Goal: Task Accomplishment & Management: Use online tool/utility

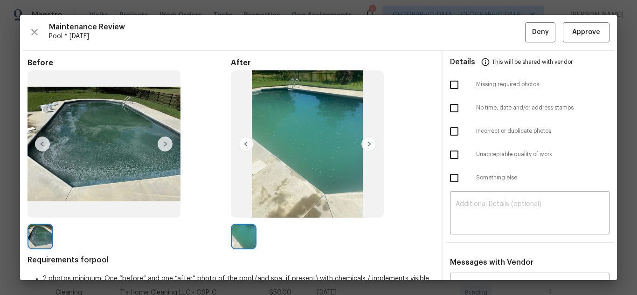
scroll to position [280, 0]
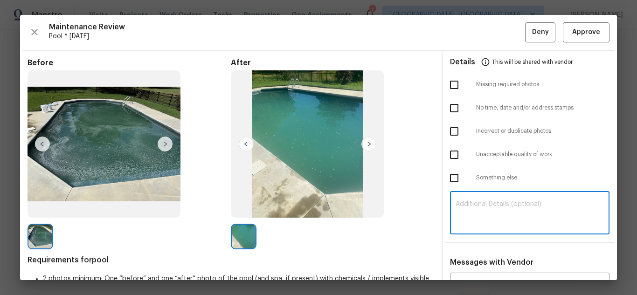
click at [477, 209] on textarea at bounding box center [530, 214] width 148 height 26
paste textarea "Maintenance Audit Team: Hello! Unfortunately, this landscaping visit completed …"
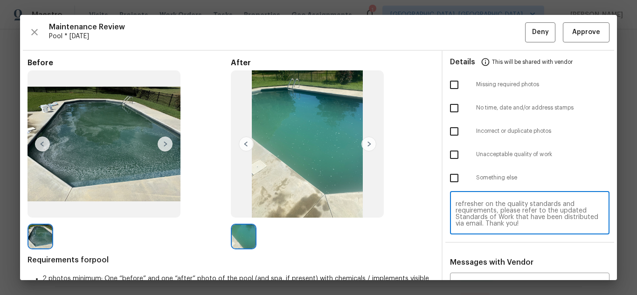
scroll to position [93, 0]
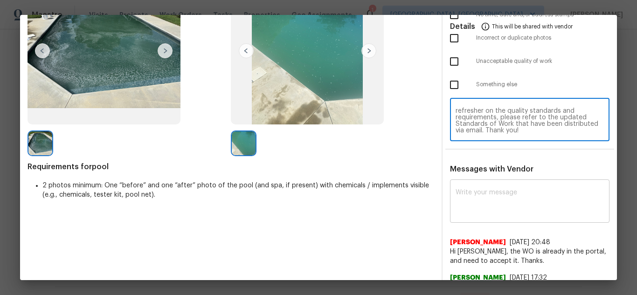
type textarea "Maintenance Audit Team: Hello! Unfortunately, this landscaping visit completed …"
click at [497, 202] on textarea at bounding box center [530, 202] width 148 height 26
paste textarea "Maintenance Audit Team: Hello! Unfortunately, this landscaping visit completed …"
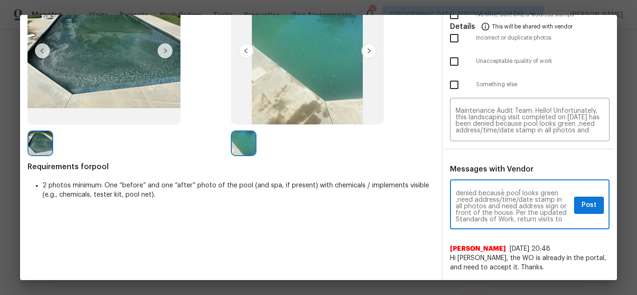
scroll to position [37, 0]
type textarea "Maintenance Audit Team: Hello! Unfortunately, this landscaping visit completed …"
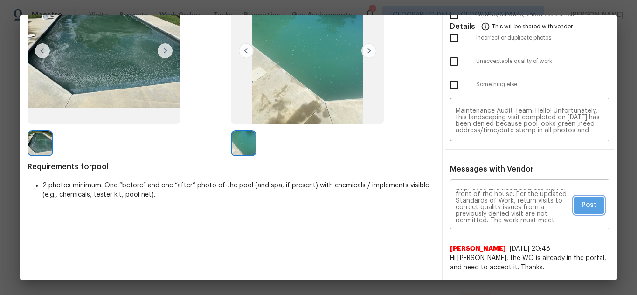
click at [574, 207] on button "Post" at bounding box center [589, 205] width 30 height 17
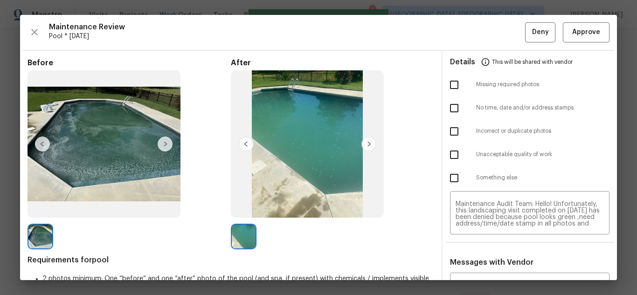
click at [452, 83] on input "checkbox" at bounding box center [454, 85] width 20 height 20
checkbox input "true"
click at [450, 106] on input "checkbox" at bounding box center [454, 108] width 20 height 20
checkbox input "true"
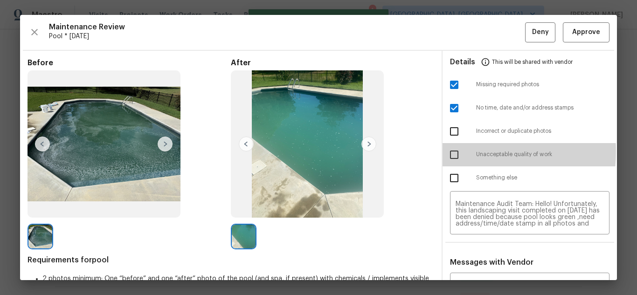
click at [448, 151] on input "checkbox" at bounding box center [454, 155] width 20 height 20
checkbox input "true"
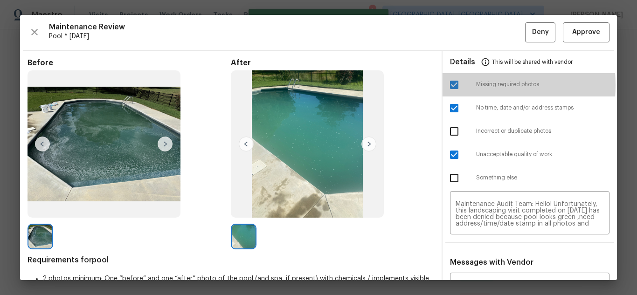
click at [450, 85] on input "checkbox" at bounding box center [454, 85] width 20 height 20
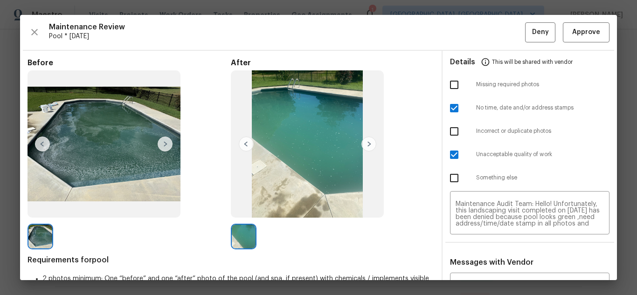
click at [449, 81] on input "checkbox" at bounding box center [454, 85] width 20 height 20
checkbox input "true"
click at [534, 37] on span "Deny" at bounding box center [540, 33] width 17 height 12
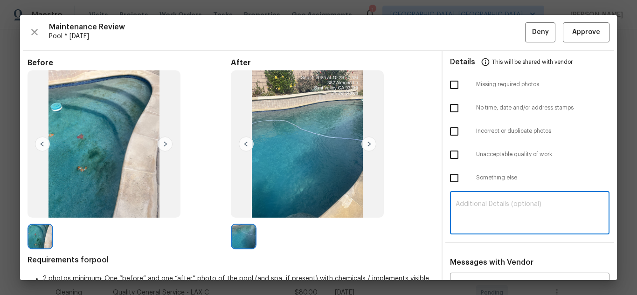
click at [526, 201] on textarea at bounding box center [530, 214] width 148 height 26
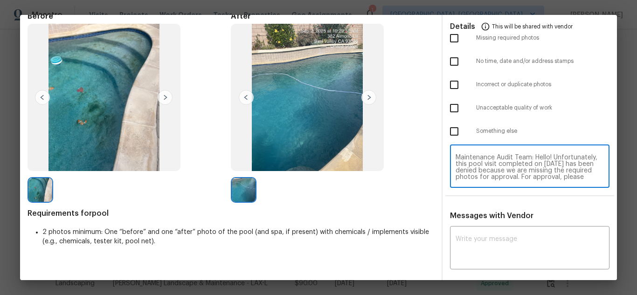
scroll to position [78, 0]
type textarea "Maintenance Audit Team: Hello! Unfortunately, this pool visit completed on 09/0…"
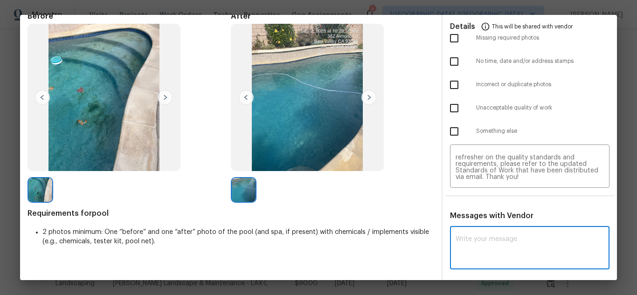
click at [511, 236] on textarea at bounding box center [530, 249] width 148 height 26
paste textarea "Maintenance Audit Team: Hello! Unfortunately, this pool visit completed on 09/0…"
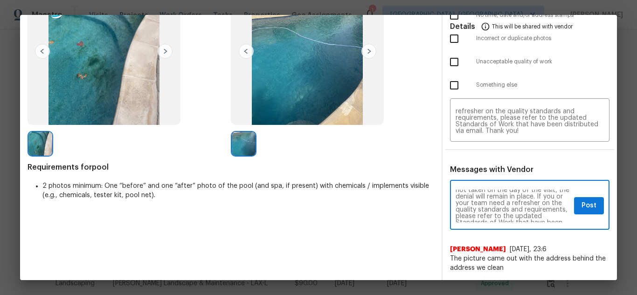
scroll to position [93, 0]
type textarea "Maintenance Audit Team: Hello! Unfortunately, this pool visit completed on 09/0…"
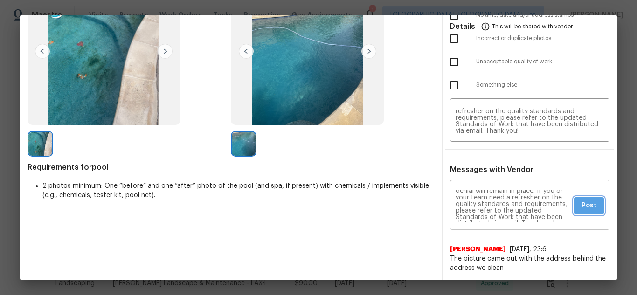
click at [576, 212] on button "Post" at bounding box center [589, 205] width 30 height 17
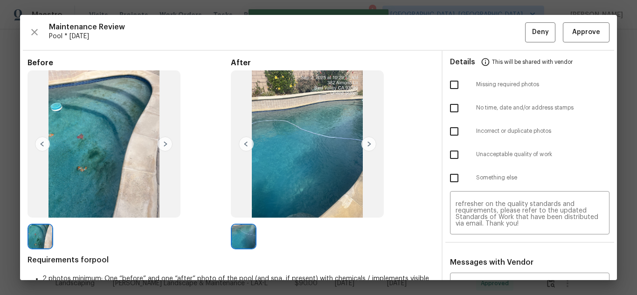
scroll to position [0, 0]
click at [450, 86] on input "checkbox" at bounding box center [454, 85] width 20 height 20
checkbox input "true"
click at [539, 34] on span "Deny" at bounding box center [540, 33] width 17 height 12
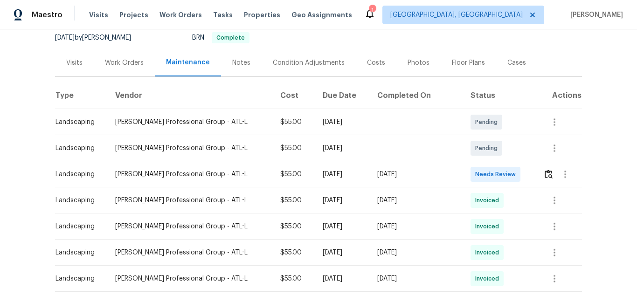
scroll to position [93, 0]
click at [538, 171] on td at bounding box center [559, 173] width 46 height 26
click at [545, 171] on img "button" at bounding box center [549, 173] width 8 height 9
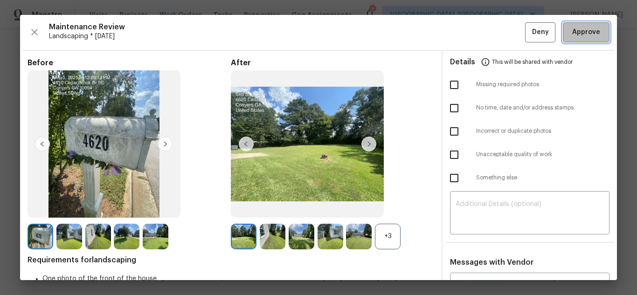
click at [582, 34] on span "Approve" at bounding box center [586, 33] width 28 height 12
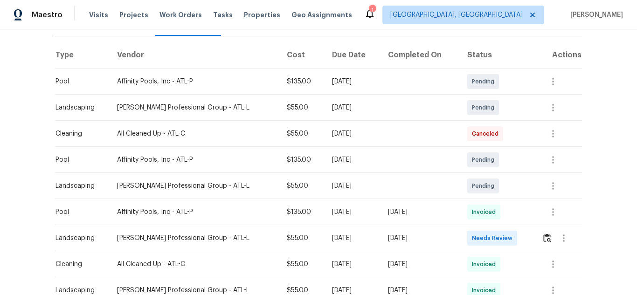
scroll to position [140, 0]
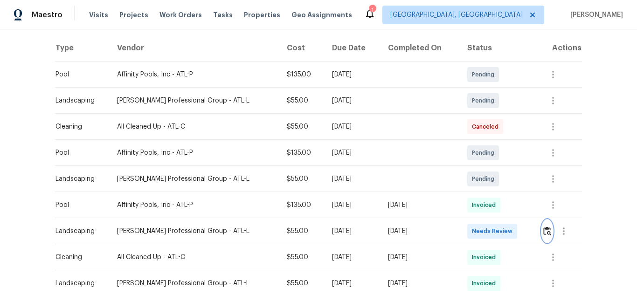
click at [543, 228] on img "button" at bounding box center [547, 231] width 8 height 9
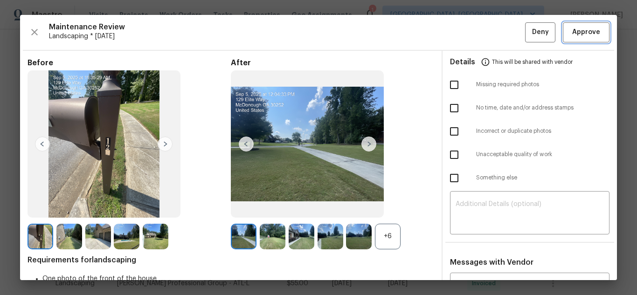
click at [576, 31] on span "Approve" at bounding box center [586, 33] width 28 height 12
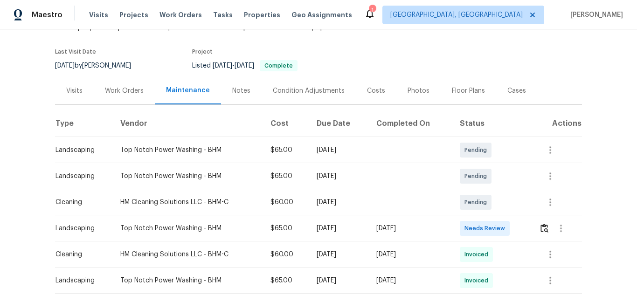
scroll to position [186, 0]
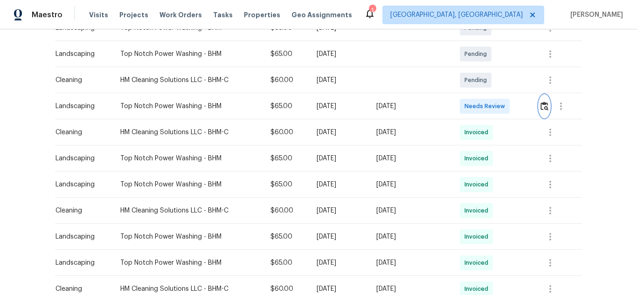
click at [546, 104] on img "button" at bounding box center [544, 106] width 8 height 9
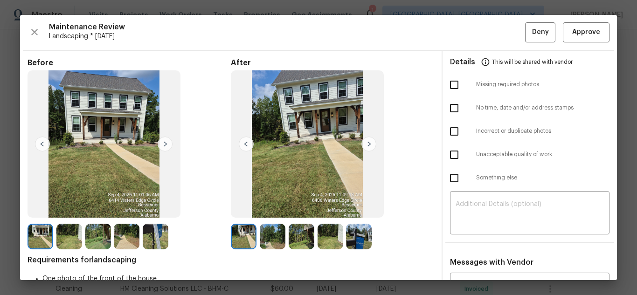
click at [581, 18] on div "Maintenance Review Landscaping * Tue, Sep 02 Deny Approve Before After Requirem…" at bounding box center [318, 147] width 597 height 265
click at [579, 28] on span "Approve" at bounding box center [586, 33] width 28 height 12
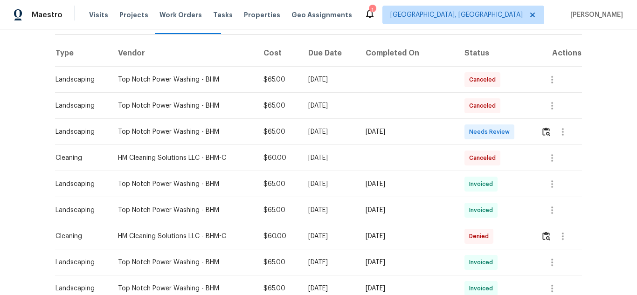
scroll to position [140, 0]
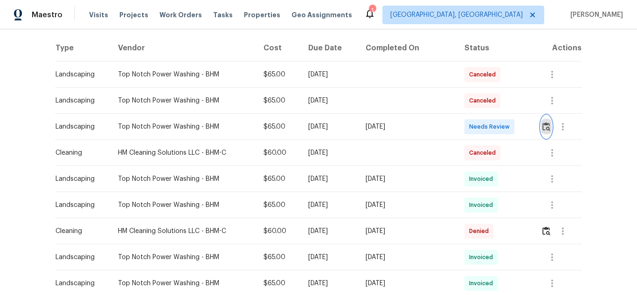
click at [542, 131] on img "button" at bounding box center [546, 126] width 8 height 9
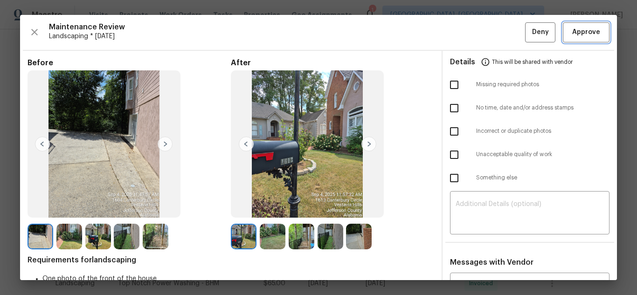
click at [576, 34] on span "Approve" at bounding box center [586, 33] width 28 height 12
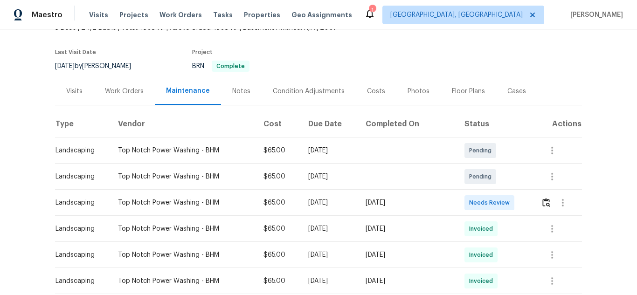
scroll to position [140, 0]
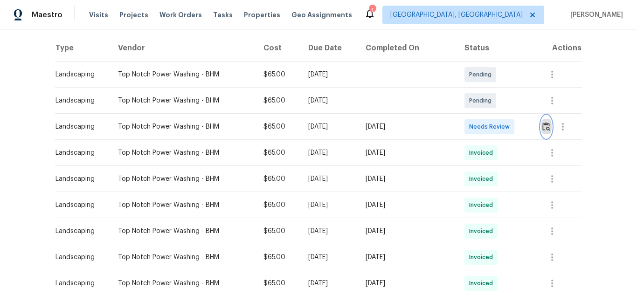
click at [545, 125] on img "button" at bounding box center [546, 126] width 8 height 9
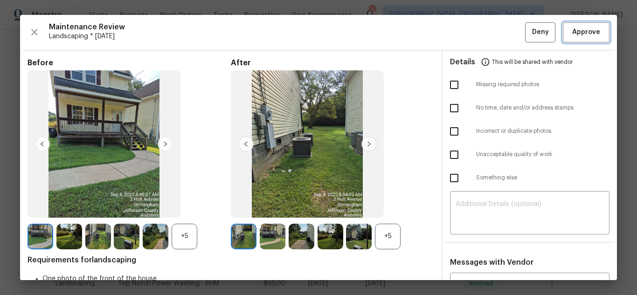
click at [570, 41] on button "Approve" at bounding box center [586, 32] width 47 height 20
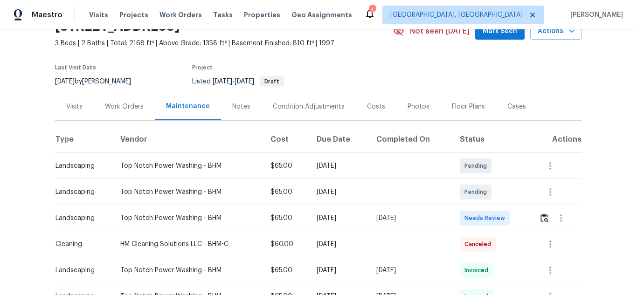
scroll to position [140, 0]
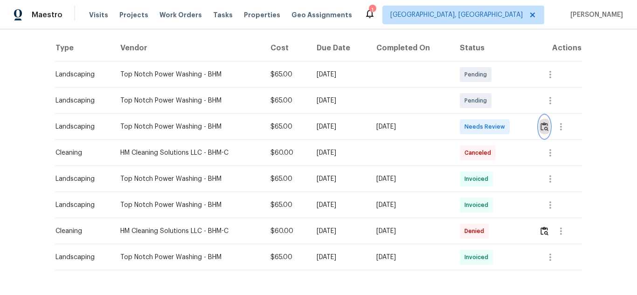
click at [542, 127] on img "button" at bounding box center [544, 126] width 8 height 9
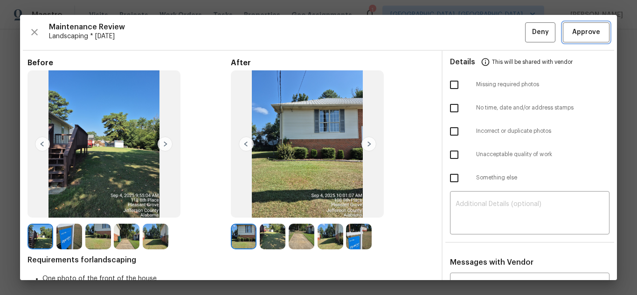
click at [572, 34] on span "Approve" at bounding box center [586, 33] width 28 height 12
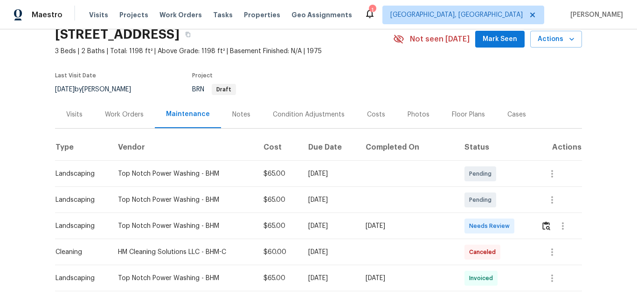
scroll to position [93, 0]
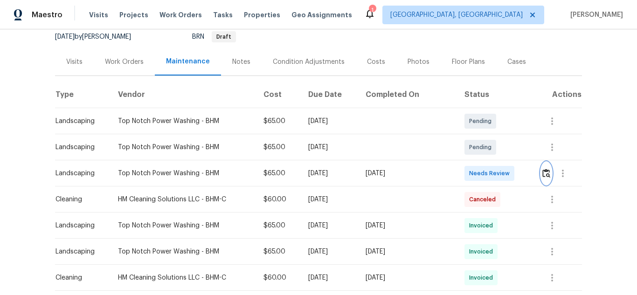
click at [545, 176] on img "button" at bounding box center [546, 173] width 8 height 9
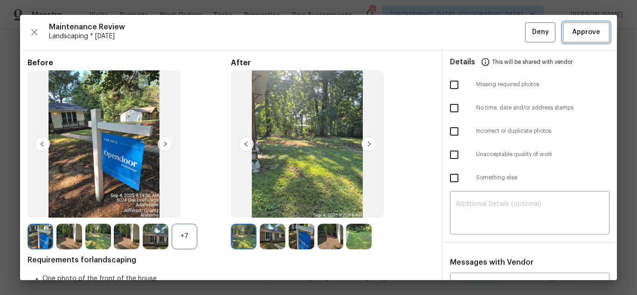
click at [572, 37] on span "Approve" at bounding box center [586, 33] width 28 height 12
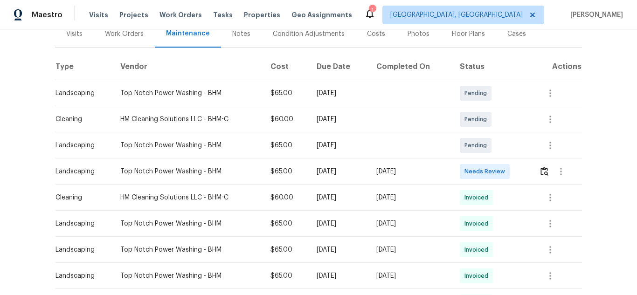
scroll to position [140, 0]
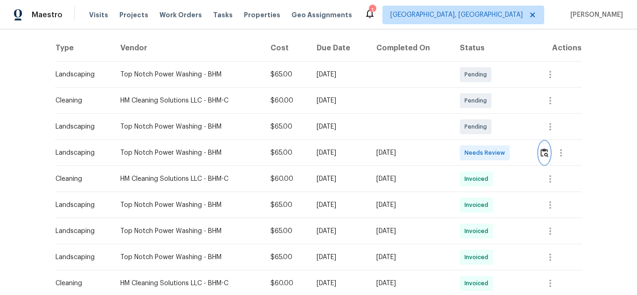
click at [545, 156] on img "button" at bounding box center [544, 152] width 8 height 9
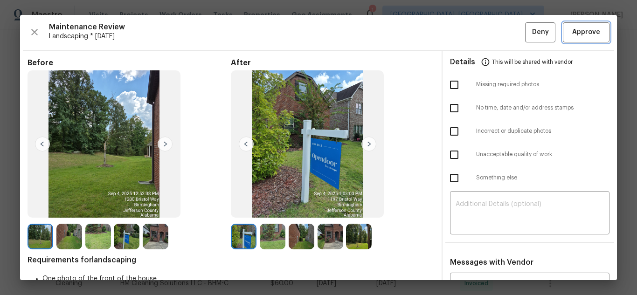
click at [570, 31] on span "Approve" at bounding box center [586, 33] width 32 height 12
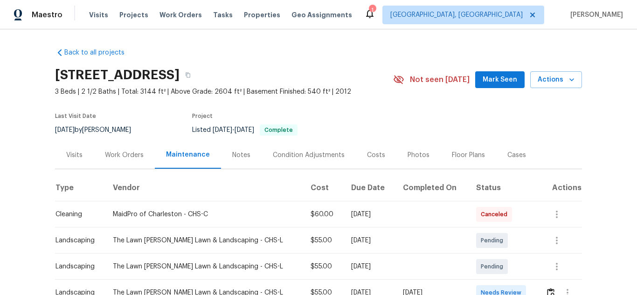
scroll to position [47, 0]
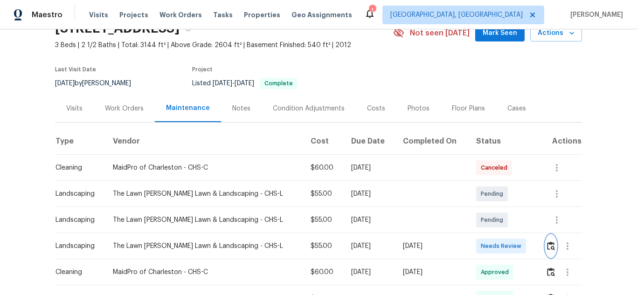
click at [547, 244] on img "button" at bounding box center [551, 246] width 8 height 9
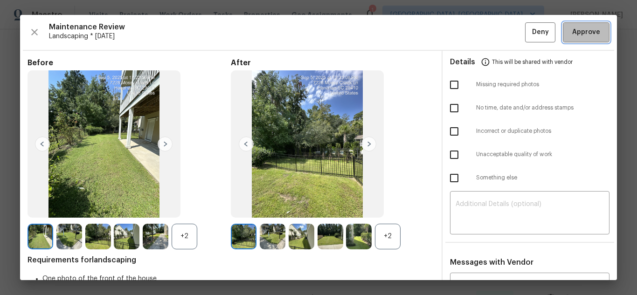
click at [573, 34] on span "Approve" at bounding box center [586, 33] width 28 height 12
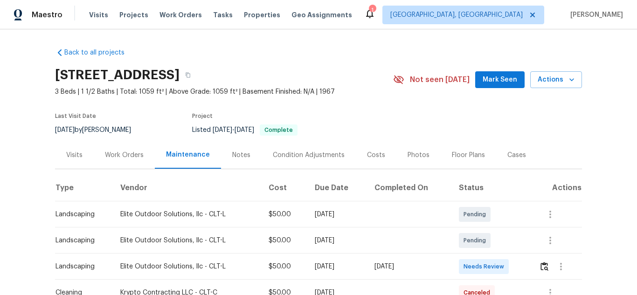
scroll to position [47, 0]
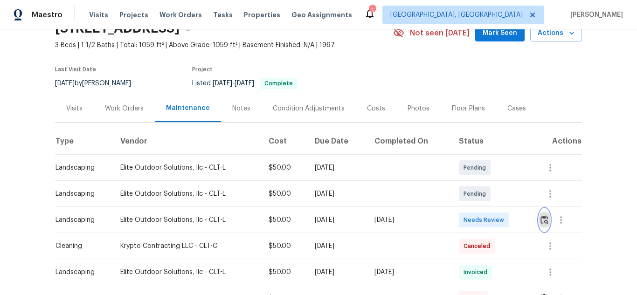
click at [544, 221] on img "button" at bounding box center [544, 219] width 8 height 9
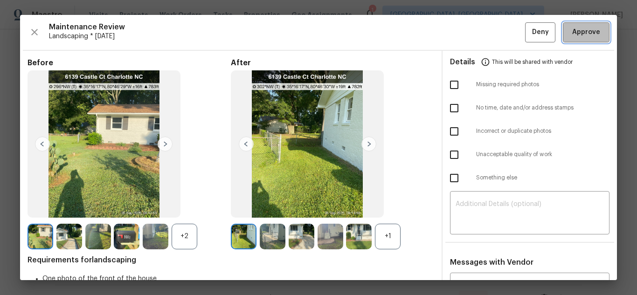
click at [600, 34] on button "Approve" at bounding box center [586, 32] width 47 height 20
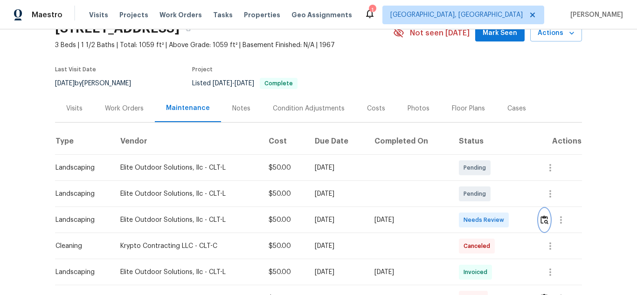
scroll to position [0, 0]
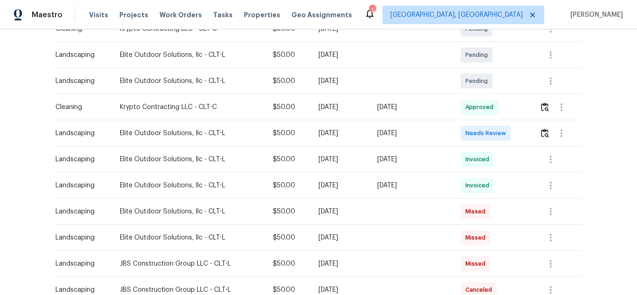
scroll to position [186, 0]
click at [546, 131] on img "button" at bounding box center [545, 132] width 8 height 9
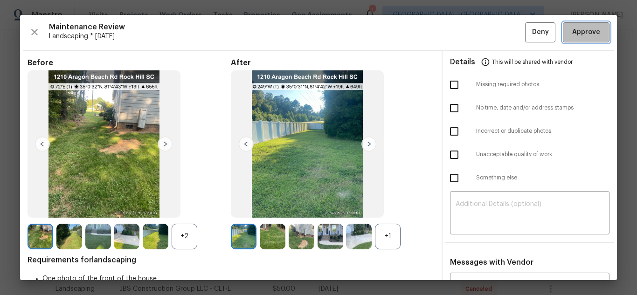
click at [589, 27] on span "Approve" at bounding box center [586, 33] width 28 height 12
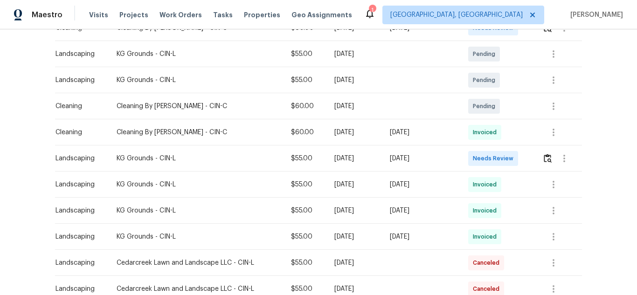
scroll to position [140, 0]
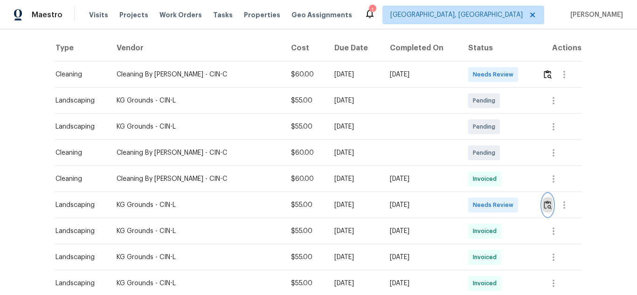
click at [550, 209] on img "button" at bounding box center [548, 204] width 8 height 9
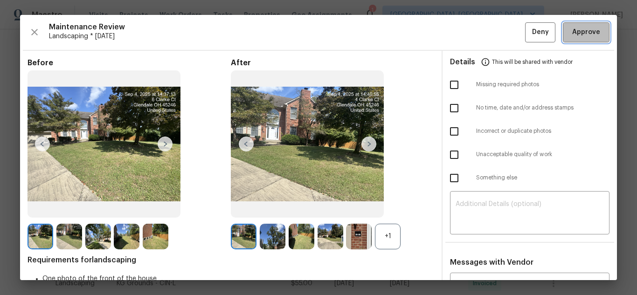
click at [594, 40] on button "Approve" at bounding box center [586, 32] width 47 height 20
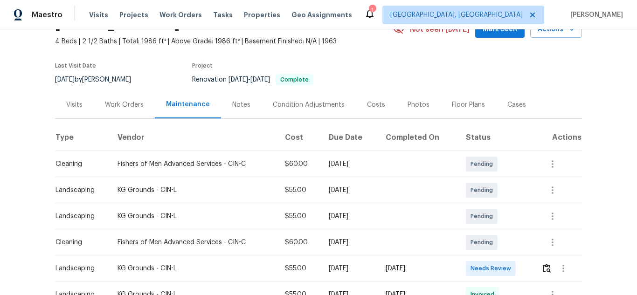
scroll to position [140, 0]
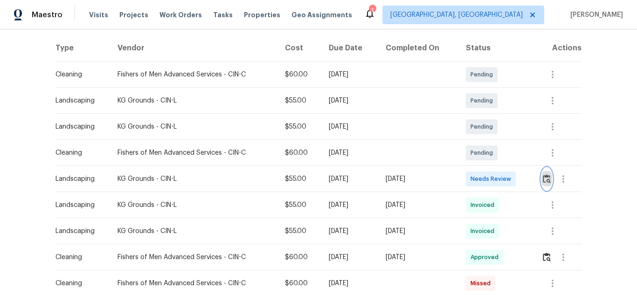
click at [546, 180] on img "button" at bounding box center [547, 178] width 8 height 9
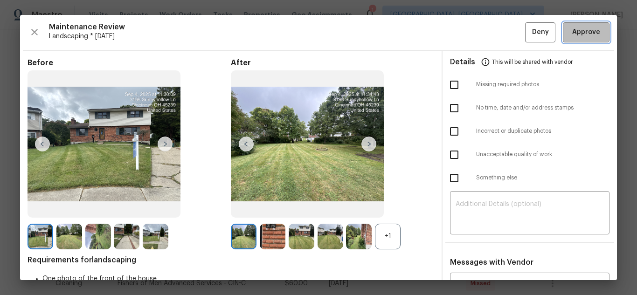
click at [578, 28] on span "Approve" at bounding box center [586, 33] width 28 height 12
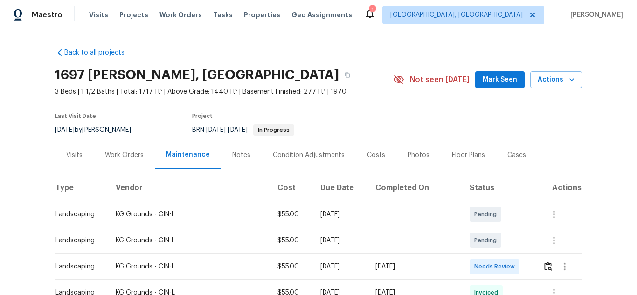
scroll to position [140, 0]
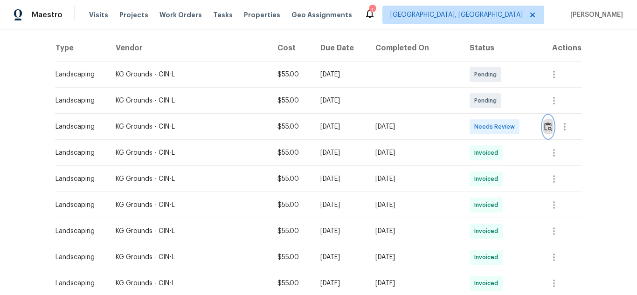
click at [544, 129] on img "button" at bounding box center [548, 126] width 8 height 9
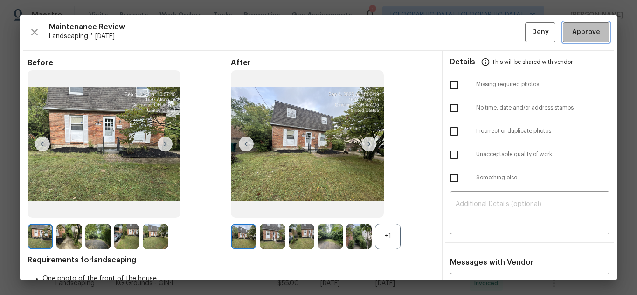
click at [573, 34] on span "Approve" at bounding box center [586, 33] width 28 height 12
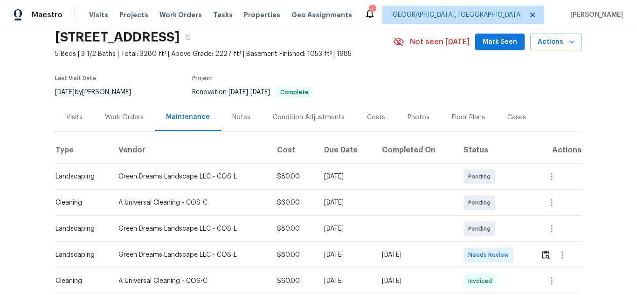
scroll to position [93, 0]
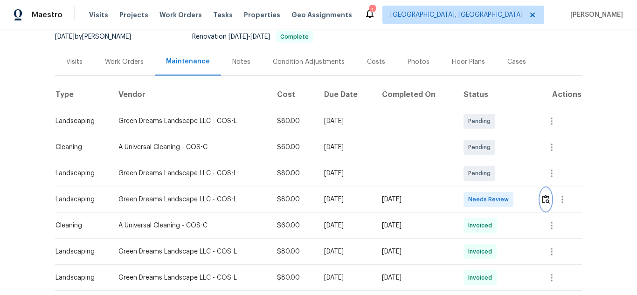
click at [545, 198] on img "button" at bounding box center [546, 199] width 8 height 9
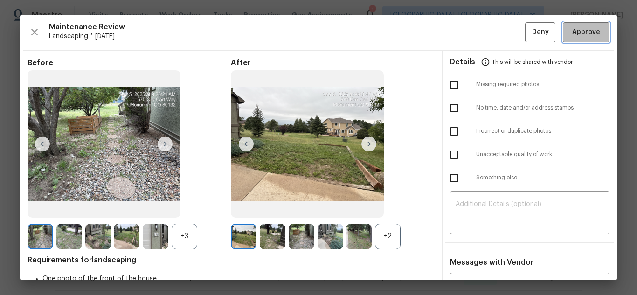
click at [602, 31] on button "Approve" at bounding box center [586, 32] width 47 height 20
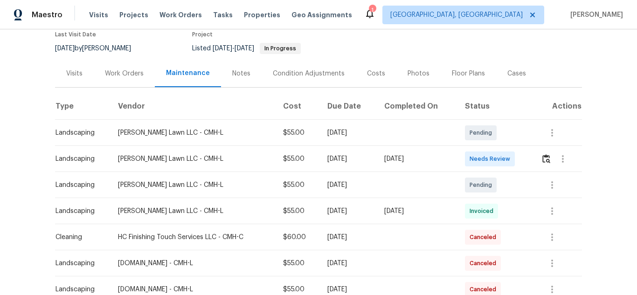
scroll to position [93, 0]
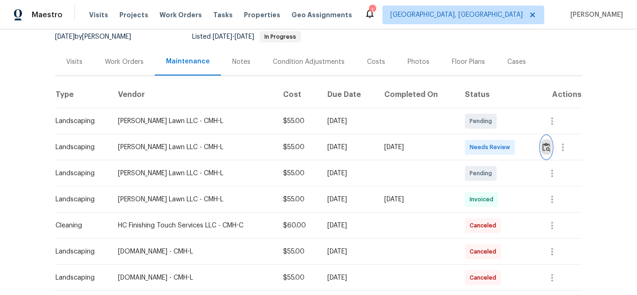
click at [547, 145] on img "button" at bounding box center [546, 147] width 8 height 9
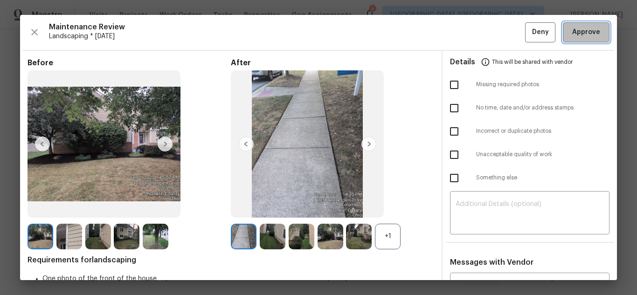
click at [580, 33] on span "Approve" at bounding box center [586, 33] width 28 height 12
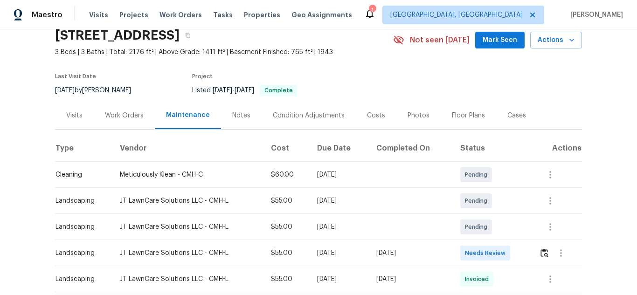
scroll to position [93, 0]
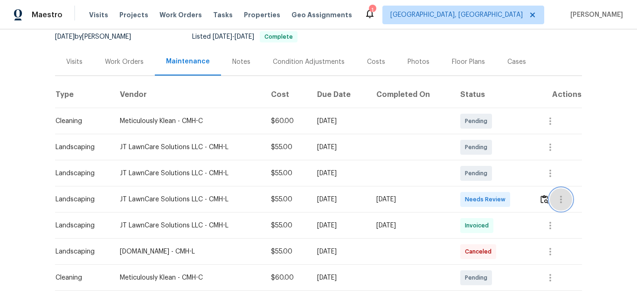
click at [550, 197] on button "button" at bounding box center [561, 199] width 22 height 22
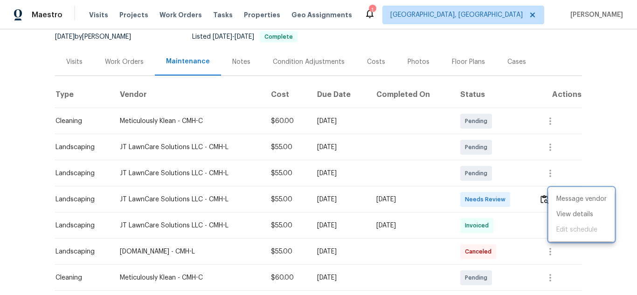
click at [545, 205] on div at bounding box center [318, 147] width 637 height 295
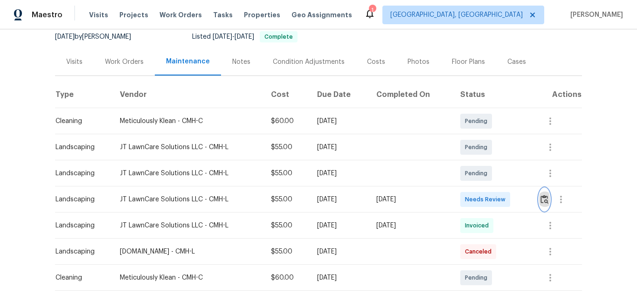
click at [540, 199] on img "button" at bounding box center [544, 199] width 8 height 9
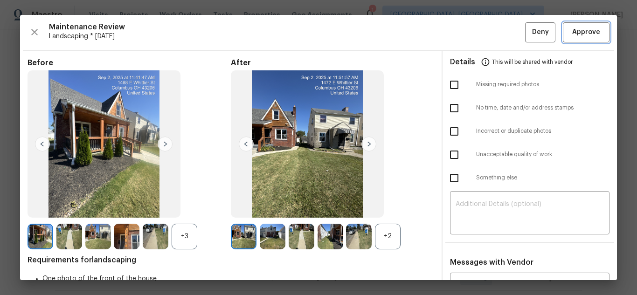
click at [582, 30] on span "Approve" at bounding box center [586, 33] width 28 height 12
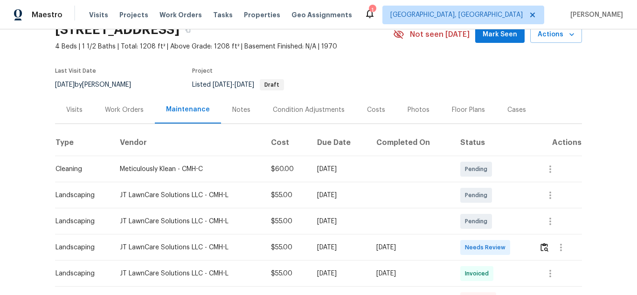
scroll to position [186, 0]
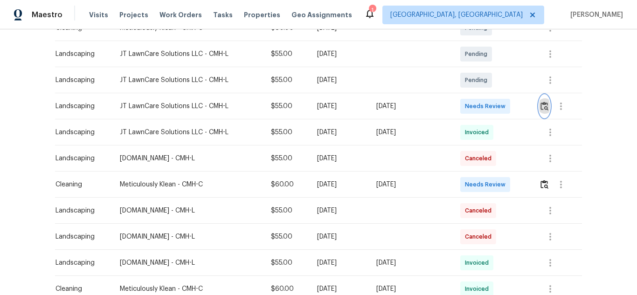
click at [545, 102] on img "button" at bounding box center [544, 106] width 8 height 9
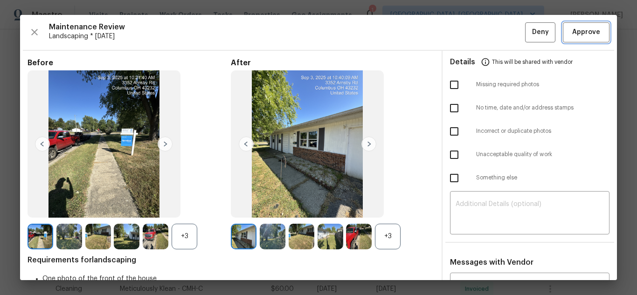
click at [578, 26] on button "Approve" at bounding box center [586, 32] width 47 height 20
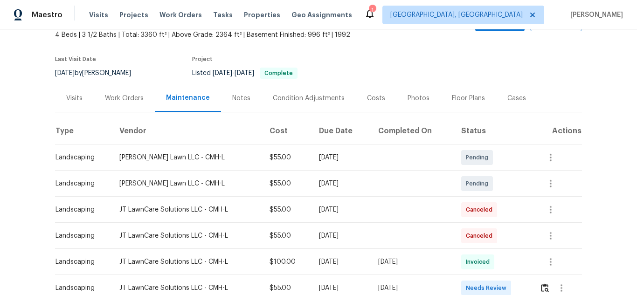
scroll to position [186, 0]
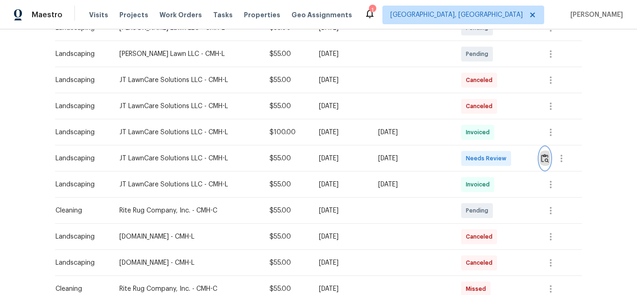
click at [541, 153] on button "button" at bounding box center [544, 158] width 11 height 22
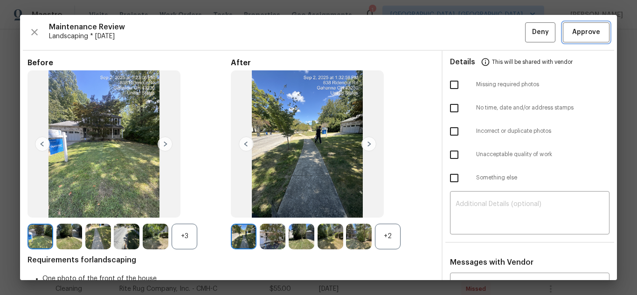
click at [584, 34] on span "Approve" at bounding box center [586, 33] width 28 height 12
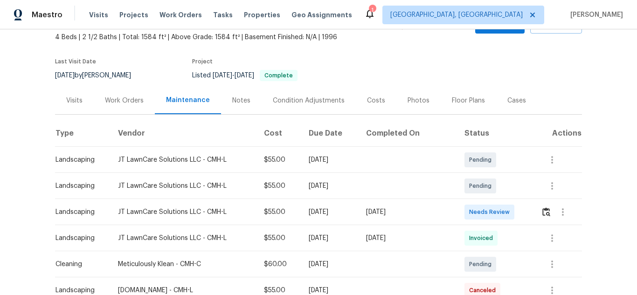
scroll to position [140, 0]
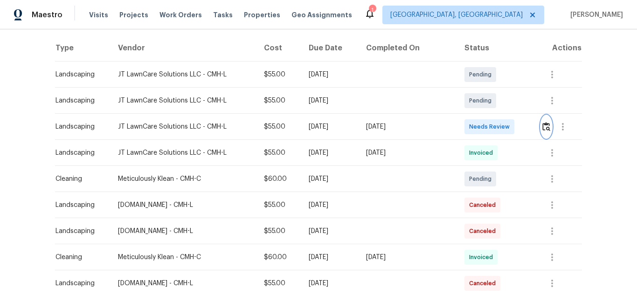
click at [543, 130] on img "button" at bounding box center [546, 126] width 8 height 9
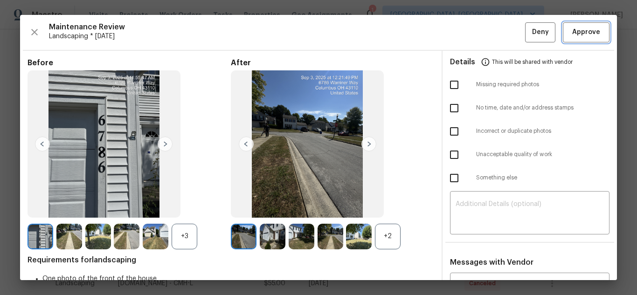
click at [578, 35] on span "Approve" at bounding box center [586, 33] width 28 height 12
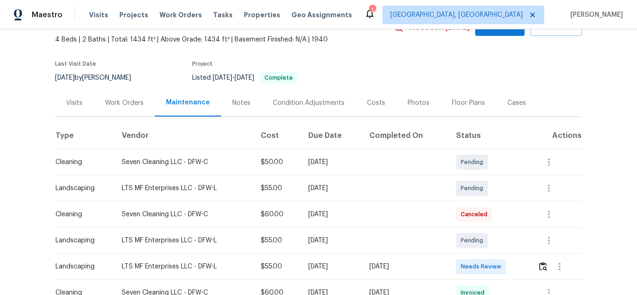
scroll to position [93, 0]
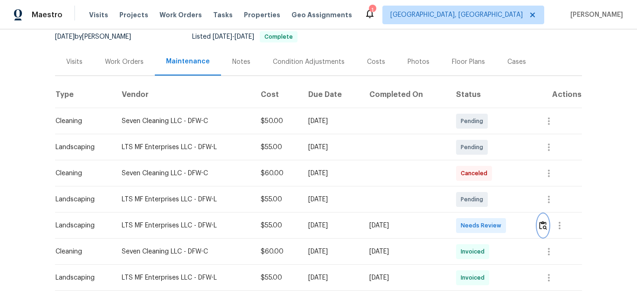
click at [538, 229] on button "button" at bounding box center [543, 225] width 11 height 22
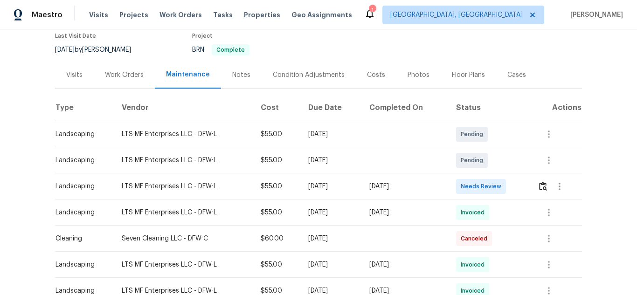
scroll to position [140, 0]
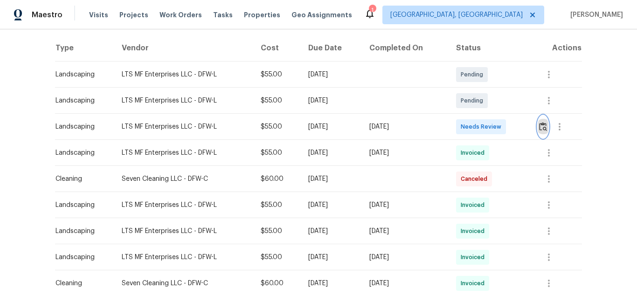
click at [545, 131] on img "button" at bounding box center [543, 126] width 8 height 9
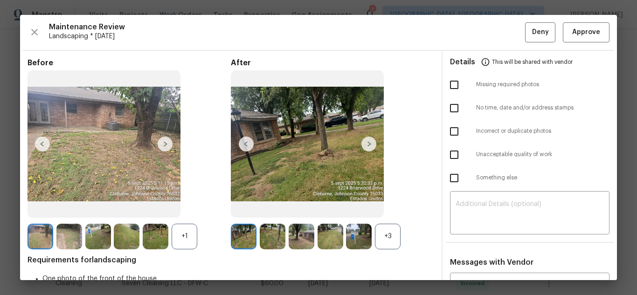
click at [363, 145] on img at bounding box center [368, 144] width 15 height 15
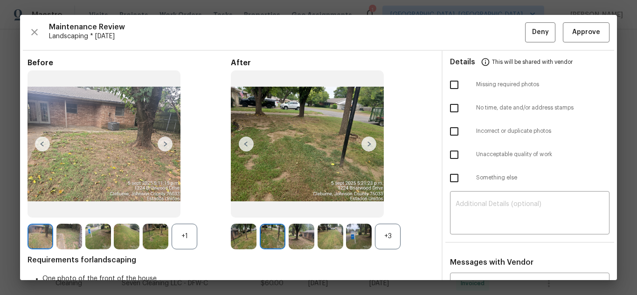
click at [363, 145] on img at bounding box center [368, 144] width 15 height 15
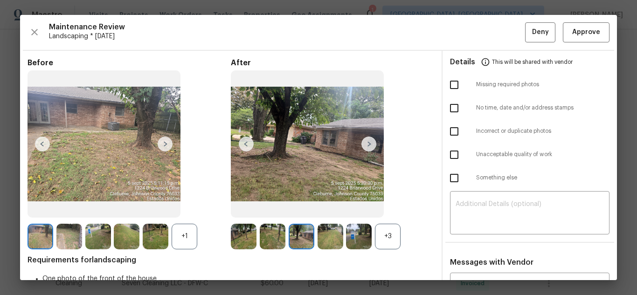
click at [363, 145] on img at bounding box center [368, 144] width 15 height 15
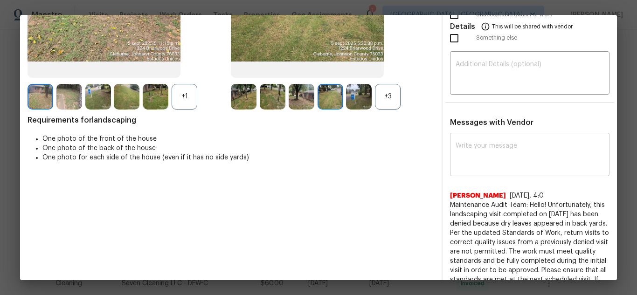
click at [500, 160] on textarea at bounding box center [530, 156] width 148 height 26
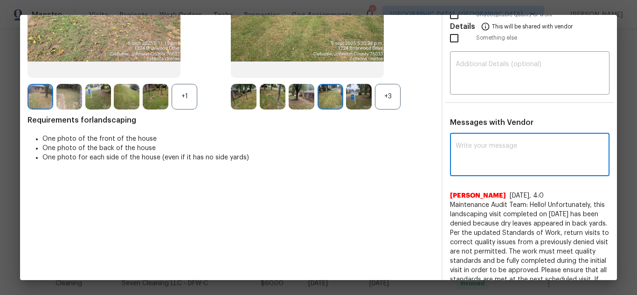
paste textarea "Maintenance Audit Team: Hello! Unfortunately, this landscaping visit completed …"
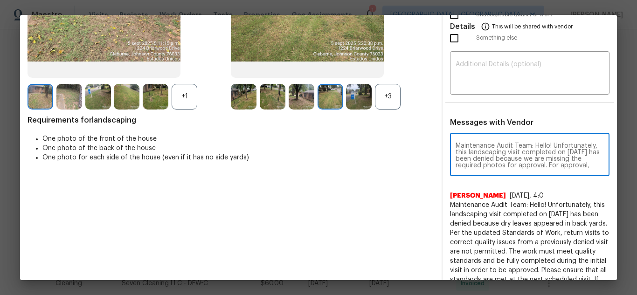
scroll to position [111, 0]
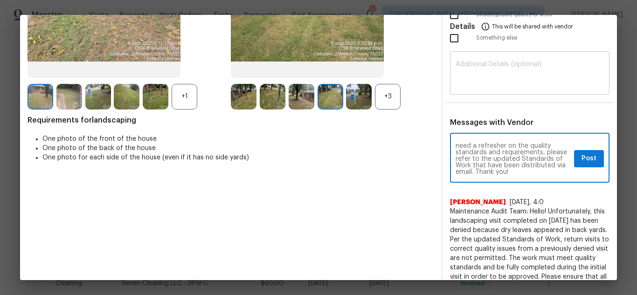
type textarea "Maintenance Audit Team: Hello! Unfortunately, this landscaping visit completed …"
click at [517, 76] on textarea at bounding box center [530, 74] width 148 height 26
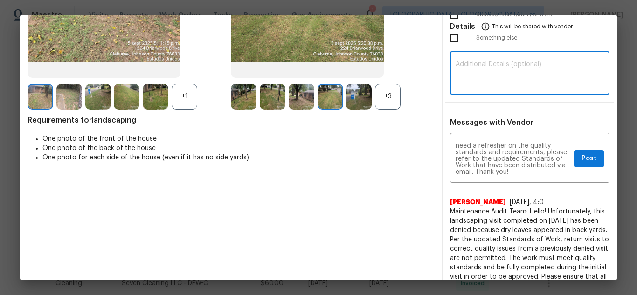
paste textarea "Maintenance Audit Team: Hello! Unfortunately, this landscaping visit completed …"
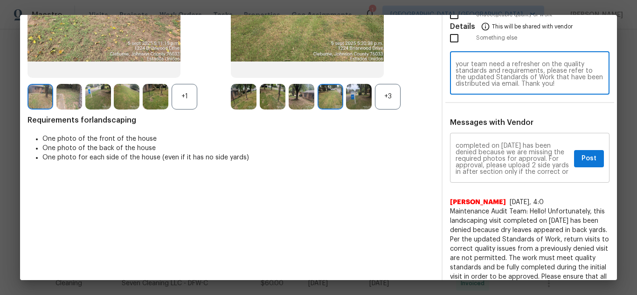
scroll to position [0, 0]
type textarea "Maintenance Audit Team: Hello! Unfortunately, this landscaping visit completed …"
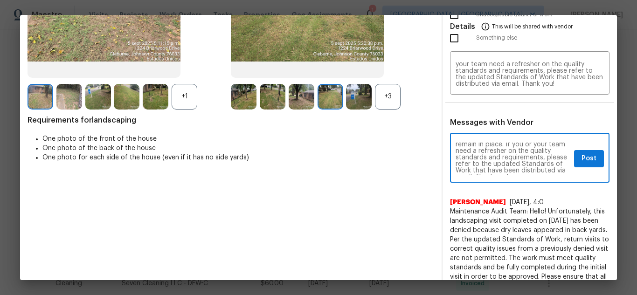
scroll to position [93, 0]
click at [581, 160] on span "Post" at bounding box center [588, 159] width 15 height 12
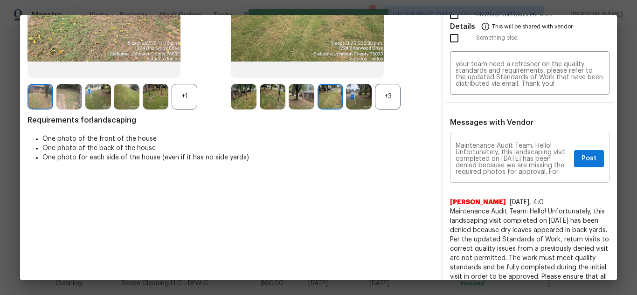
scroll to position [0, 0]
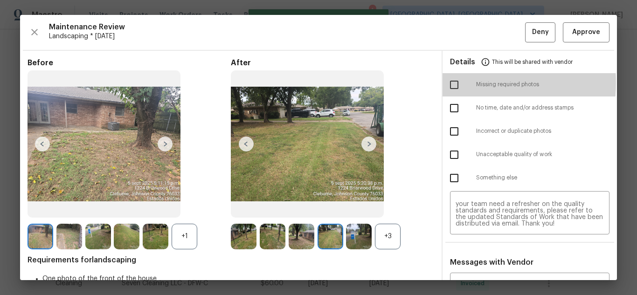
click at [446, 82] on input "checkbox" at bounding box center [454, 85] width 20 height 20
checkbox input "true"
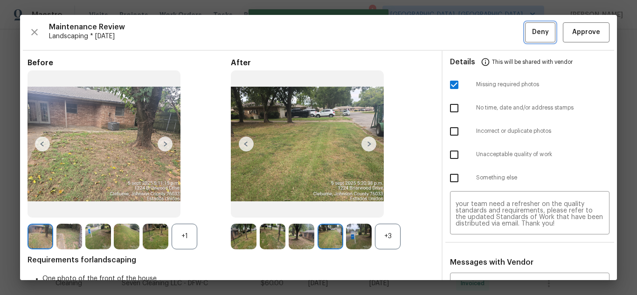
click at [532, 35] on span "Deny" at bounding box center [540, 33] width 17 height 12
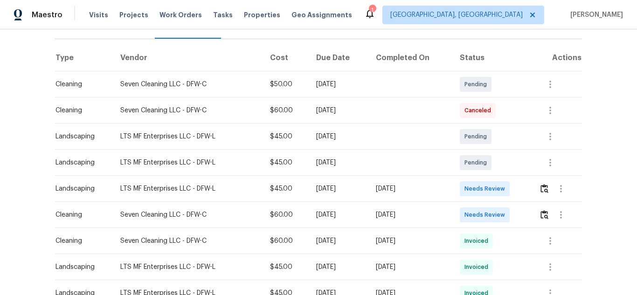
scroll to position [140, 0]
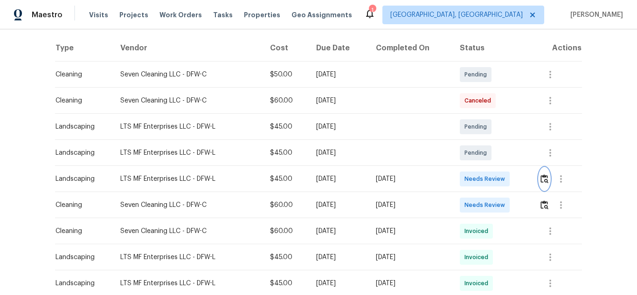
click at [540, 181] on img "button" at bounding box center [544, 178] width 8 height 9
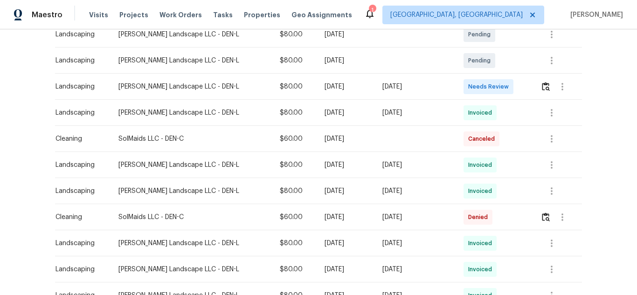
scroll to position [186, 0]
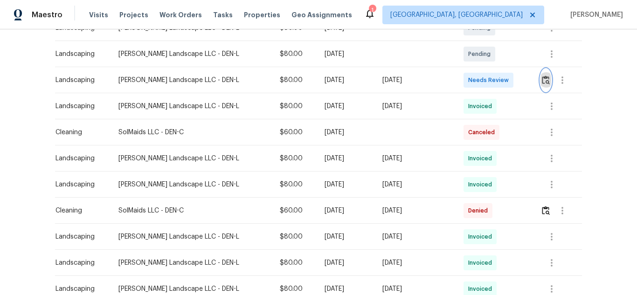
click at [542, 82] on img "button" at bounding box center [546, 80] width 8 height 9
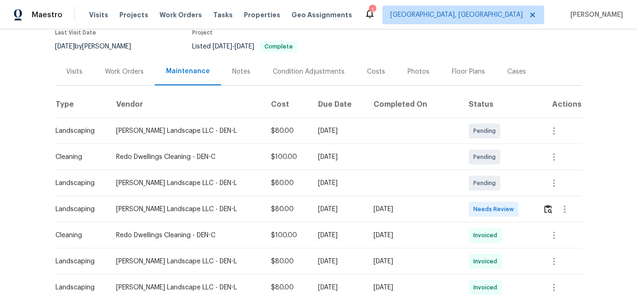
scroll to position [93, 0]
click at [544, 204] on img "button" at bounding box center [548, 208] width 8 height 9
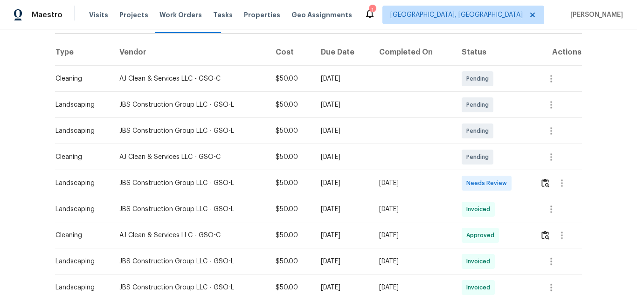
scroll to position [140, 0]
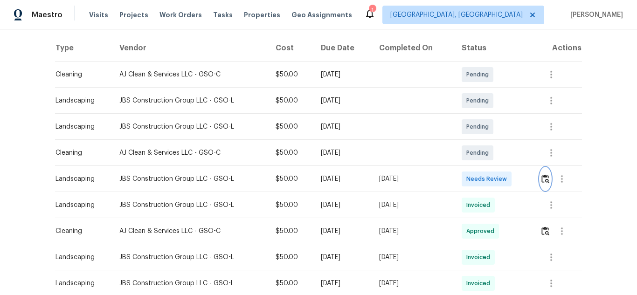
click at [541, 181] on img "button" at bounding box center [545, 178] width 8 height 9
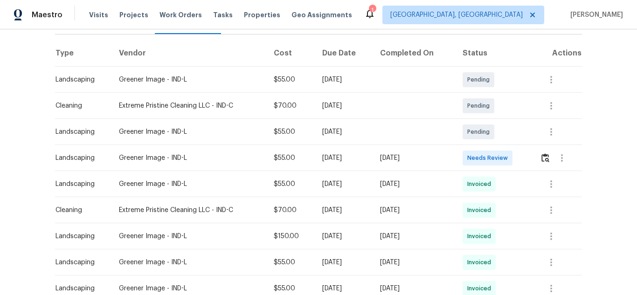
scroll to position [140, 0]
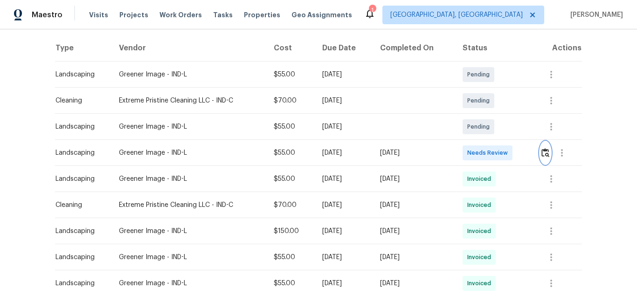
click at [542, 152] on img "button" at bounding box center [545, 152] width 8 height 9
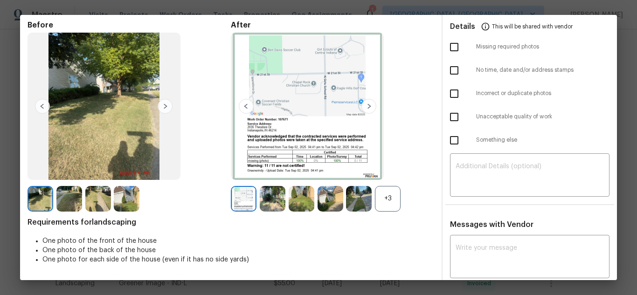
scroll to position [47, 0]
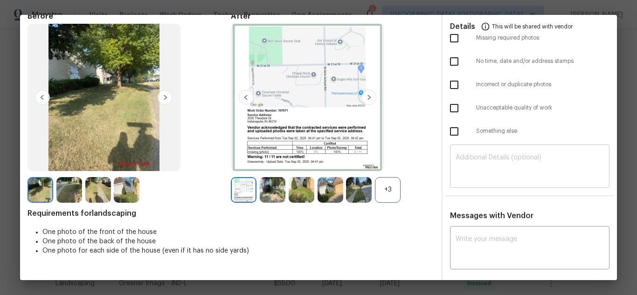
click at [513, 173] on textarea at bounding box center [530, 167] width 148 height 26
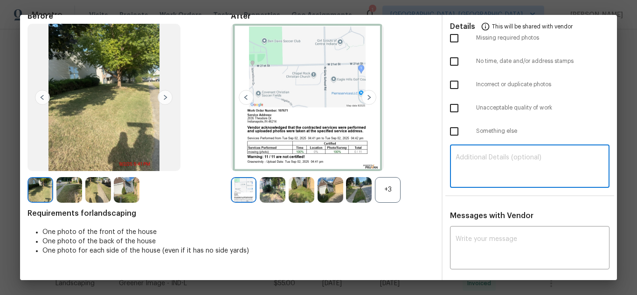
paste textarea "Maintenance Audit Team: Hello! Unfortunately, this landscaping visit completed …"
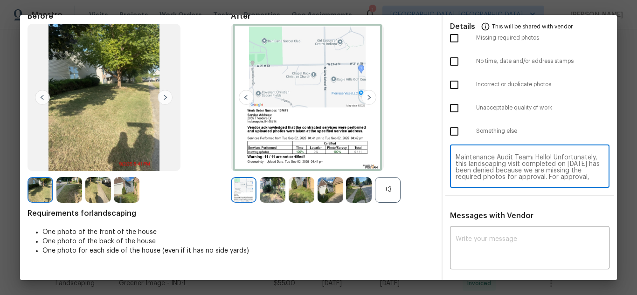
scroll to position [85, 0]
type textarea "Maintenance Audit Team: Hello! Unfortunately, this landscaping visit completed …"
click at [511, 235] on div "x ​" at bounding box center [529, 248] width 159 height 41
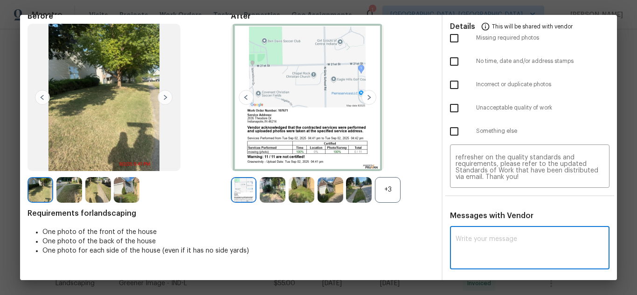
paste textarea "Maintenance Audit Team: Hello! Unfortunately, this landscaping visit completed …"
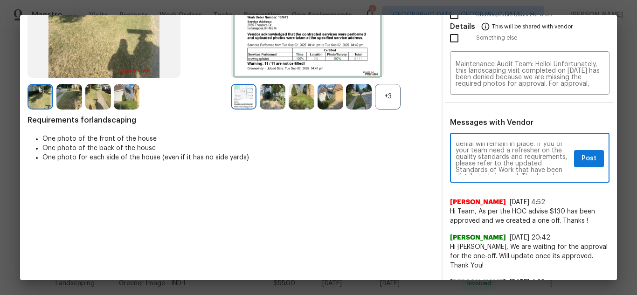
scroll to position [111, 0]
type textarea "Maintenance Audit Team: Hello! Unfortunately, this landscaping visit completed …"
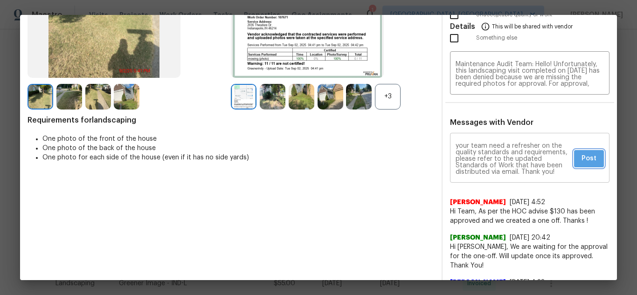
click at [581, 163] on span "Post" at bounding box center [588, 159] width 15 height 12
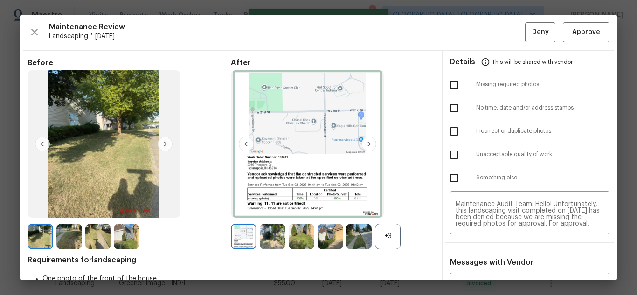
scroll to position [0, 0]
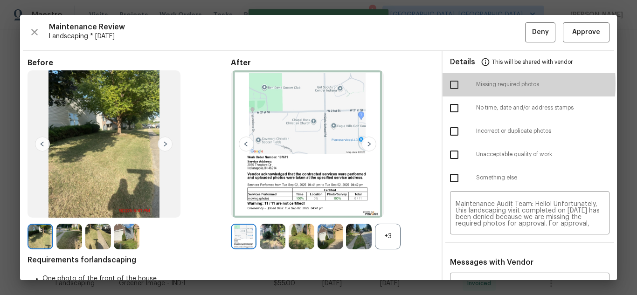
click at [452, 83] on input "checkbox" at bounding box center [454, 85] width 20 height 20
checkbox input "true"
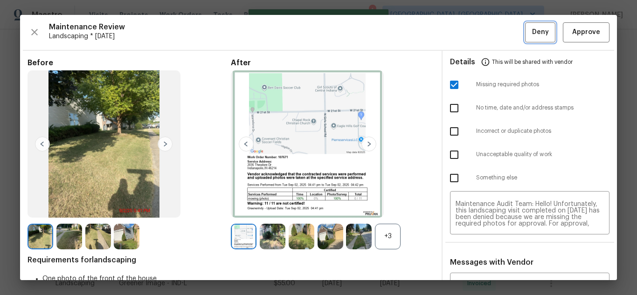
click at [533, 37] on span "Deny" at bounding box center [540, 33] width 17 height 12
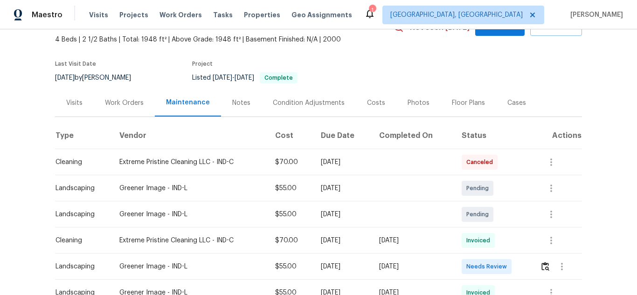
scroll to position [140, 0]
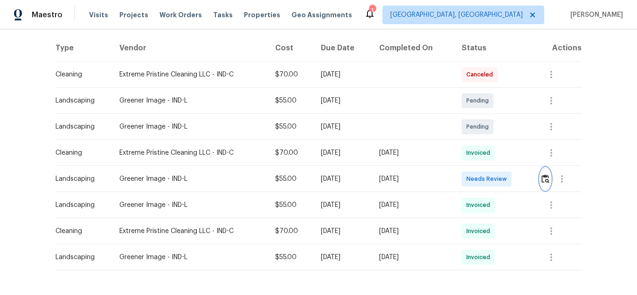
click at [544, 180] on img "button" at bounding box center [545, 178] width 8 height 9
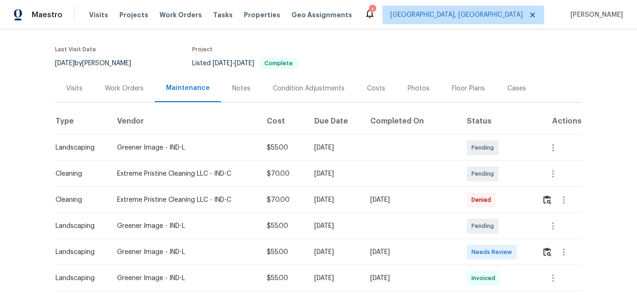
scroll to position [140, 0]
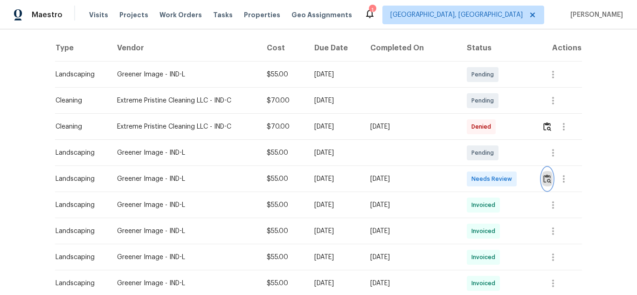
click at [543, 177] on img "button" at bounding box center [547, 178] width 8 height 9
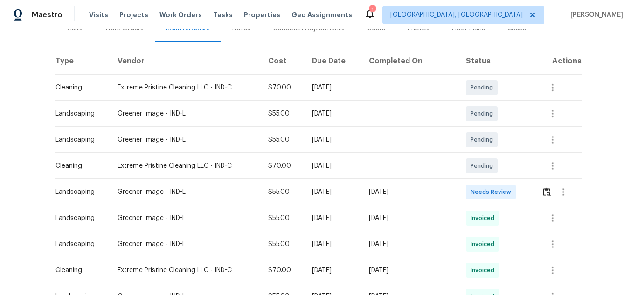
scroll to position [140, 0]
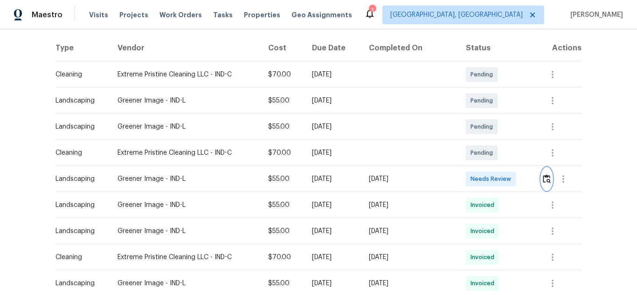
click at [543, 180] on img "button" at bounding box center [547, 178] width 8 height 9
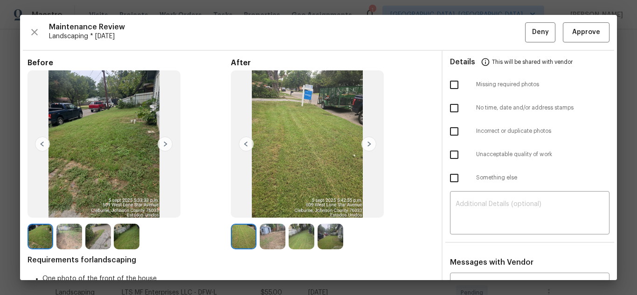
scroll to position [93, 0]
click at [572, 35] on span "Approve" at bounding box center [586, 33] width 28 height 12
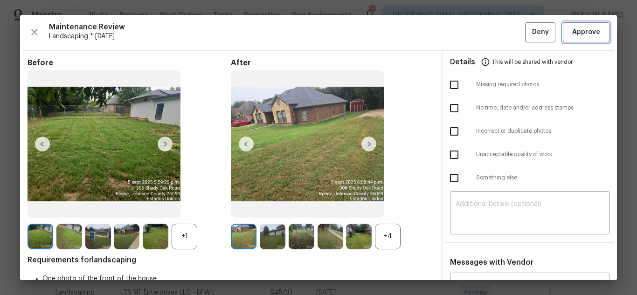
scroll to position [140, 0]
click at [572, 27] on span "Approve" at bounding box center [586, 33] width 28 height 12
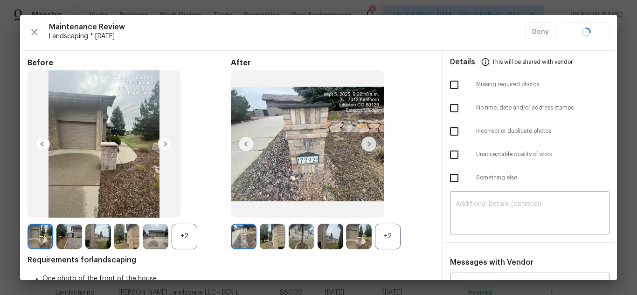
scroll to position [186, 0]
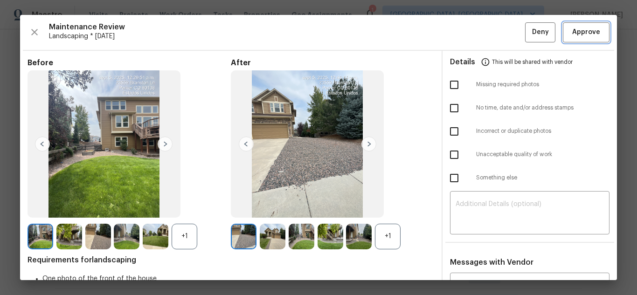
click at [577, 34] on span "Approve" at bounding box center [586, 33] width 28 height 12
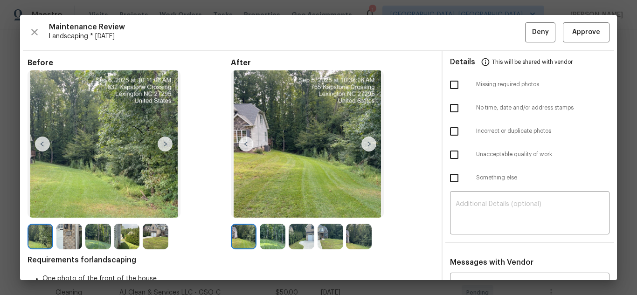
scroll to position [140, 0]
click at [566, 41] on button "Approve" at bounding box center [586, 32] width 47 height 20
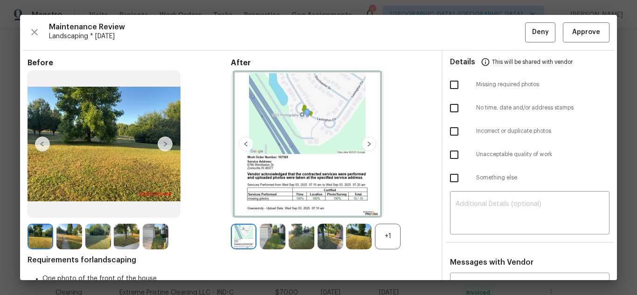
scroll to position [140, 0]
click at [592, 35] on span "Approve" at bounding box center [586, 33] width 28 height 12
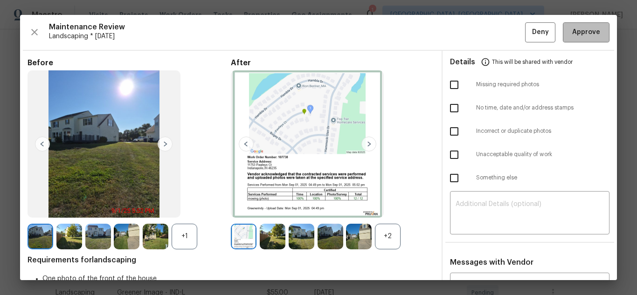
click at [579, 34] on span "Approve" at bounding box center [586, 33] width 28 height 12
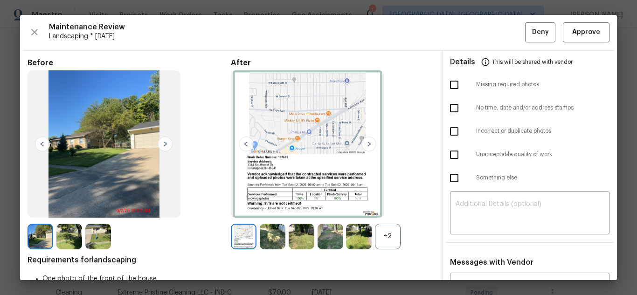
scroll to position [140, 0]
click at [590, 35] on span "Approve" at bounding box center [586, 33] width 28 height 12
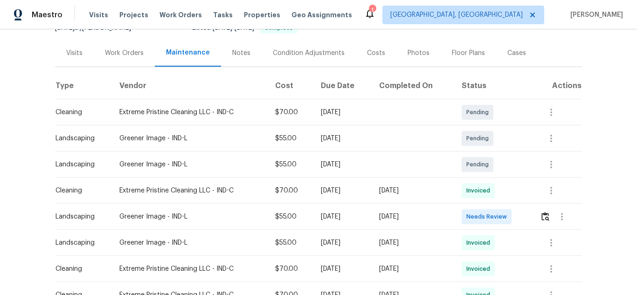
scroll to position [233, 0]
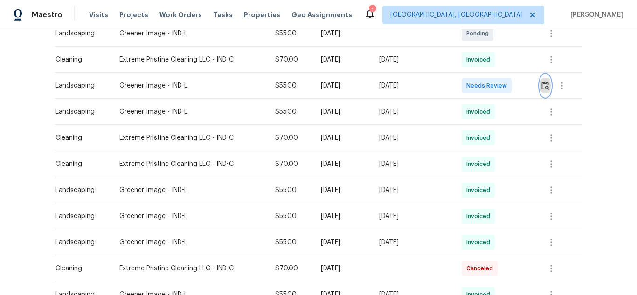
click at [547, 81] on img "button" at bounding box center [545, 85] width 8 height 9
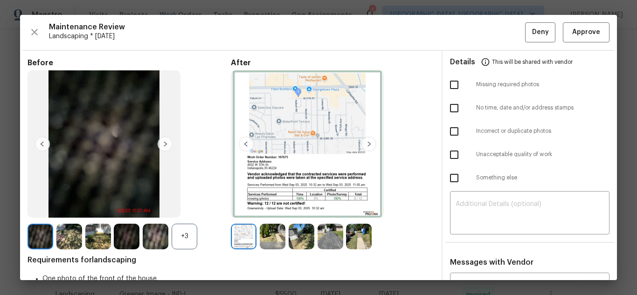
click at [365, 145] on img at bounding box center [368, 144] width 15 height 15
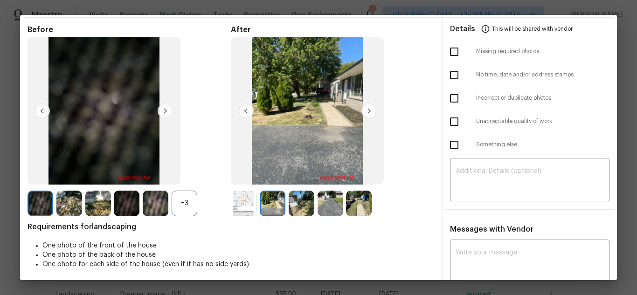
scroll to position [93, 0]
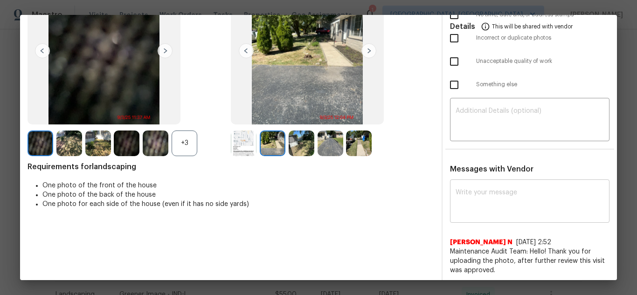
click at [480, 203] on textarea at bounding box center [530, 202] width 148 height 26
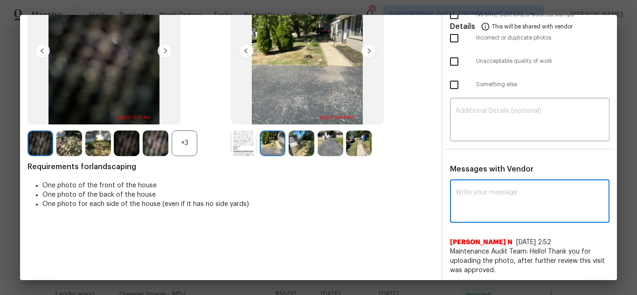
paste textarea "Maintenance Audit Team: Hello! Unfortunately, this landscaping visit completed …"
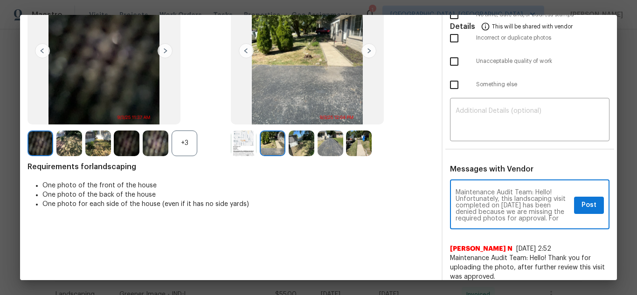
scroll to position [111, 0]
type textarea "Maintenance Audit Team: Hello! Unfortunately, this landscaping visit completed …"
click at [489, 124] on textarea at bounding box center [530, 121] width 148 height 26
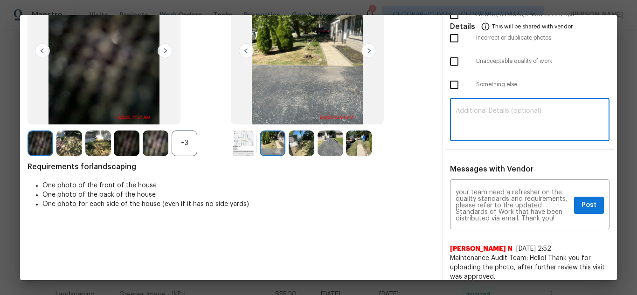
paste textarea "Maintenance Audit Team: Hello! Unfortunately, this landscaping visit completed …"
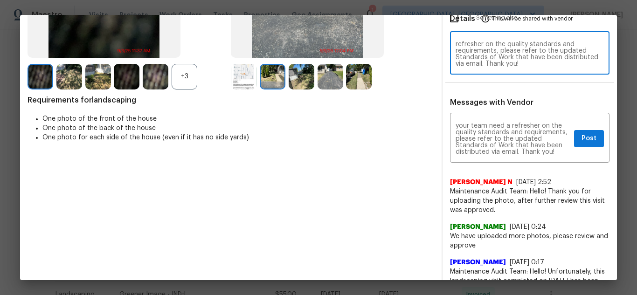
scroll to position [140, 0]
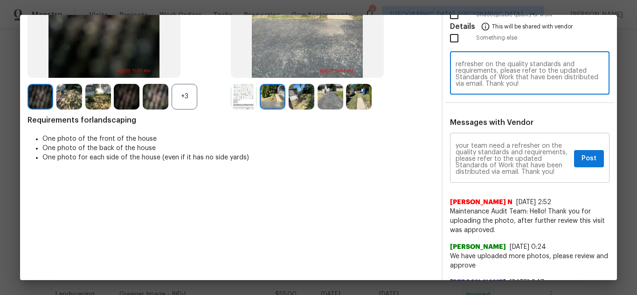
type textarea "Maintenance Audit Team: Hello! Unfortunately, this landscaping visit completed …"
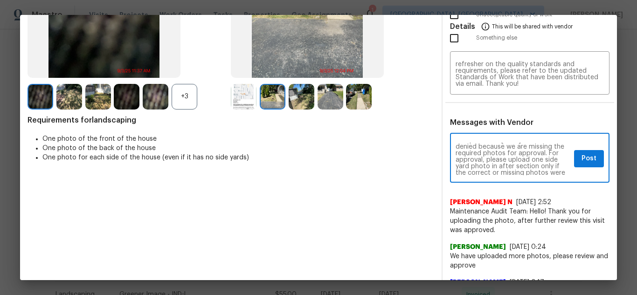
scroll to position [37, 0]
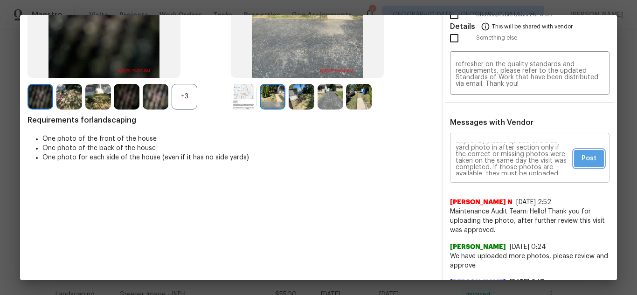
click at [581, 163] on span "Post" at bounding box center [588, 159] width 15 height 12
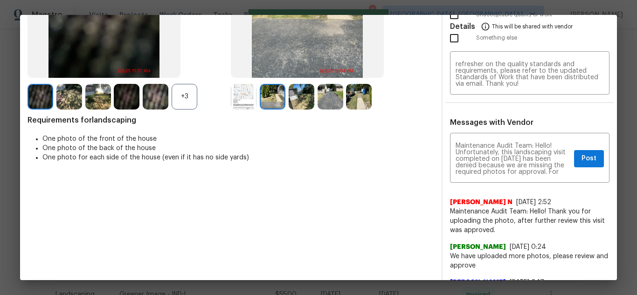
scroll to position [0, 0]
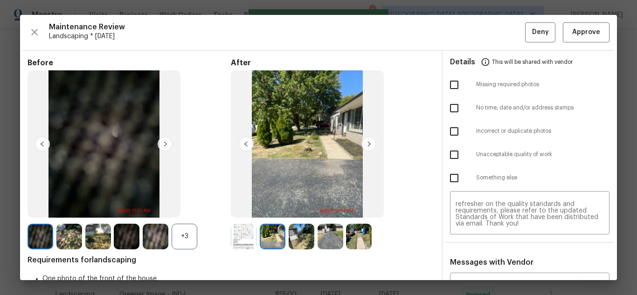
click at [444, 79] on input "checkbox" at bounding box center [454, 85] width 20 height 20
checkbox input "true"
click at [532, 34] on span "Deny" at bounding box center [540, 33] width 17 height 12
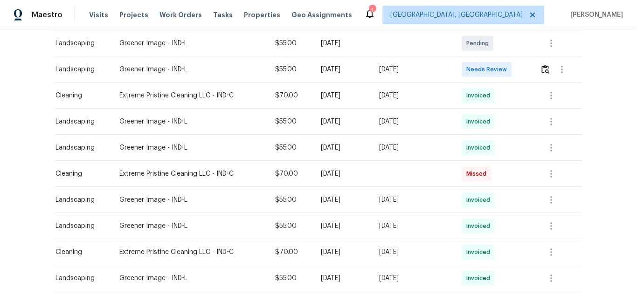
scroll to position [140, 0]
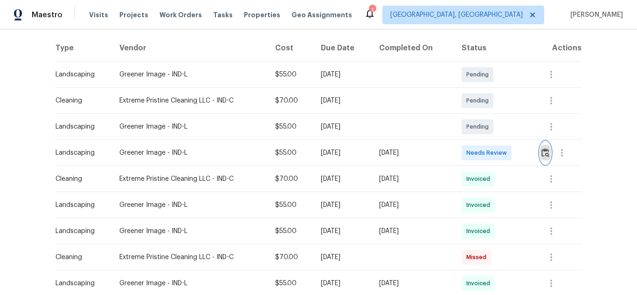
click at [545, 157] on img "button" at bounding box center [545, 152] width 8 height 9
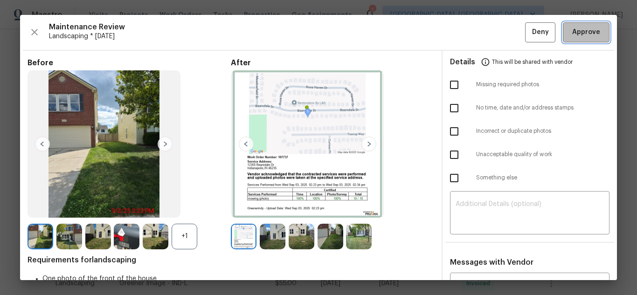
click at [572, 28] on span "Approve" at bounding box center [586, 33] width 28 height 12
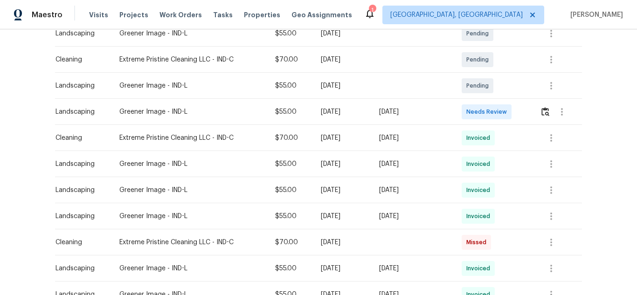
scroll to position [186, 0]
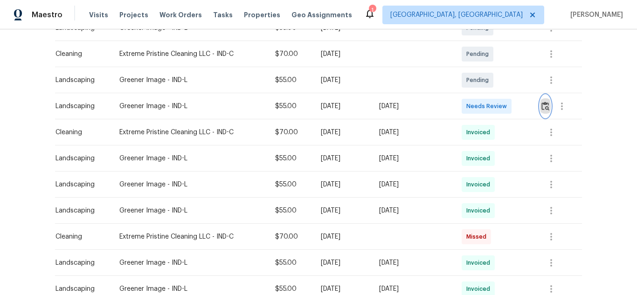
click at [546, 101] on button "button" at bounding box center [545, 106] width 11 height 22
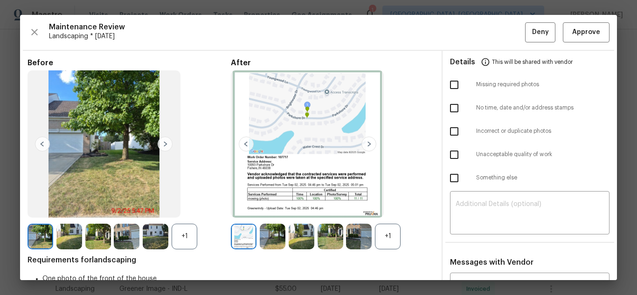
click at [275, 234] on img at bounding box center [273, 237] width 26 height 26
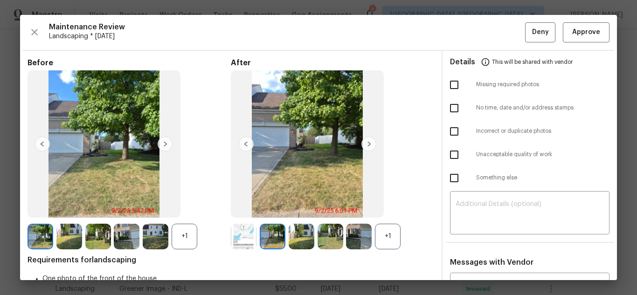
click at [390, 235] on div "+1" at bounding box center [388, 237] width 26 height 26
click at [163, 144] on img at bounding box center [165, 144] width 15 height 15
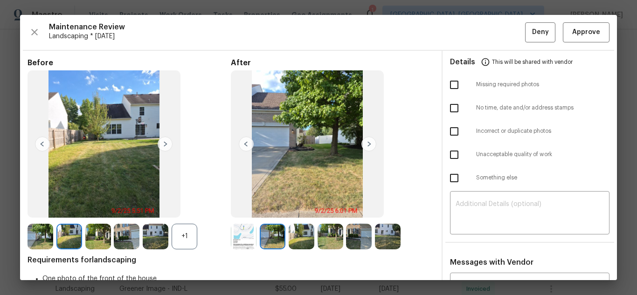
click at [100, 243] on img at bounding box center [98, 237] width 26 height 26
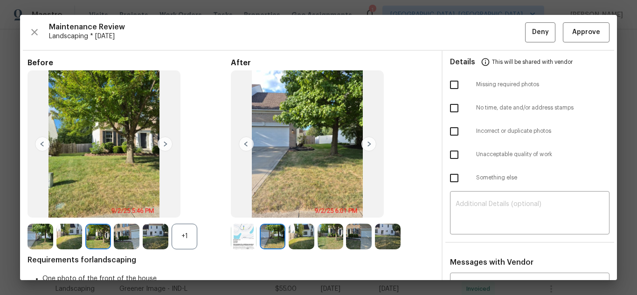
click at [326, 239] on img at bounding box center [331, 237] width 26 height 26
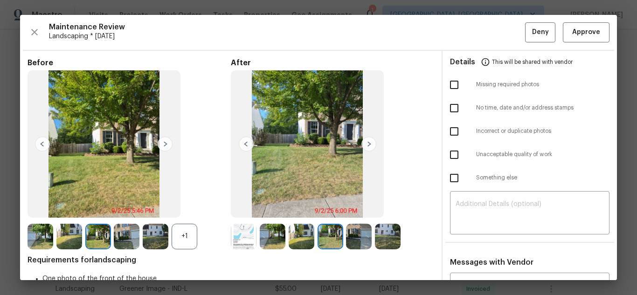
click at [300, 238] on img at bounding box center [302, 237] width 26 height 26
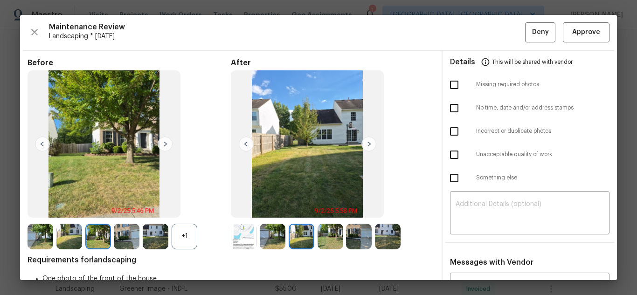
click at [351, 231] on img at bounding box center [359, 237] width 26 height 26
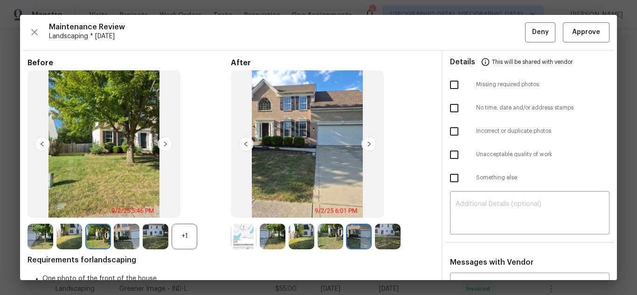
click at [296, 235] on img at bounding box center [302, 237] width 26 height 26
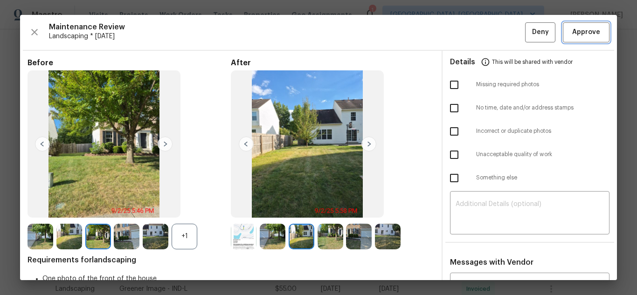
click at [574, 35] on span "Approve" at bounding box center [586, 33] width 28 height 12
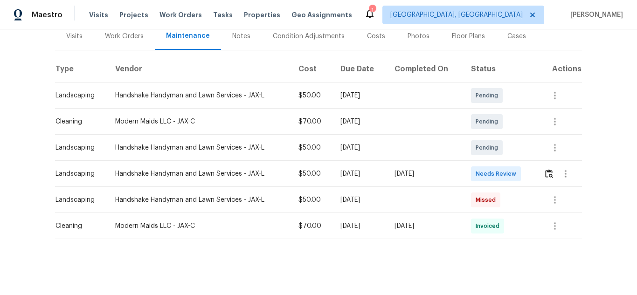
scroll to position [126, 0]
click at [548, 169] on img "button" at bounding box center [549, 173] width 8 height 9
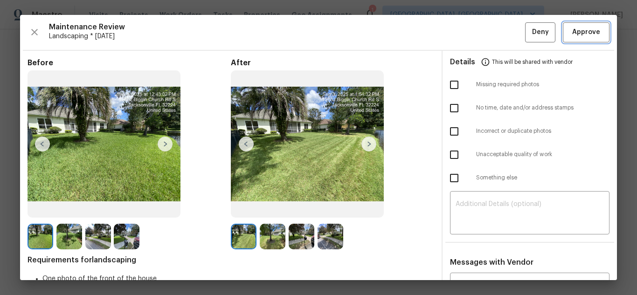
click at [563, 37] on button "Approve" at bounding box center [586, 32] width 47 height 20
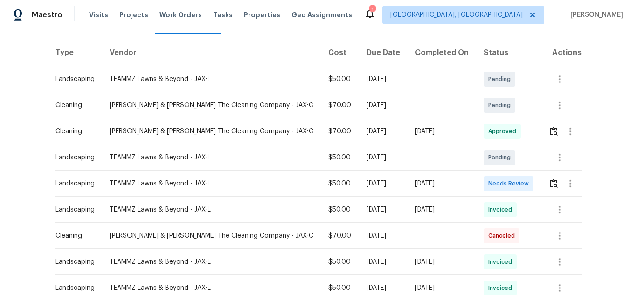
scroll to position [140, 0]
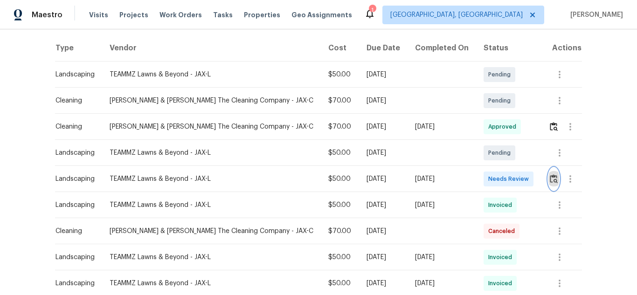
click at [550, 174] on img "button" at bounding box center [554, 178] width 8 height 9
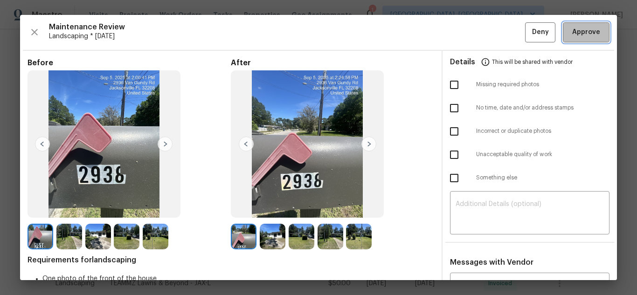
click at [590, 37] on span "Approve" at bounding box center [586, 33] width 28 height 12
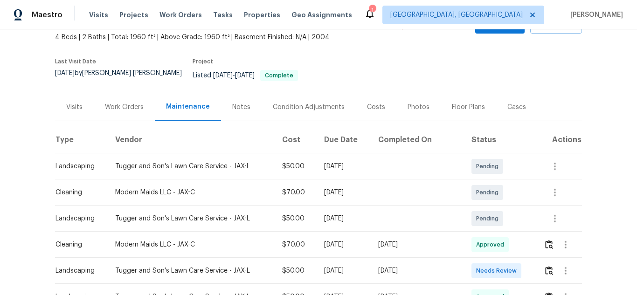
scroll to position [140, 0]
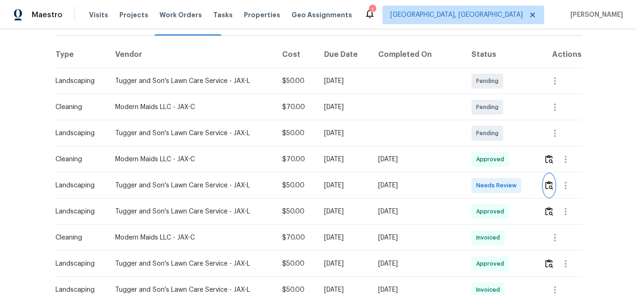
click at [545, 181] on img "button" at bounding box center [549, 185] width 8 height 9
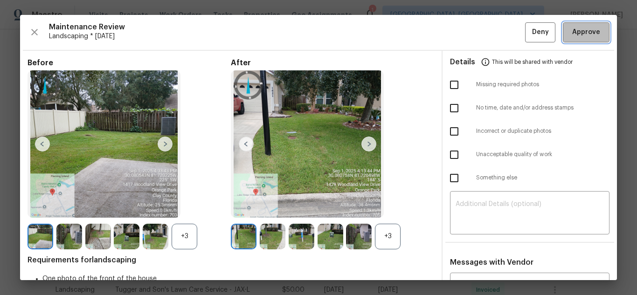
click at [581, 37] on span "Approve" at bounding box center [586, 33] width 28 height 12
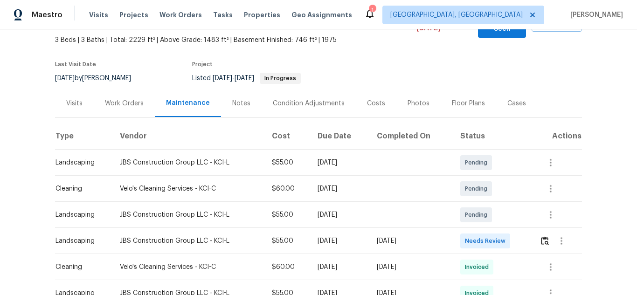
scroll to position [140, 0]
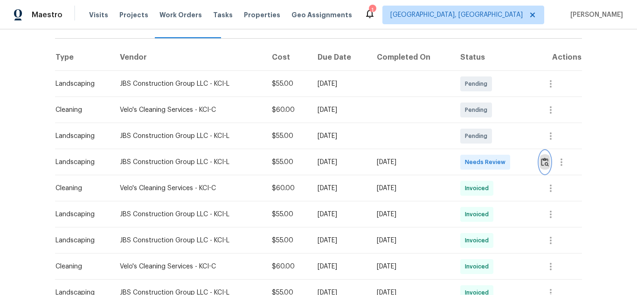
click at [539, 151] on button "button" at bounding box center [544, 162] width 11 height 22
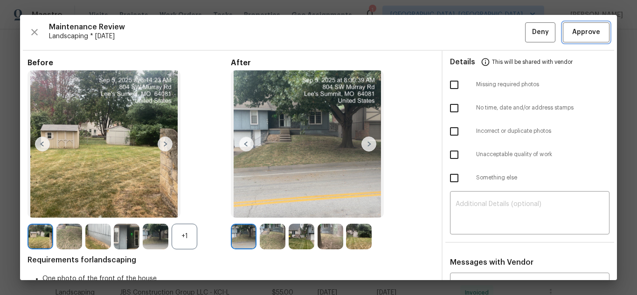
click at [572, 36] on span "Approve" at bounding box center [586, 33] width 28 height 12
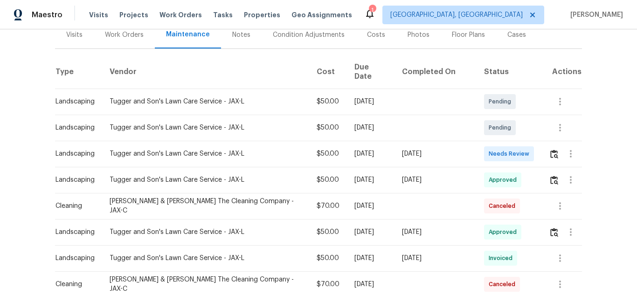
scroll to position [140, 0]
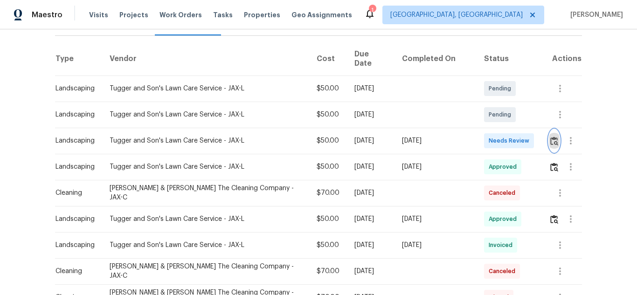
click at [550, 137] on img "button" at bounding box center [554, 141] width 8 height 9
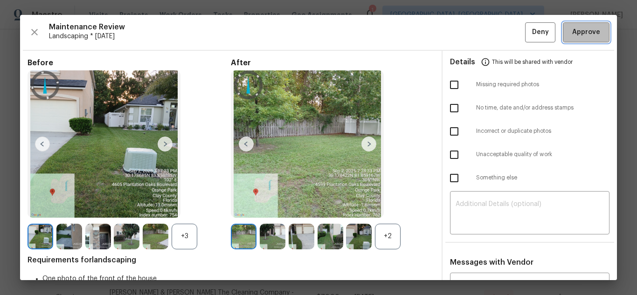
click at [563, 28] on button "Approve" at bounding box center [586, 32] width 47 height 20
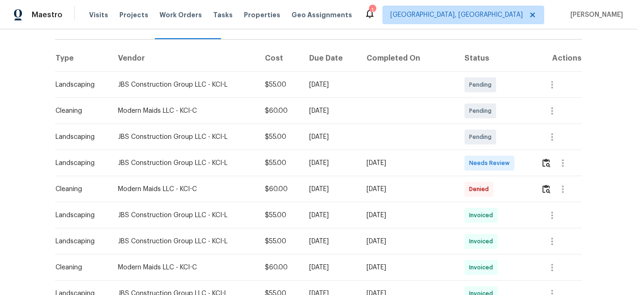
scroll to position [140, 0]
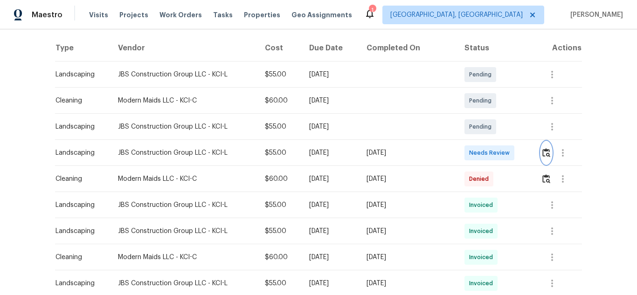
click at [542, 150] on img "button" at bounding box center [546, 152] width 8 height 9
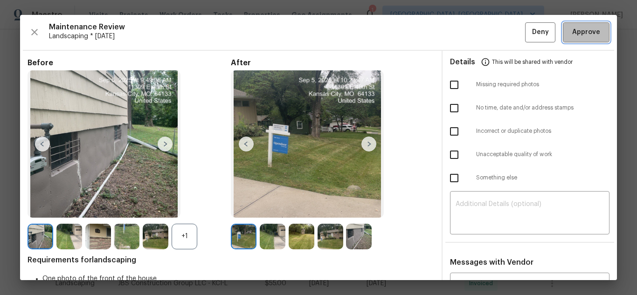
click at [578, 27] on span "Approve" at bounding box center [586, 33] width 28 height 12
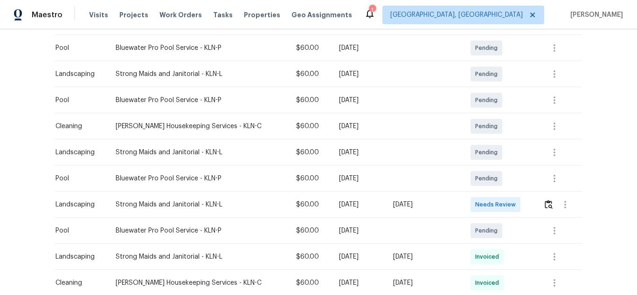
scroll to position [186, 0]
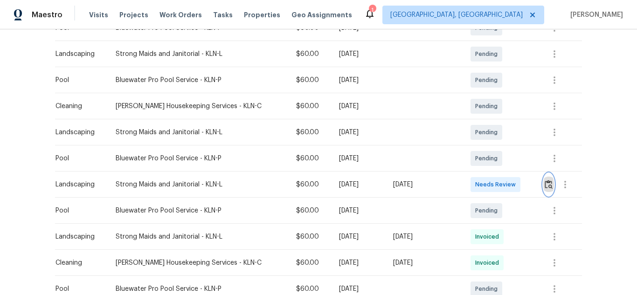
click at [545, 184] on img "button" at bounding box center [549, 184] width 8 height 9
click at [544, 178] on button "button" at bounding box center [548, 184] width 11 height 22
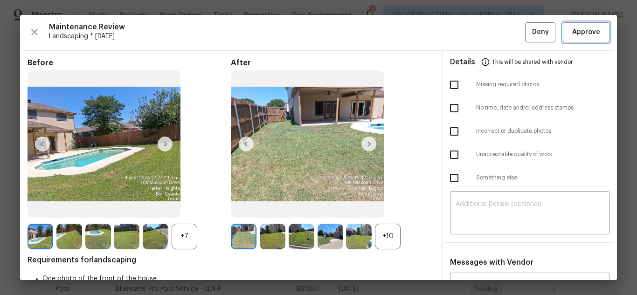
click at [580, 34] on span "Approve" at bounding box center [586, 33] width 28 height 12
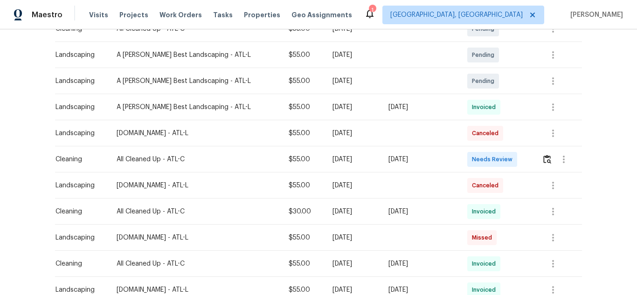
scroll to position [186, 0]
click at [543, 157] on img "button" at bounding box center [547, 158] width 8 height 9
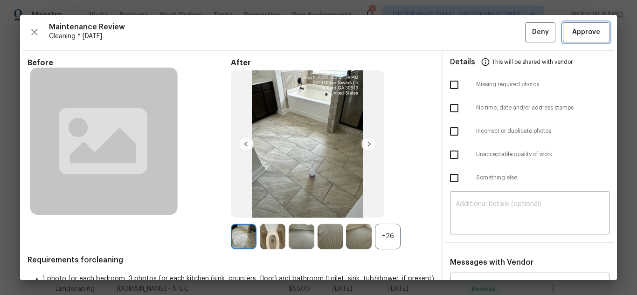
click at [573, 33] on span "Approve" at bounding box center [586, 33] width 28 height 12
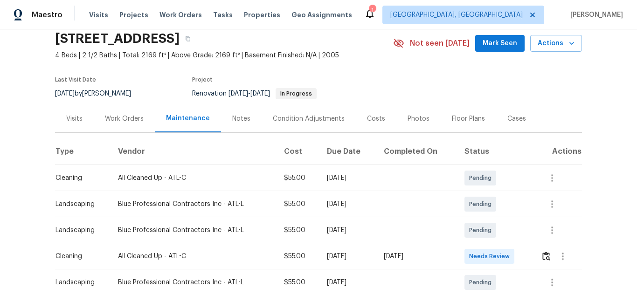
scroll to position [93, 0]
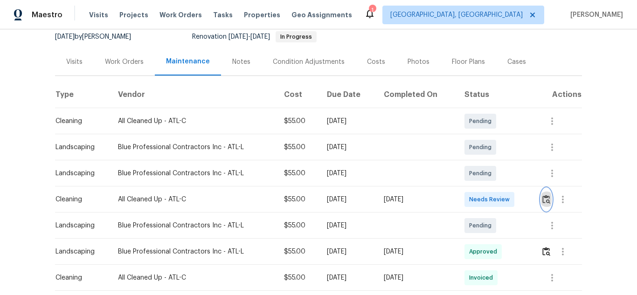
click at [545, 200] on img "button" at bounding box center [546, 199] width 8 height 9
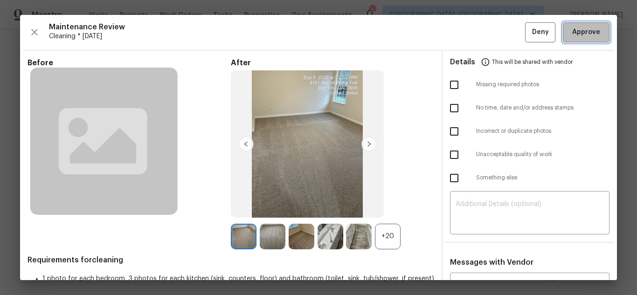
click at [573, 37] on span "Approve" at bounding box center [586, 33] width 28 height 12
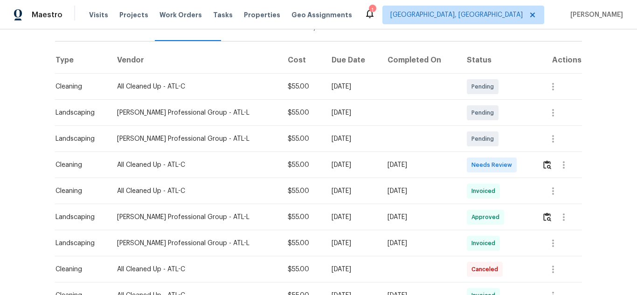
scroll to position [140, 0]
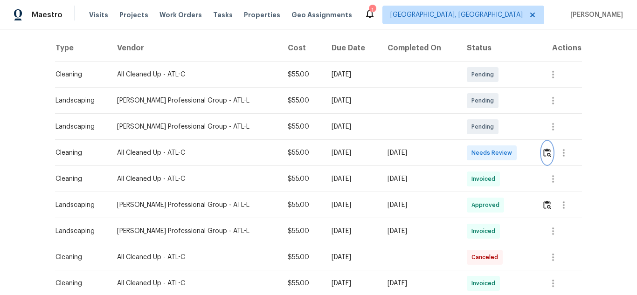
click at [543, 154] on img "button" at bounding box center [547, 152] width 8 height 9
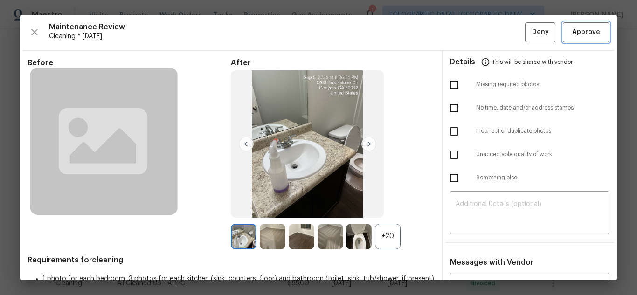
click at [599, 27] on button "Approve" at bounding box center [586, 32] width 47 height 20
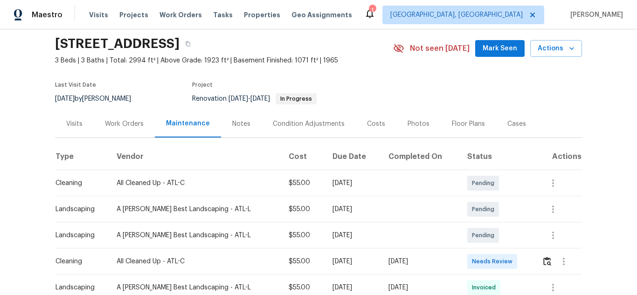
scroll to position [140, 0]
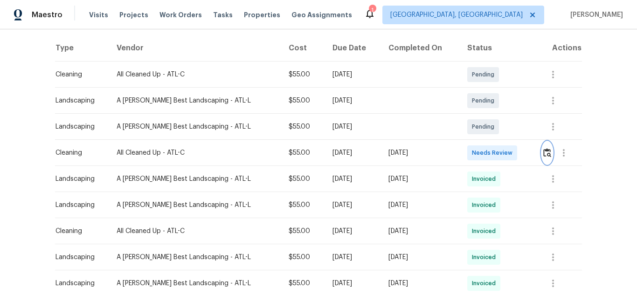
click at [545, 151] on img "button" at bounding box center [547, 152] width 8 height 9
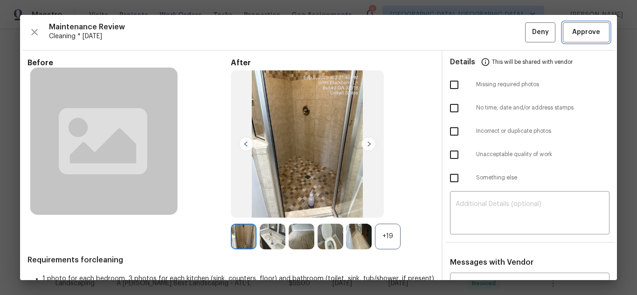
click at [576, 37] on span "Approve" at bounding box center [586, 33] width 28 height 12
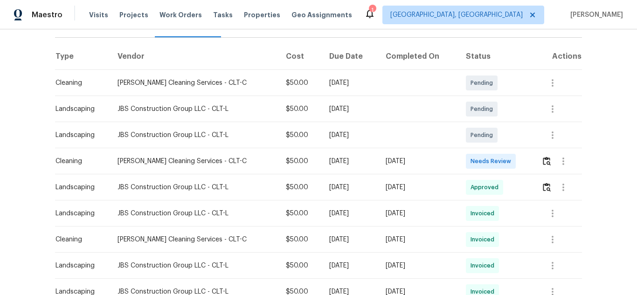
scroll to position [140, 0]
click at [543, 158] on img "button" at bounding box center [547, 162] width 8 height 9
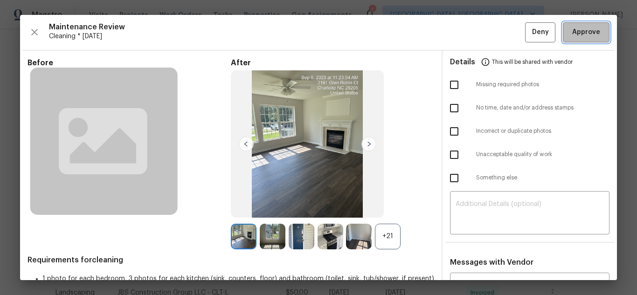
click at [591, 34] on span "Approve" at bounding box center [586, 33] width 28 height 12
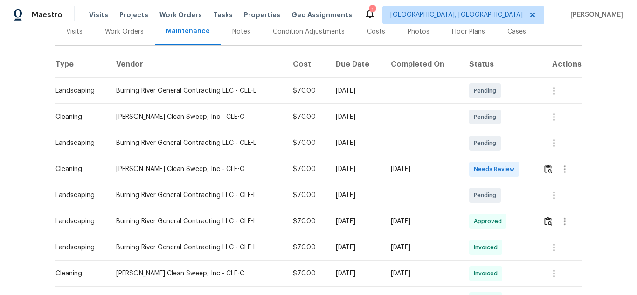
scroll to position [140, 0]
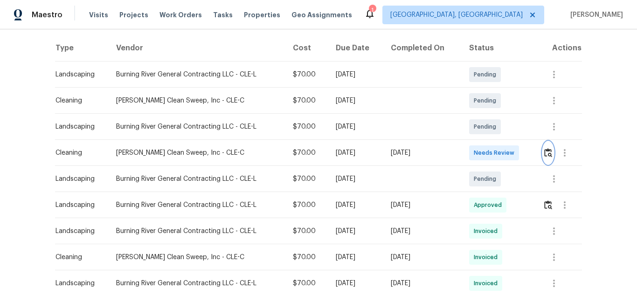
click at [545, 152] on img "button" at bounding box center [548, 152] width 8 height 9
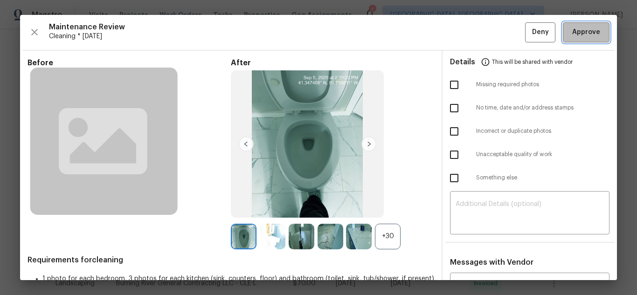
click at [581, 40] on button "Approve" at bounding box center [586, 32] width 47 height 20
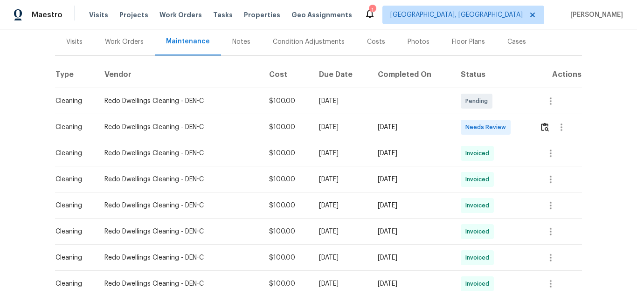
scroll to position [140, 0]
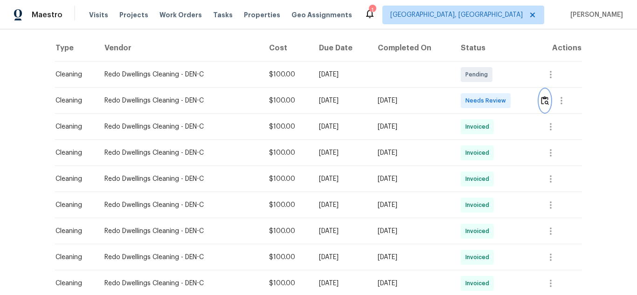
click at [541, 102] on img "button" at bounding box center [545, 100] width 8 height 9
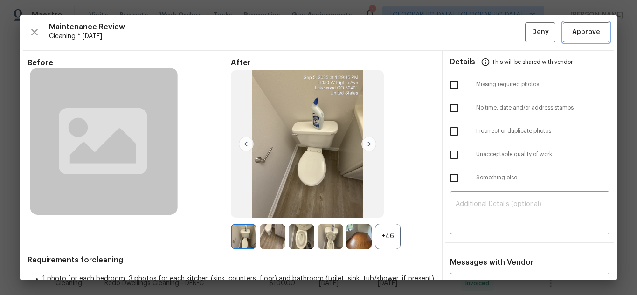
click at [574, 35] on span "Approve" at bounding box center [586, 33] width 28 height 12
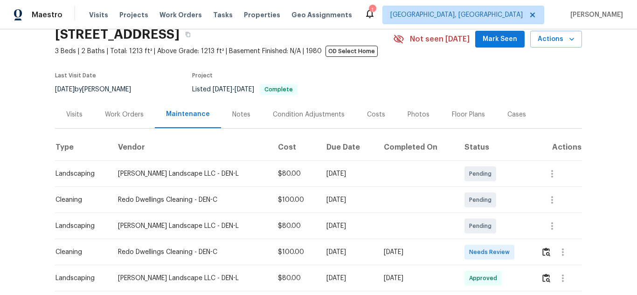
scroll to position [93, 0]
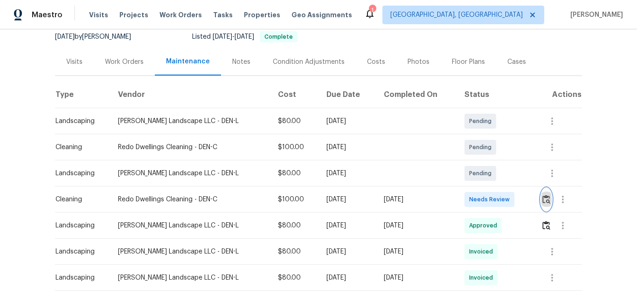
click at [541, 200] on button "button" at bounding box center [546, 199] width 11 height 22
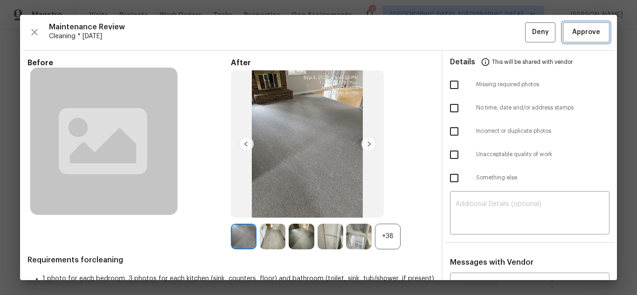
click at [570, 37] on span "Approve" at bounding box center [586, 33] width 32 height 12
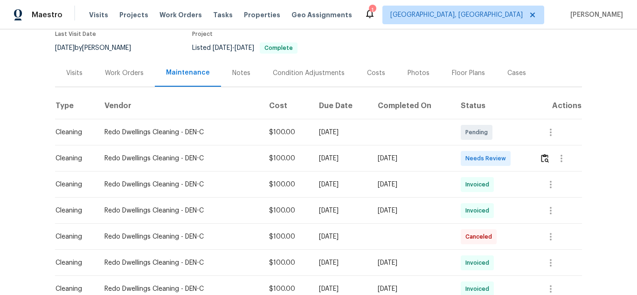
scroll to position [93, 0]
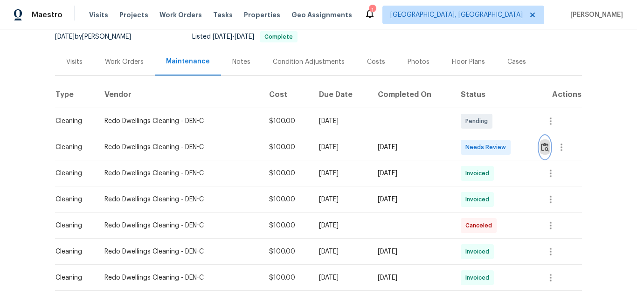
click at [539, 147] on button "button" at bounding box center [544, 147] width 11 height 22
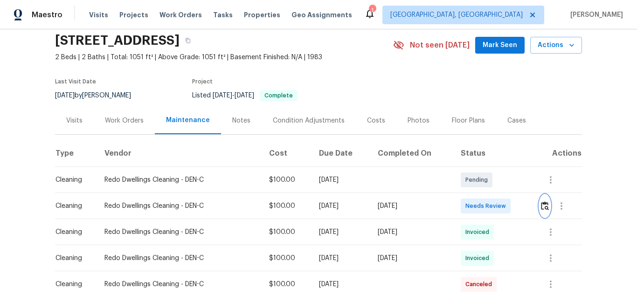
scroll to position [0, 0]
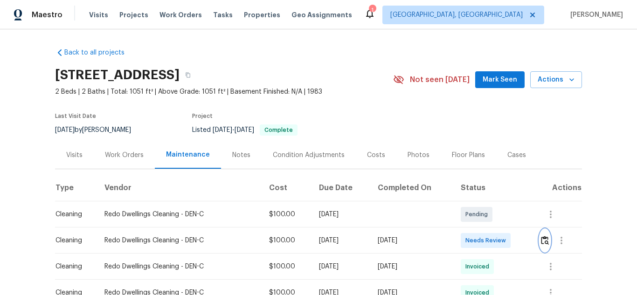
click at [541, 238] on img "button" at bounding box center [545, 240] width 8 height 9
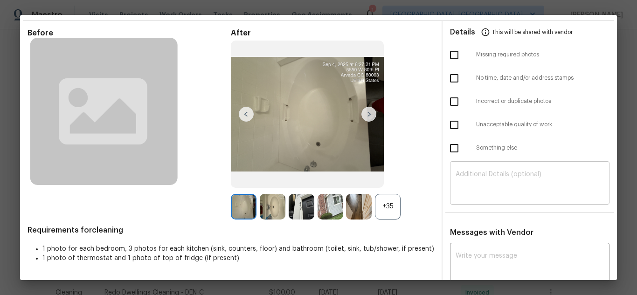
scroll to position [64, 0]
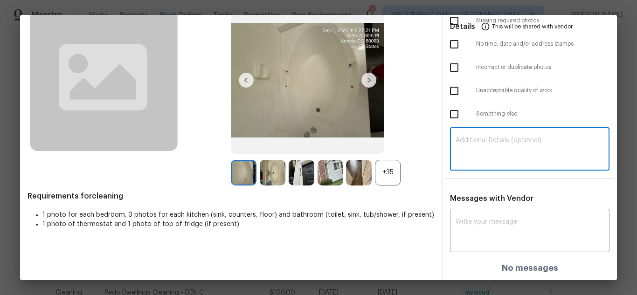
click at [490, 150] on textarea at bounding box center [530, 150] width 148 height 26
paste textarea "Maintenance Audit Team: Hello! Unfortunately, this cleaning visit completed on …"
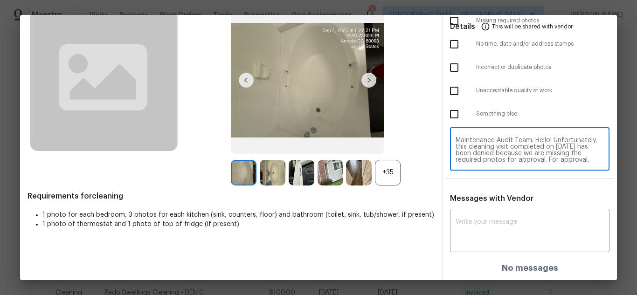
scroll to position [78, 0]
type textarea "Maintenance Audit Team: Hello! Unfortunately, this cleaning visit completed on …"
click at [504, 210] on div "Messages with Vendor x ​ No messages" at bounding box center [529, 237] width 174 height 86
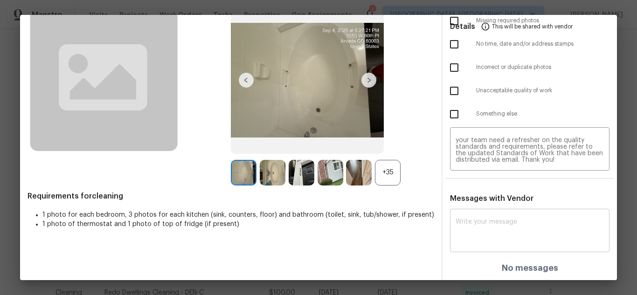
click at [492, 231] on textarea at bounding box center [530, 232] width 148 height 26
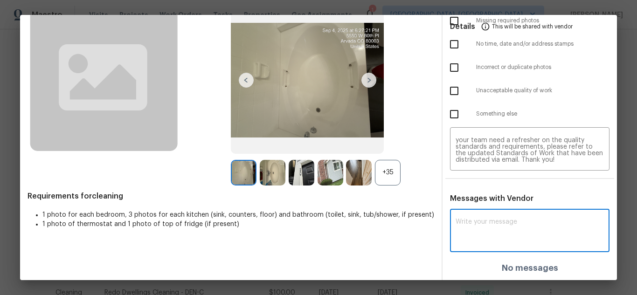
paste textarea "Maintenance Audit Team: Hello! Unfortunately, this cleaning visit completed on …"
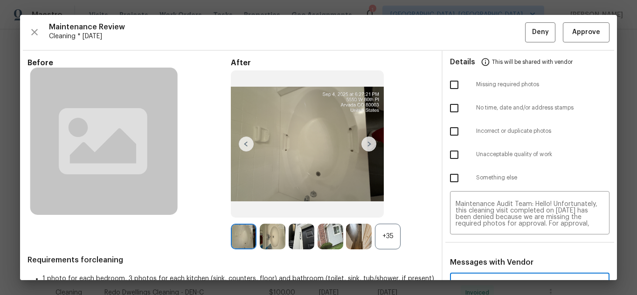
scroll to position [70, 0]
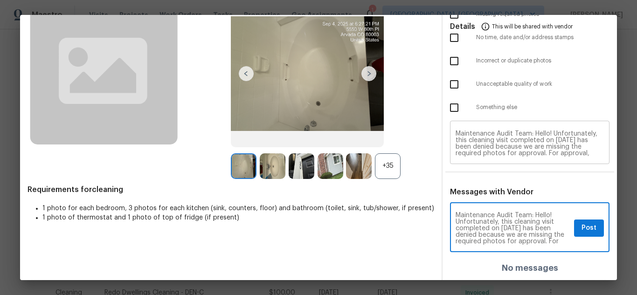
type textarea "Maintenance Audit Team: Hello! Unfortunately, this cleaning visit completed on …"
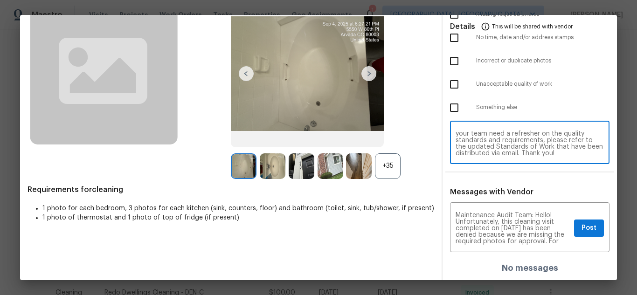
scroll to position [78, 0]
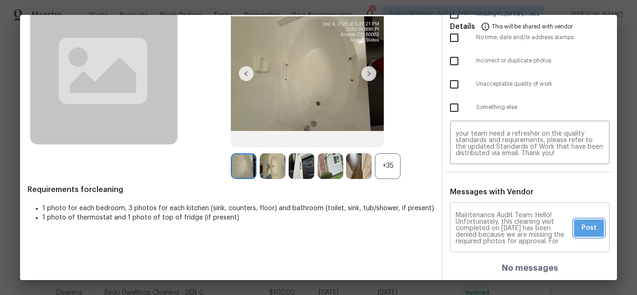
click at [581, 232] on span "Post" at bounding box center [588, 228] width 15 height 12
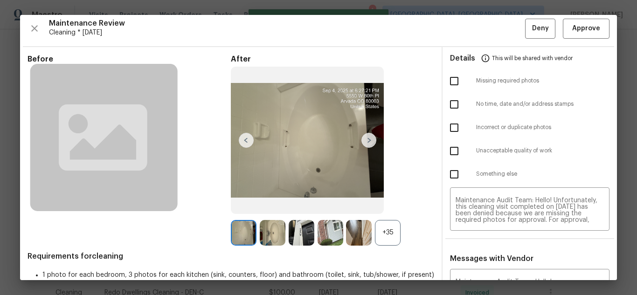
scroll to position [0, 0]
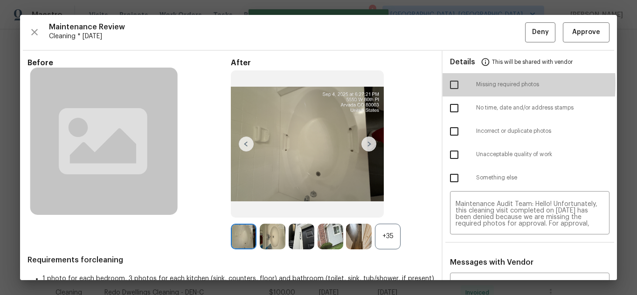
click at [450, 83] on input "checkbox" at bounding box center [454, 85] width 20 height 20
checkbox input "true"
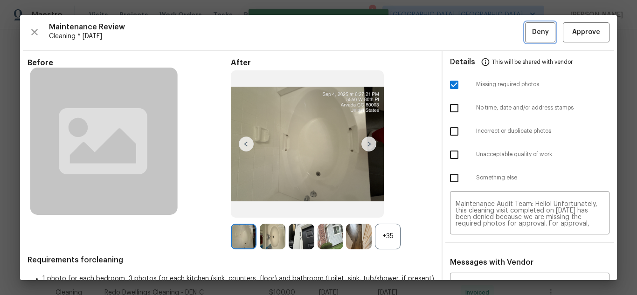
click at [532, 32] on span "Deny" at bounding box center [540, 33] width 17 height 12
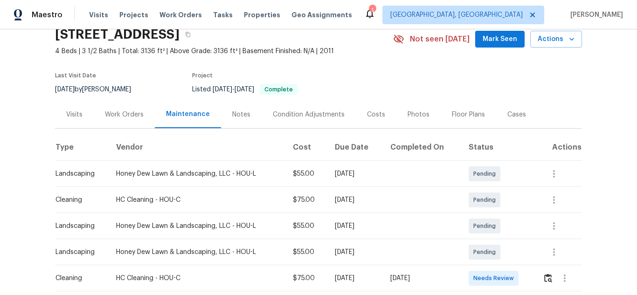
scroll to position [93, 0]
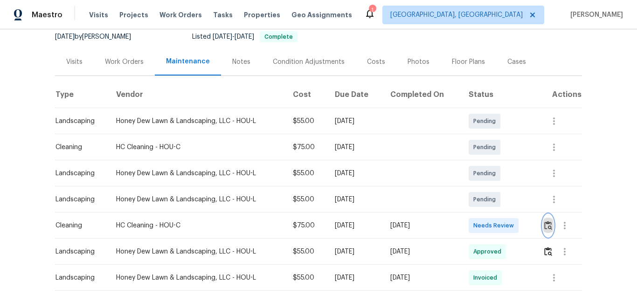
click at [547, 220] on button "button" at bounding box center [548, 225] width 11 height 22
click at [550, 231] on button "button" at bounding box center [548, 225] width 11 height 22
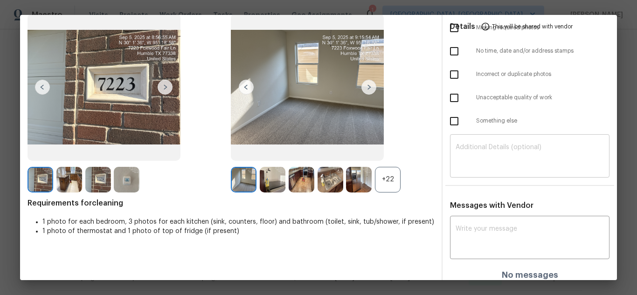
scroll to position [64, 0]
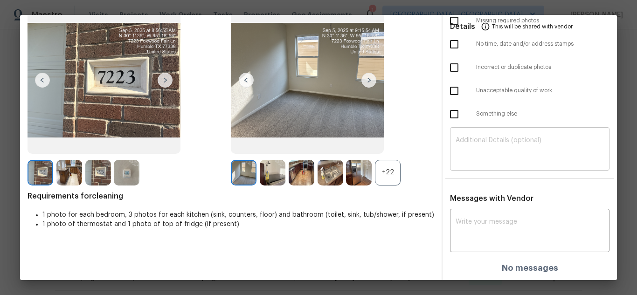
click at [512, 150] on textarea at bounding box center [530, 150] width 148 height 26
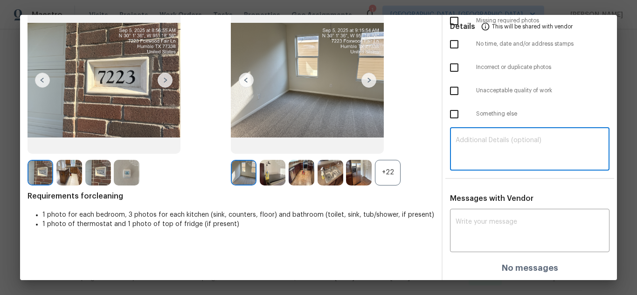
paste textarea "Maintenance Audit Team: Hello! Unfortunately, this cleaning visit completed on …"
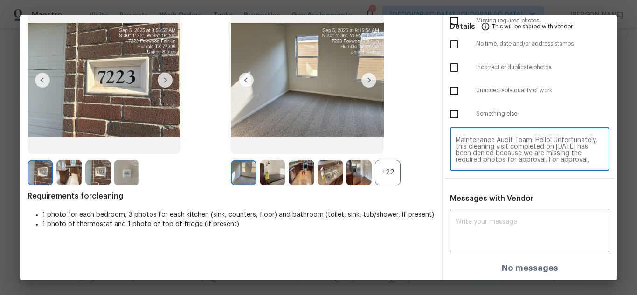
scroll to position [85, 0]
type textarea "Maintenance Audit Team: Hello! Unfortunately, this cleaning visit completed on …"
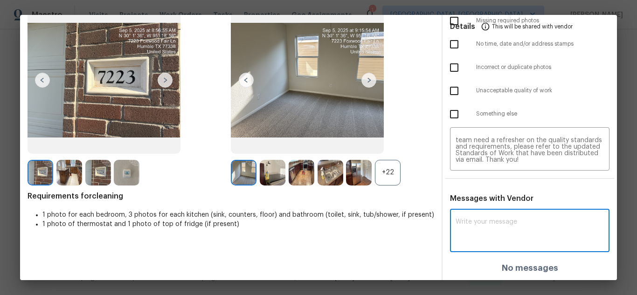
click at [511, 244] on textarea at bounding box center [530, 232] width 148 height 26
paste textarea "Maintenance Audit Team: Hello! Unfortunately, this cleaning visit completed on …"
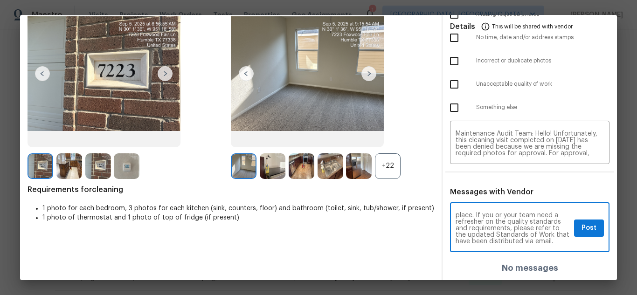
scroll to position [111, 0]
type textarea "Maintenance Audit Team: Hello! Unfortunately, this cleaning visit completed on …"
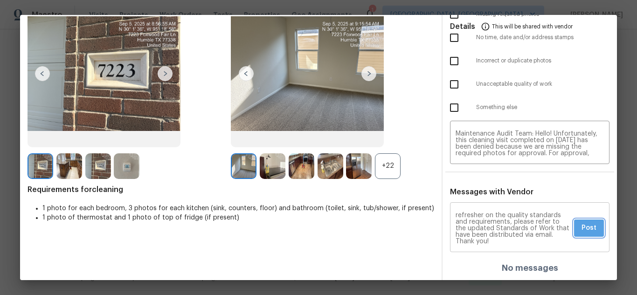
click at [574, 231] on button "Post" at bounding box center [589, 228] width 30 height 17
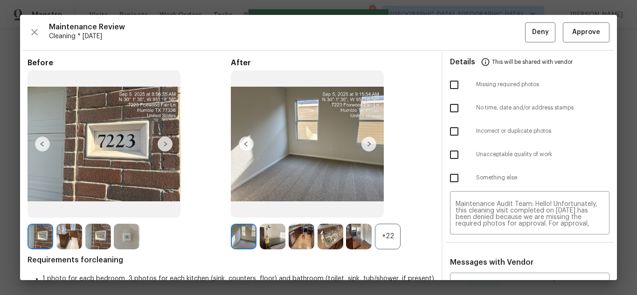
scroll to position [0, 0]
click at [451, 83] on input "checkbox" at bounding box center [454, 85] width 20 height 20
checkbox input "true"
click at [532, 30] on span "Deny" at bounding box center [540, 33] width 17 height 12
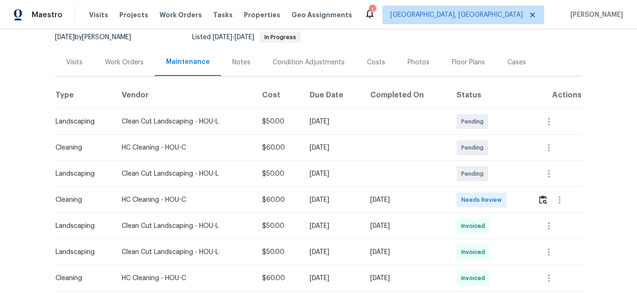
scroll to position [93, 0]
click at [538, 201] on div at bounding box center [560, 199] width 44 height 22
click at [543, 201] on img "button" at bounding box center [543, 199] width 8 height 9
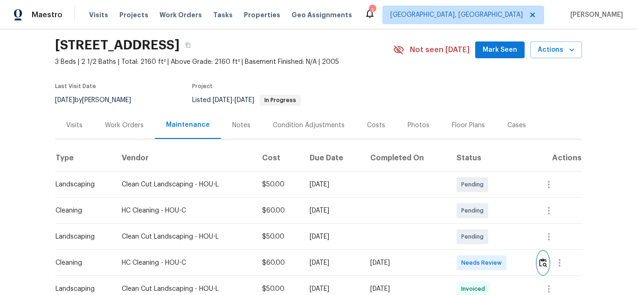
scroll to position [47, 0]
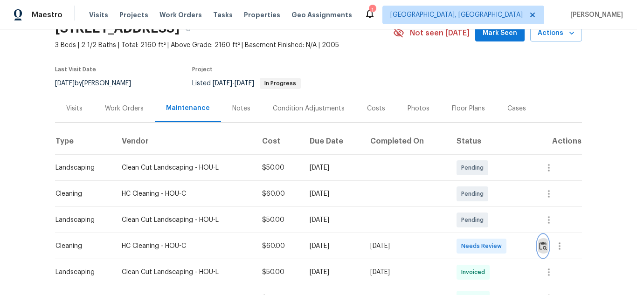
click at [543, 244] on img "button" at bounding box center [543, 246] width 8 height 9
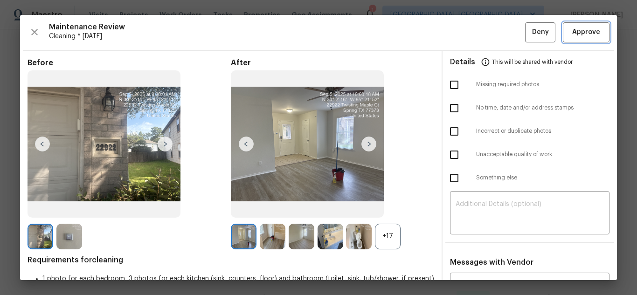
click at [580, 32] on span "Approve" at bounding box center [586, 33] width 28 height 12
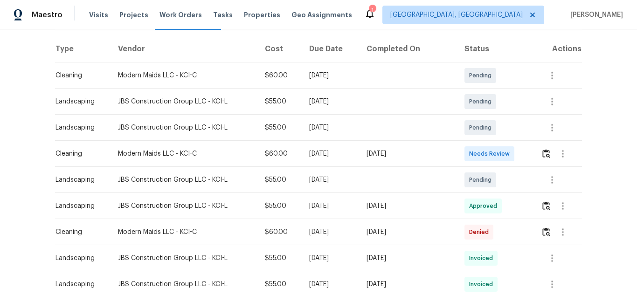
scroll to position [140, 0]
click at [546, 148] on img "button" at bounding box center [546, 152] width 8 height 9
click at [544, 155] on img "button" at bounding box center [546, 152] width 8 height 9
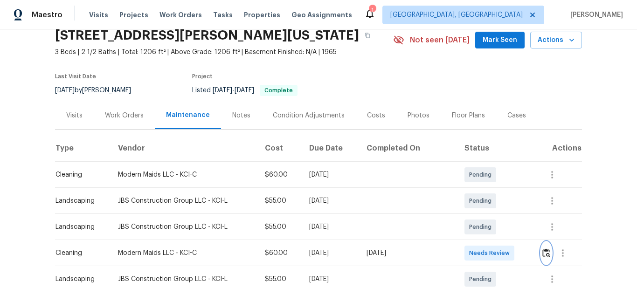
scroll to position [93, 0]
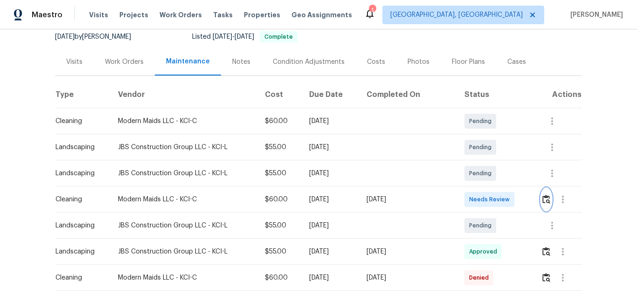
click at [545, 201] on img "button" at bounding box center [546, 199] width 8 height 9
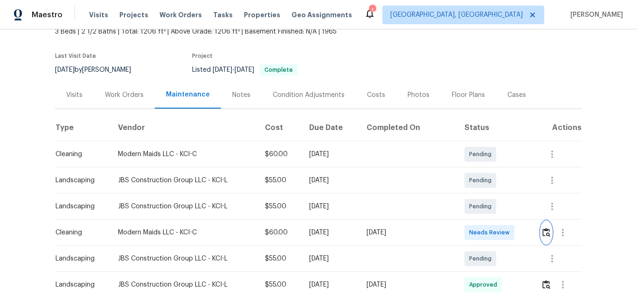
scroll to position [140, 0]
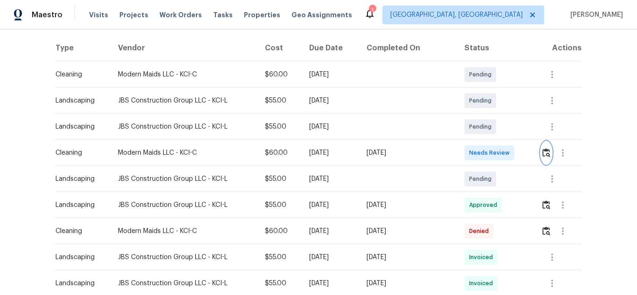
click at [543, 155] on img "button" at bounding box center [546, 152] width 8 height 9
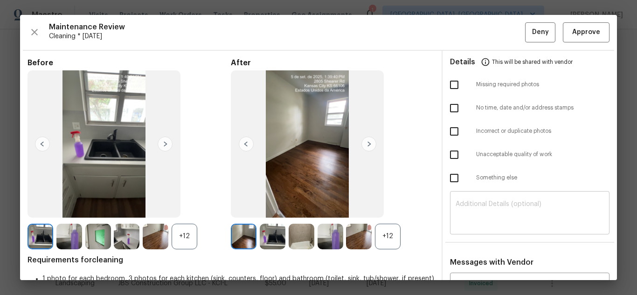
click at [478, 215] on textarea at bounding box center [530, 214] width 148 height 26
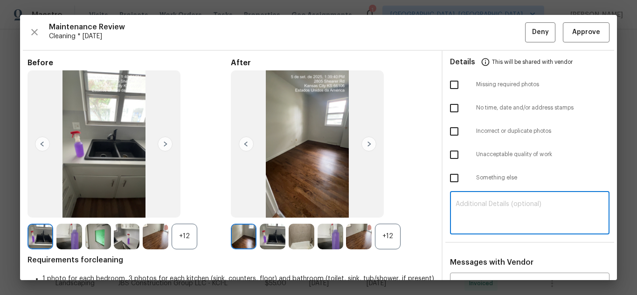
paste textarea "Maintenance Audit Team: Hello! Unfortunately, this cleaning visit completed on …"
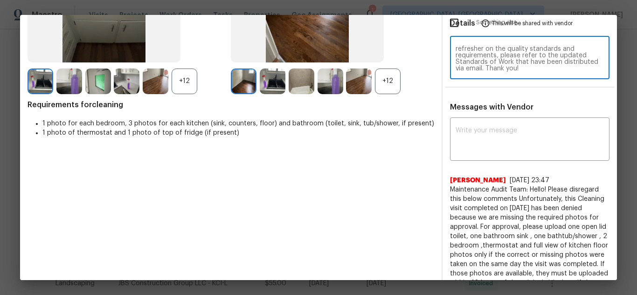
scroll to position [186, 0]
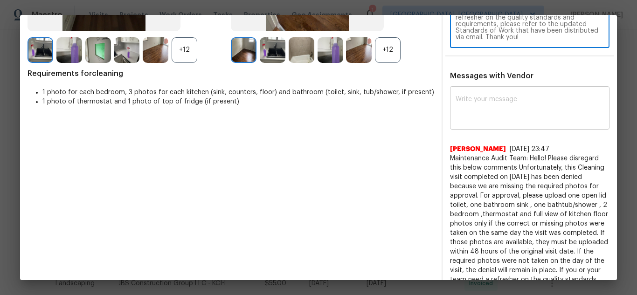
type textarea "Maintenance Audit Team: Hello! Unfortunately, this cleaning visit completed on …"
click at [490, 98] on textarea at bounding box center [530, 109] width 148 height 26
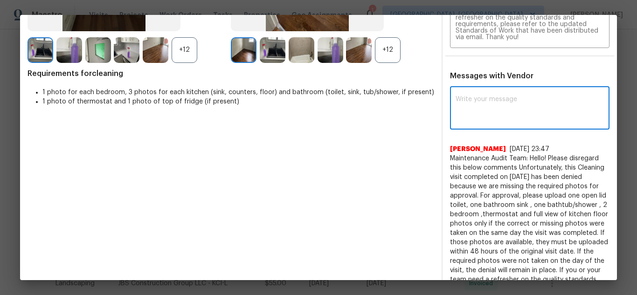
paste textarea "Maintenance Audit Team: Hello! Unfortunately, this cleaning visit completed on …"
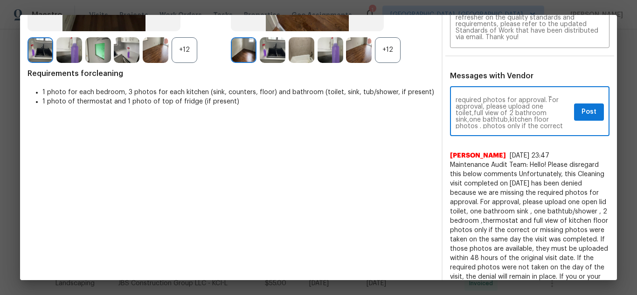
scroll to position [47, 0]
click at [497, 97] on textarea "Maintenance Audit Team: Hello! Unfortunately, this cleaning visit completed on …" at bounding box center [513, 112] width 115 height 33
click at [477, 107] on textarea "Maintenance Audit Team: Hello! Unfortunately, this cleaning visit completed on …" at bounding box center [513, 112] width 115 height 33
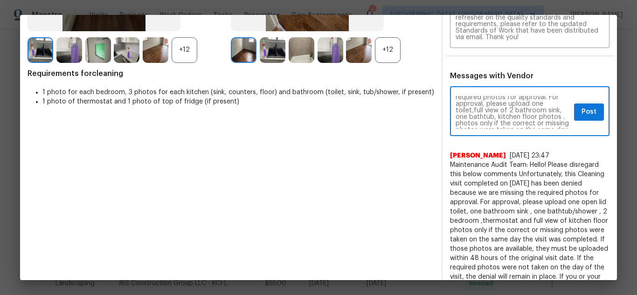
click at [506, 109] on textarea "Maintenance Audit Team: Hello! Unfortunately, this cleaning visit completed on …" at bounding box center [513, 112] width 115 height 33
click at [503, 109] on textarea "Maintenance Audit Team: Hello! Unfortunately, this cleaning visit completed on …" at bounding box center [513, 112] width 115 height 33
click at [505, 110] on textarea "Maintenance Audit Team: Hello! Unfortunately, this cleaning visit completed on …" at bounding box center [513, 112] width 115 height 33
type textarea "Maintenance Audit Team: Hello! Unfortunately, this cleaning visit completed on …"
click at [581, 110] on span "Post" at bounding box center [588, 112] width 15 height 12
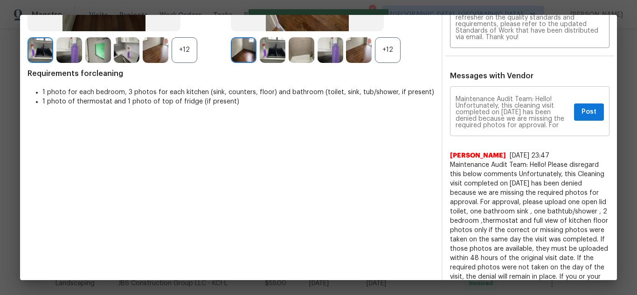
scroll to position [0, 0]
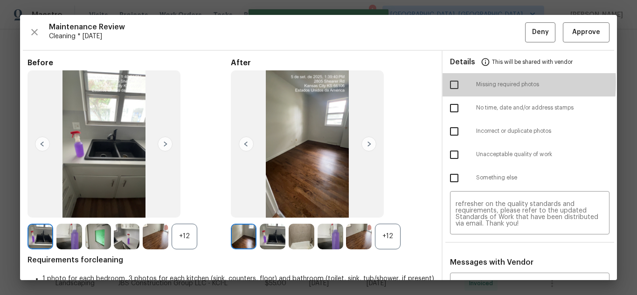
click at [453, 82] on input "checkbox" at bounding box center [454, 85] width 20 height 20
checkbox input "true"
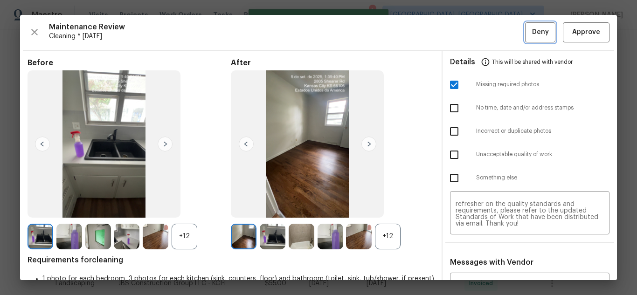
click at [525, 35] on button "Deny" at bounding box center [540, 32] width 30 height 20
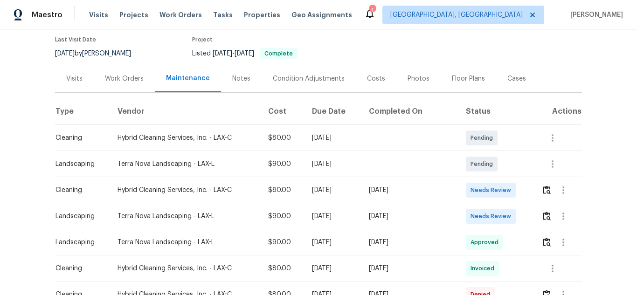
scroll to position [93, 0]
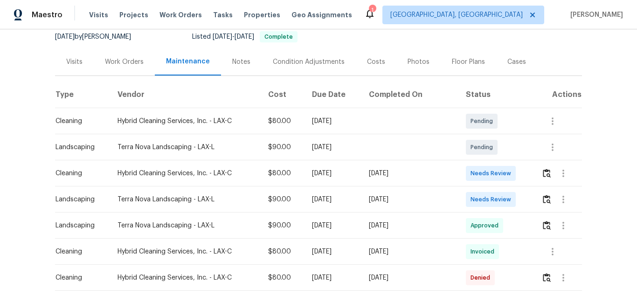
drag, startPoint x: 72, startPoint y: 172, endPoint x: 427, endPoint y: 172, distance: 354.3
click at [427, 172] on tr "Cleaning Hybrid Cleaning Services, Inc. - LAX-C $80.00 [DATE] [DATE] Needs Revi…" at bounding box center [318, 173] width 527 height 26
click at [545, 170] on img "button" at bounding box center [547, 173] width 8 height 9
click at [543, 169] on img "button" at bounding box center [547, 173] width 8 height 9
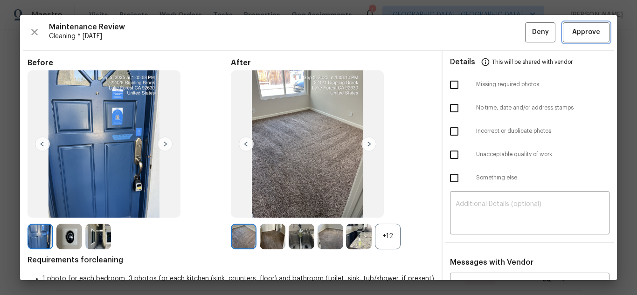
click at [574, 30] on span "Approve" at bounding box center [586, 33] width 28 height 12
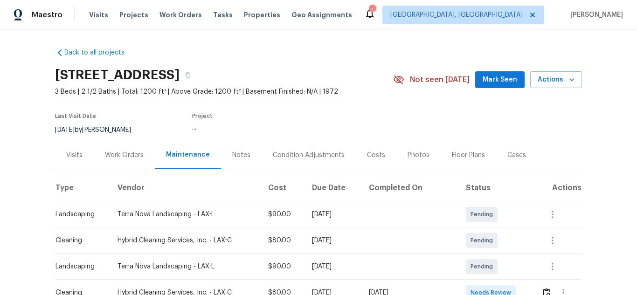
scroll to position [93, 0]
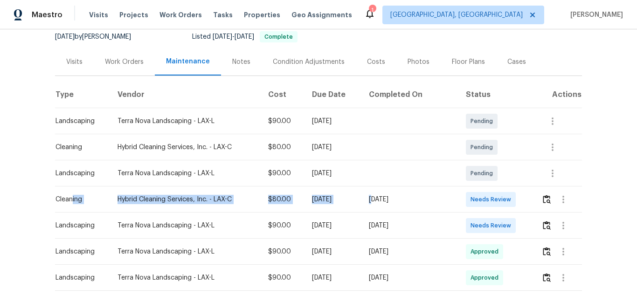
drag, startPoint x: 68, startPoint y: 200, endPoint x: 393, endPoint y: 202, distance: 324.5
click at [393, 202] on tr "Cleaning Hybrid Cleaning Services, Inc. - LAX-C $80.00 [DATE] [DATE] Needs Revi…" at bounding box center [318, 199] width 527 height 26
click at [547, 200] on img "button" at bounding box center [547, 199] width 8 height 9
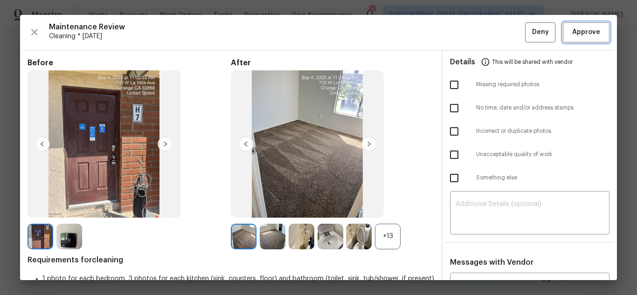
click at [579, 40] on button "Approve" at bounding box center [586, 32] width 47 height 20
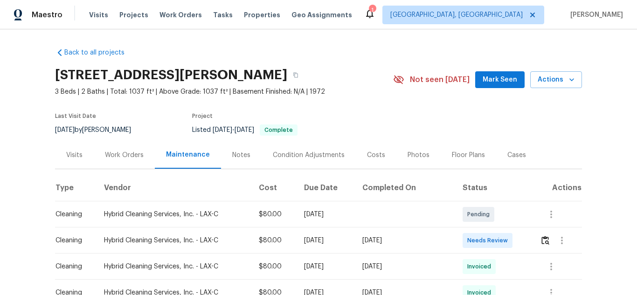
scroll to position [93, 0]
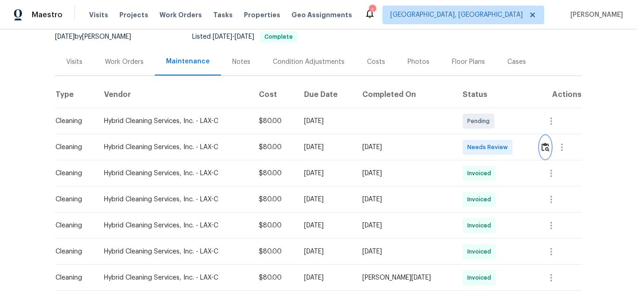
click at [540, 142] on button "button" at bounding box center [545, 147] width 11 height 22
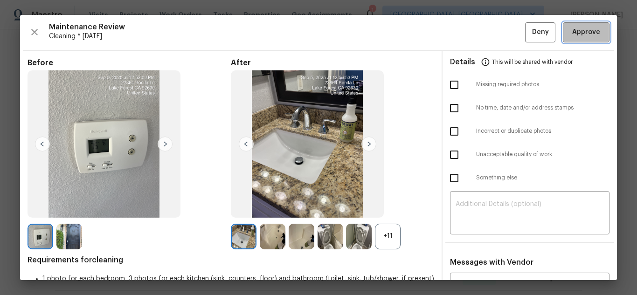
click at [574, 37] on span "Approve" at bounding box center [586, 33] width 28 height 12
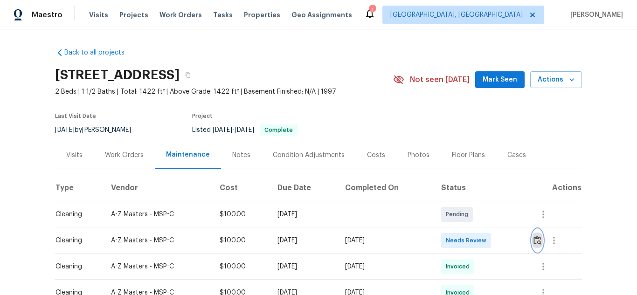
click at [539, 242] on img "button" at bounding box center [537, 240] width 8 height 9
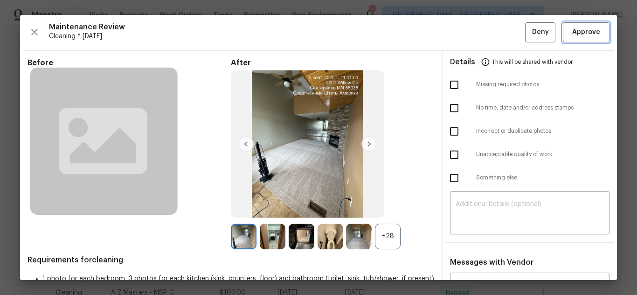
click at [581, 36] on span "Approve" at bounding box center [586, 33] width 28 height 12
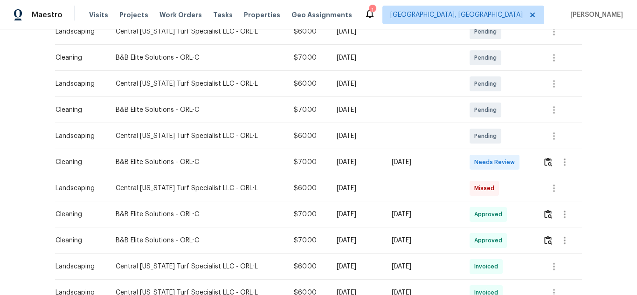
scroll to position [186, 0]
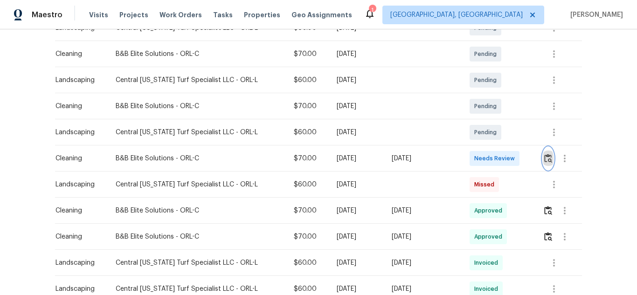
click at [546, 160] on img "button" at bounding box center [548, 158] width 8 height 9
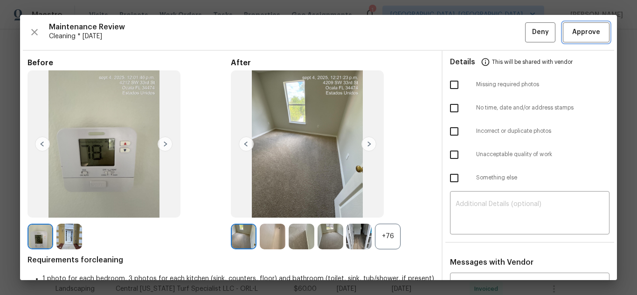
click at [572, 31] on span "Approve" at bounding box center [586, 33] width 28 height 12
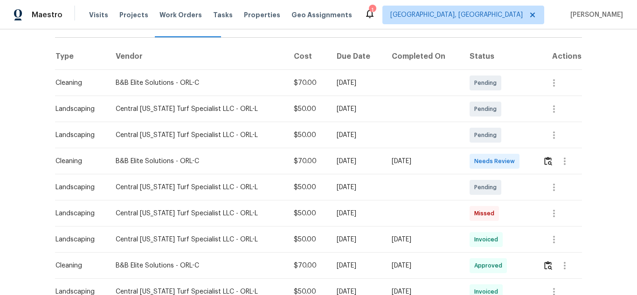
scroll to position [140, 0]
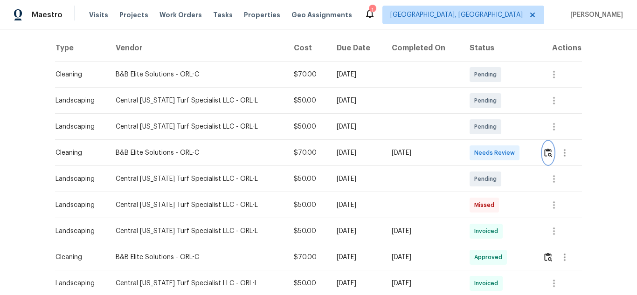
click at [547, 149] on img "button" at bounding box center [548, 152] width 8 height 9
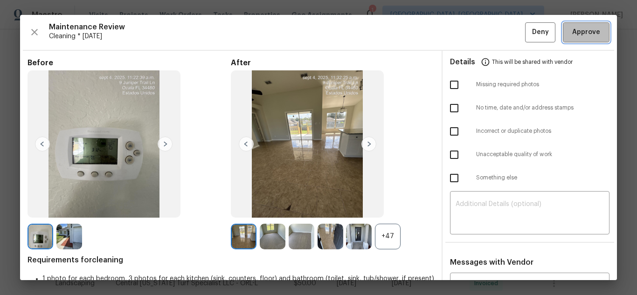
click at [578, 33] on span "Approve" at bounding box center [586, 33] width 28 height 12
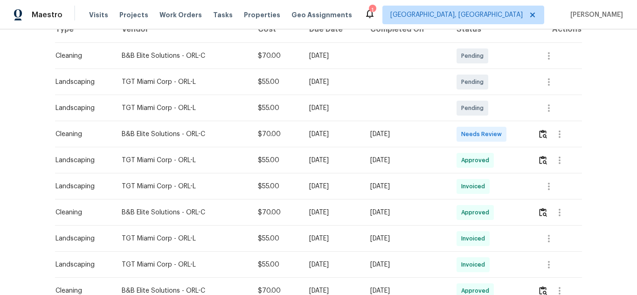
scroll to position [186, 0]
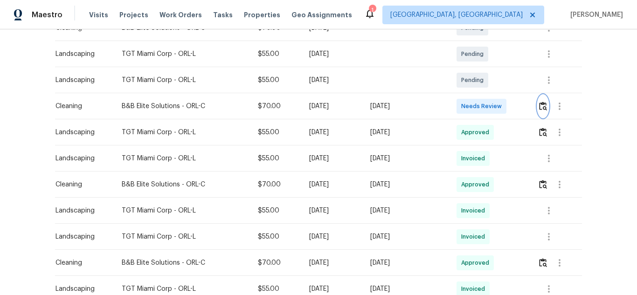
click at [541, 106] on img "button" at bounding box center [543, 106] width 8 height 9
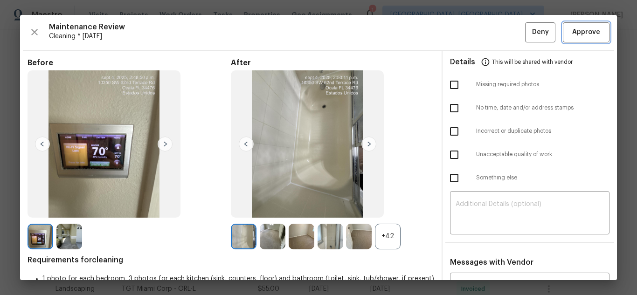
click at [572, 32] on span "Approve" at bounding box center [586, 33] width 28 height 12
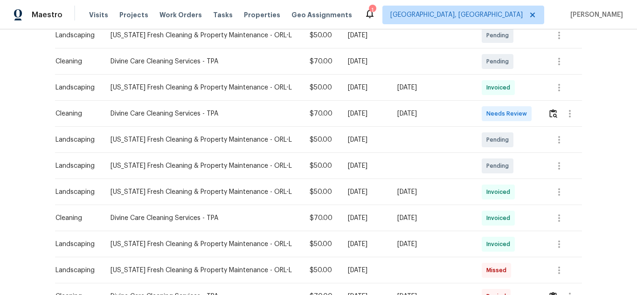
scroll to position [186, 0]
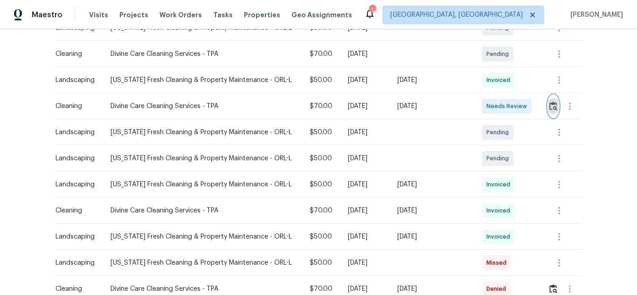
click at [553, 111] on button "button" at bounding box center [553, 106] width 11 height 22
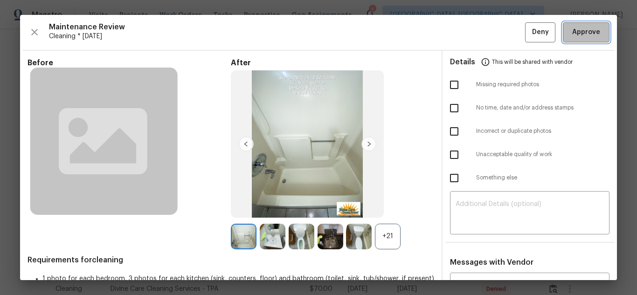
click at [594, 37] on span "Approve" at bounding box center [586, 33] width 32 height 12
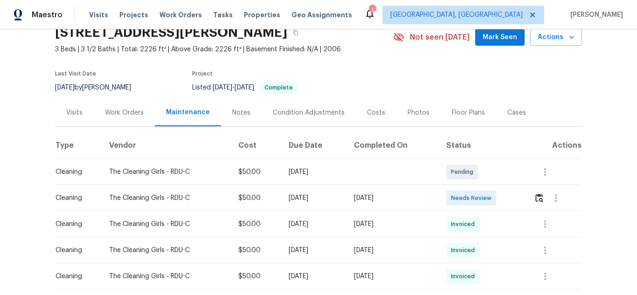
scroll to position [93, 0]
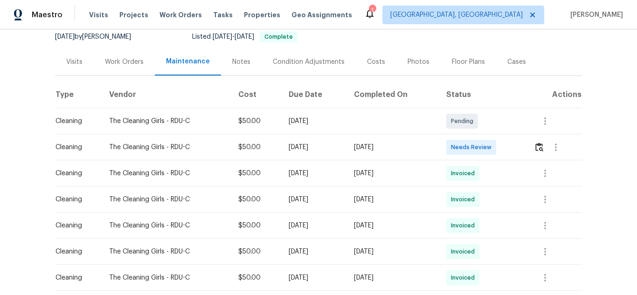
click at [545, 155] on div at bounding box center [556, 147] width 22 height 22
click at [539, 152] on img "button" at bounding box center [539, 147] width 8 height 9
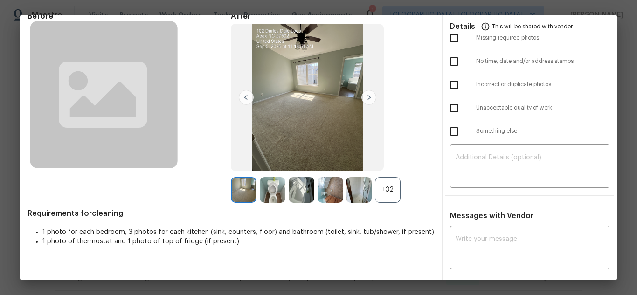
scroll to position [0, 0]
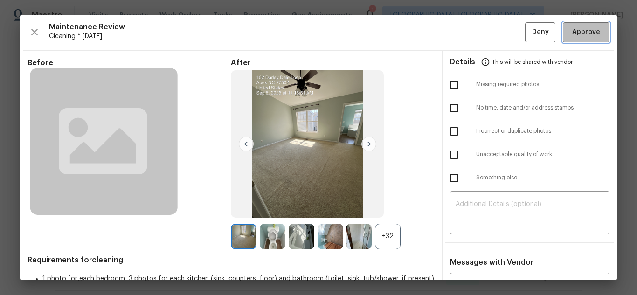
click at [572, 35] on span "Approve" at bounding box center [586, 33] width 28 height 12
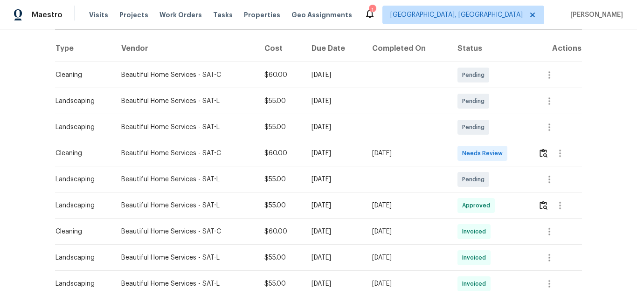
scroll to position [140, 0]
click at [543, 151] on img "button" at bounding box center [543, 152] width 8 height 9
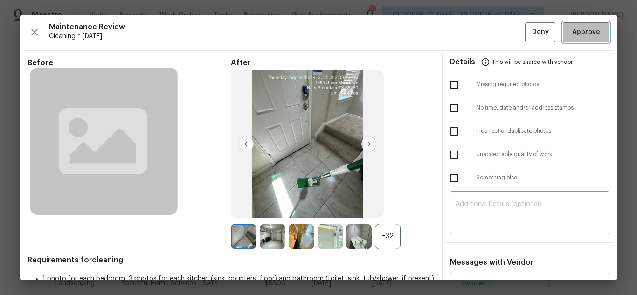
click at [563, 31] on button "Approve" at bounding box center [586, 32] width 47 height 20
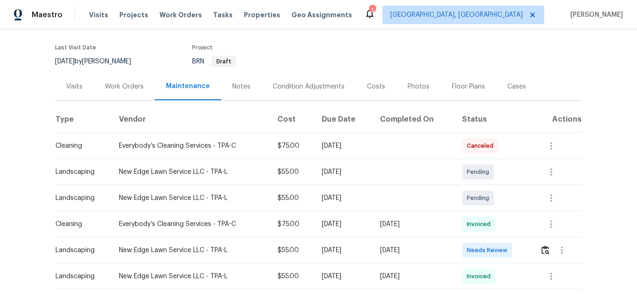
scroll to position [186, 0]
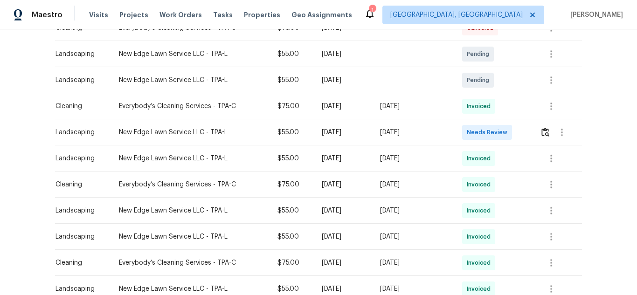
click at [542, 118] on td at bounding box center [556, 106] width 49 height 26
click at [543, 138] on button "button" at bounding box center [545, 132] width 11 height 22
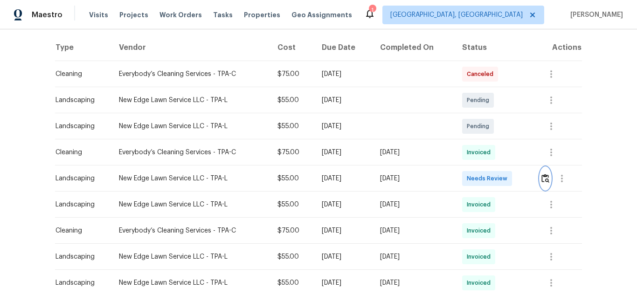
scroll to position [140, 0]
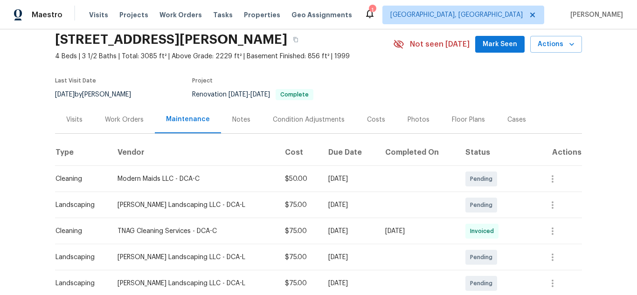
scroll to position [140, 0]
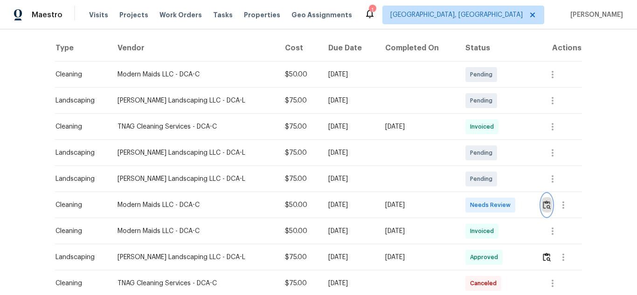
click at [543, 203] on img "button" at bounding box center [547, 204] width 8 height 9
click at [543, 205] on img "button" at bounding box center [547, 204] width 8 height 9
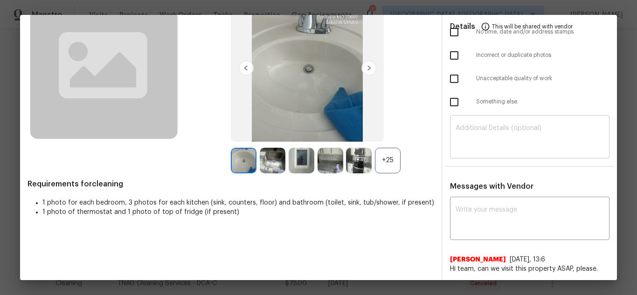
scroll to position [77, 0]
click at [510, 130] on textarea at bounding box center [530, 137] width 148 height 26
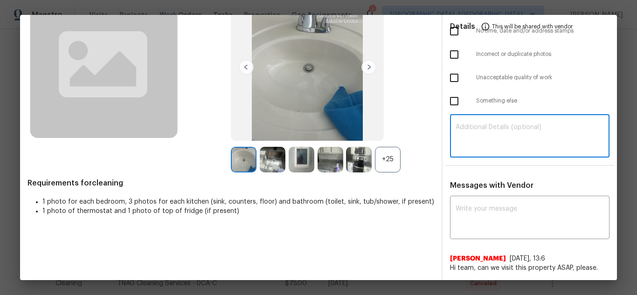
paste textarea "Maintenance Audit Team: Hello! Unfortunately, this cleaning visit completed on …"
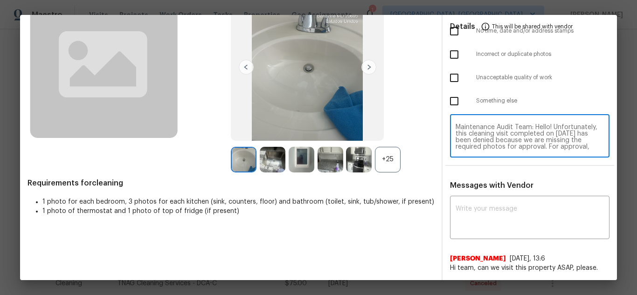
scroll to position [85, 0]
type textarea "Maintenance Audit Team: Hello! Unfortunately, this cleaning visit completed on …"
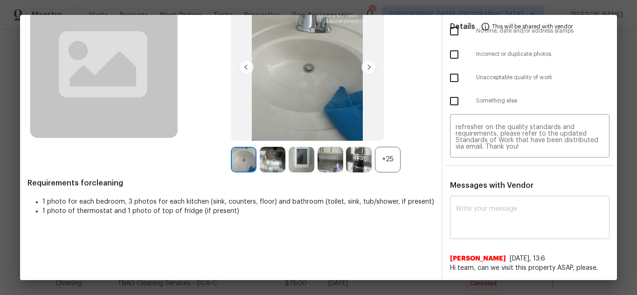
click at [515, 205] on div "x ​" at bounding box center [529, 218] width 159 height 41
paste textarea "Maintenance Audit Team: Hello! Unfortunately, this cleaning visit completed on …"
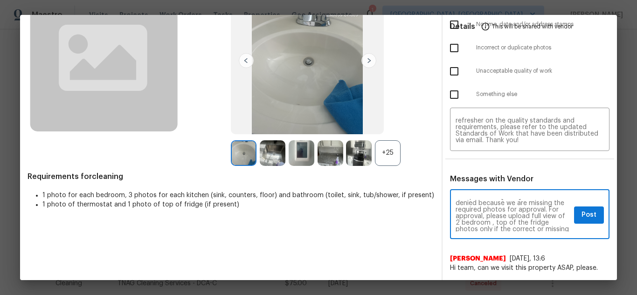
scroll to position [37, 0]
type textarea "Maintenance Audit Team: Hello! Unfortunately, this cleaning visit completed on …"
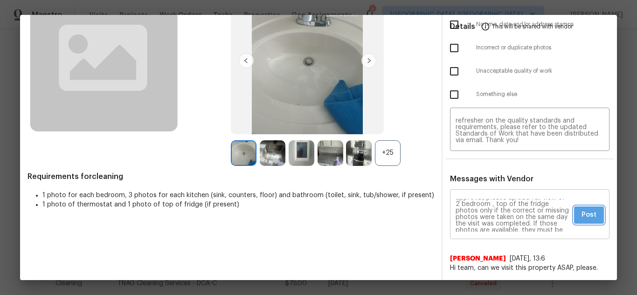
click at [581, 219] on span "Post" at bounding box center [588, 215] width 15 height 12
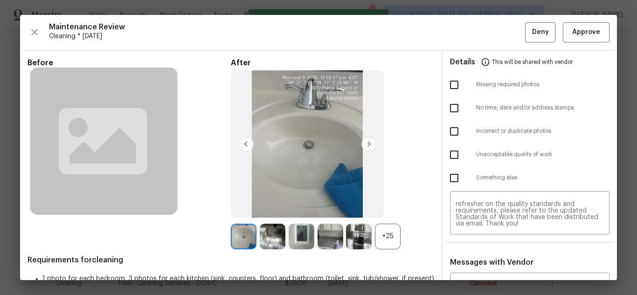
scroll to position [0, 0]
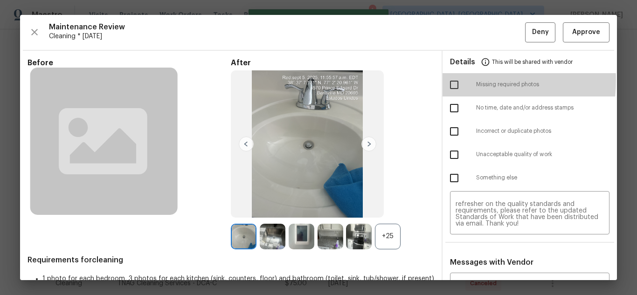
click at [449, 80] on input "checkbox" at bounding box center [454, 85] width 20 height 20
checkbox input "true"
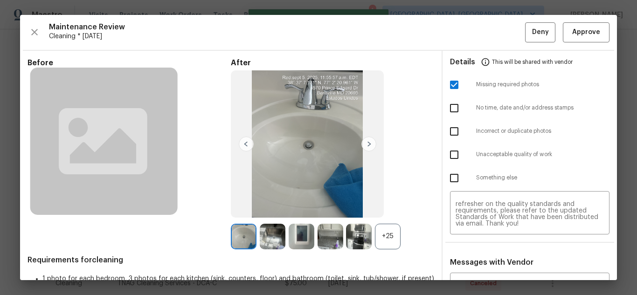
click at [517, 41] on div "Maintenance Review Cleaning * Tue, Sep 02 Deny Approve" at bounding box center [319, 32] width 582 height 20
click at [534, 32] on span "Deny" at bounding box center [540, 33] width 17 height 12
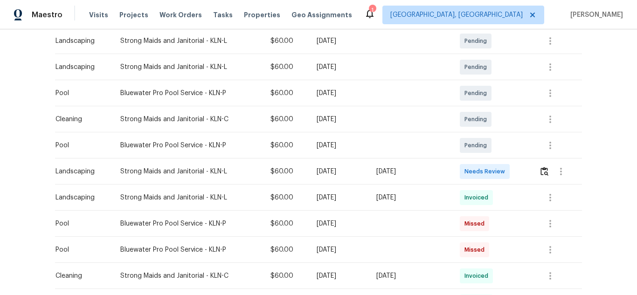
scroll to position [233, 0]
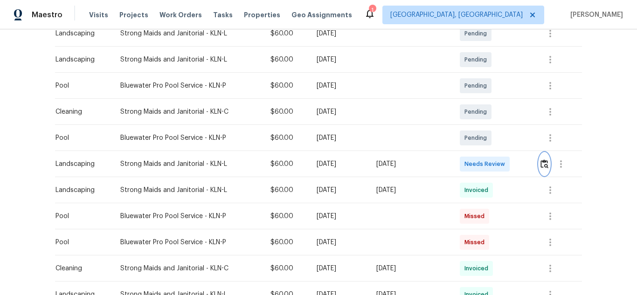
click at [541, 165] on img "button" at bounding box center [544, 163] width 8 height 9
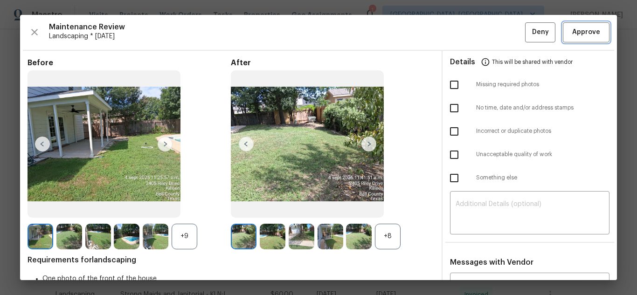
click at [579, 39] on button "Approve" at bounding box center [586, 32] width 47 height 20
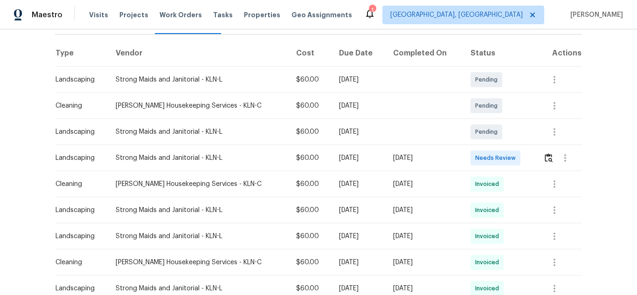
scroll to position [140, 0]
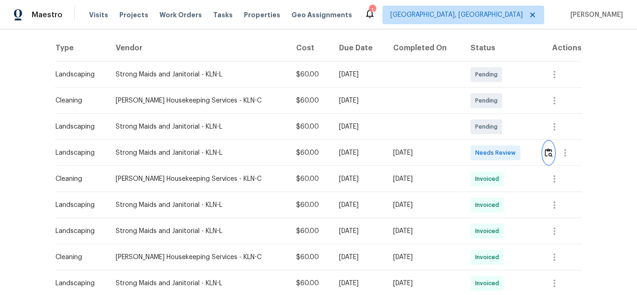
click at [547, 152] on img "button" at bounding box center [549, 152] width 8 height 9
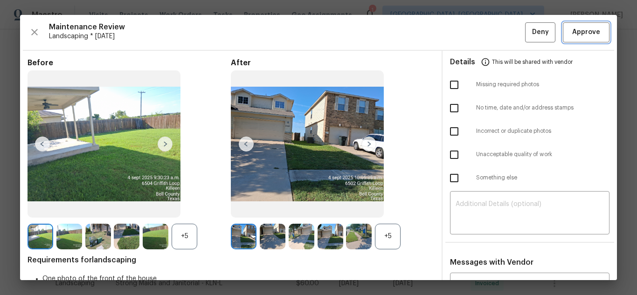
click at [588, 36] on span "Approve" at bounding box center [586, 33] width 28 height 12
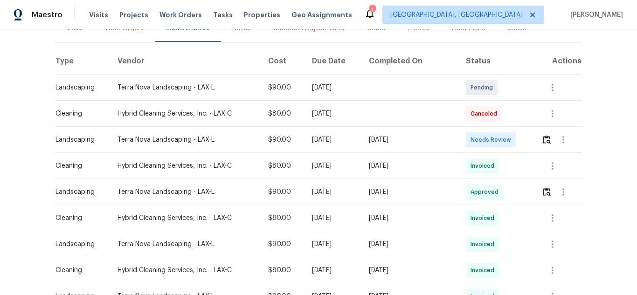
scroll to position [140, 0]
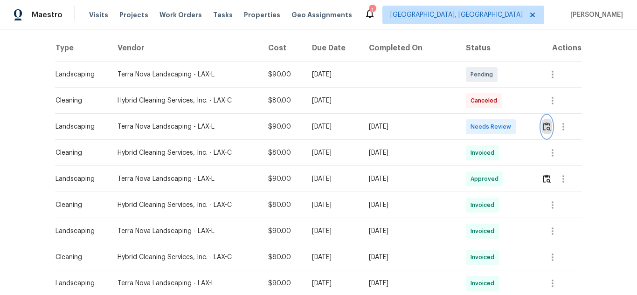
click at [544, 123] on img "button" at bounding box center [547, 126] width 8 height 9
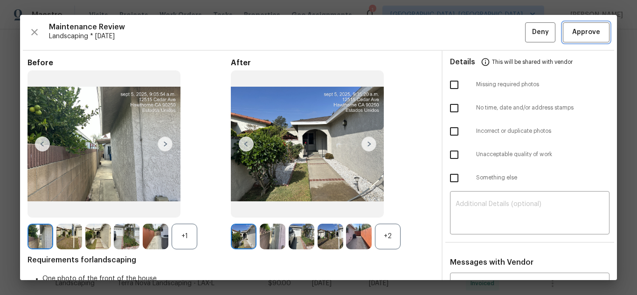
click at [579, 29] on span "Approve" at bounding box center [586, 33] width 28 height 12
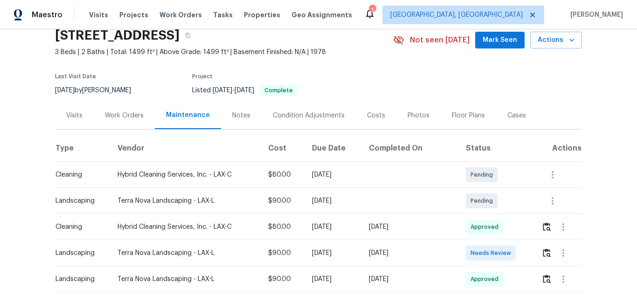
scroll to position [140, 0]
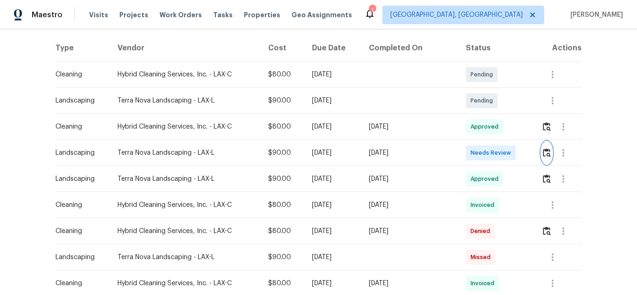
click at [546, 152] on img "button" at bounding box center [547, 152] width 8 height 9
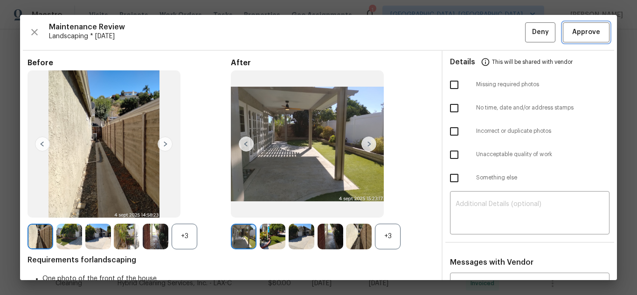
click at [570, 35] on span "Approve" at bounding box center [586, 33] width 32 height 12
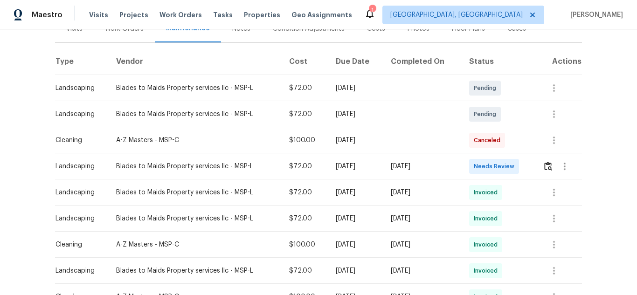
scroll to position [140, 0]
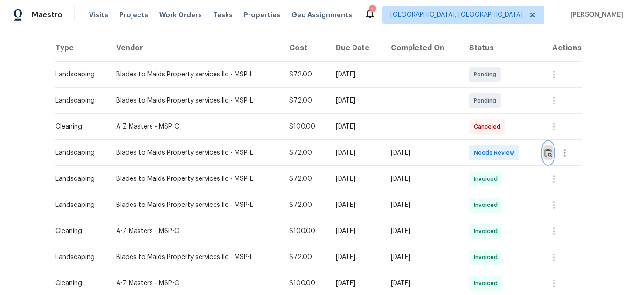
click at [546, 155] on img "button" at bounding box center [548, 152] width 8 height 9
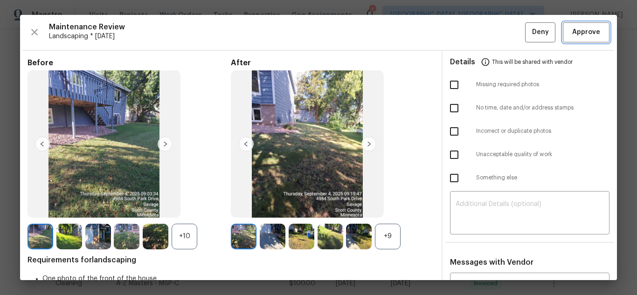
click at [576, 35] on span "Approve" at bounding box center [586, 33] width 28 height 12
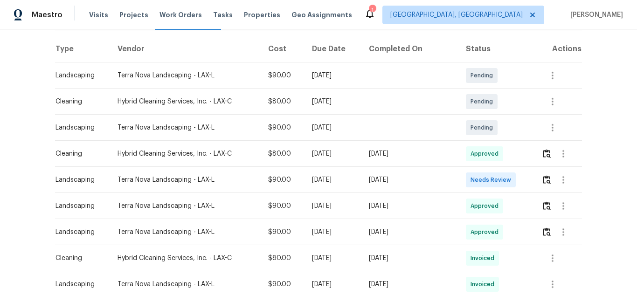
scroll to position [140, 0]
click at [546, 180] on img "button" at bounding box center [547, 178] width 8 height 9
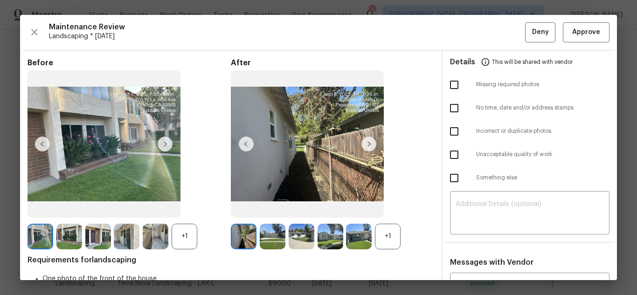
click at [373, 144] on img at bounding box center [368, 144] width 15 height 15
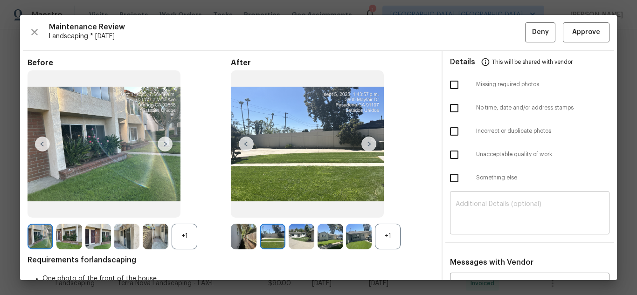
click at [473, 216] on textarea at bounding box center [530, 214] width 148 height 26
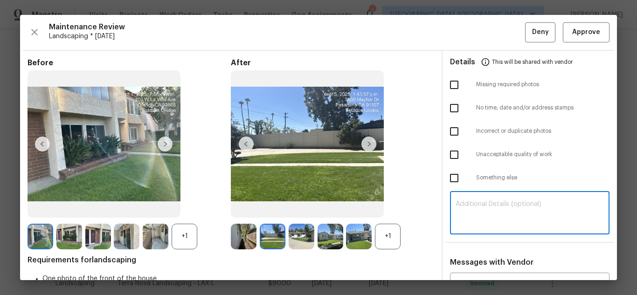
paste textarea "Maintenance Audit Team: Hello! Unfortunately this landscaping visit completed o…"
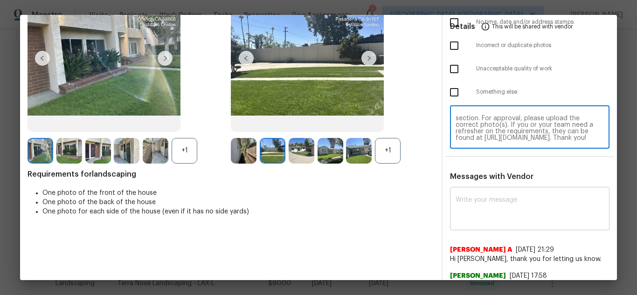
scroll to position [103, 0]
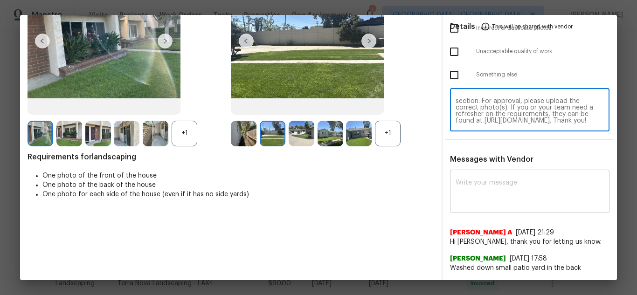
type textarea "Maintenance Audit Team: Hello! Unfortunately this landscaping visit completed o…"
click at [486, 192] on textarea at bounding box center [530, 193] width 148 height 26
paste textarea "Maintenance Audit Team: Hello! Unfortunately this landscaping visit completed o…"
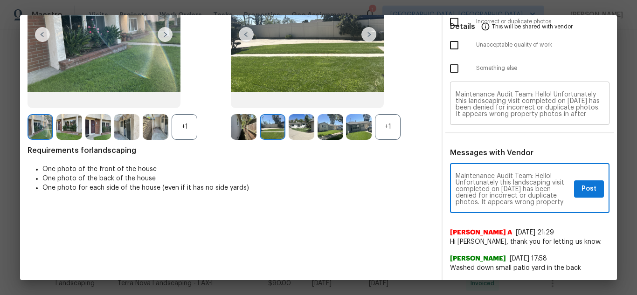
scroll to position [16, 0]
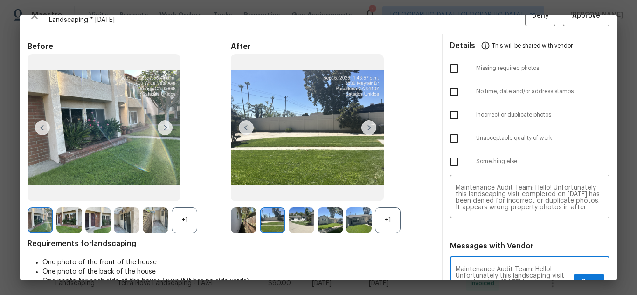
type textarea "Maintenance Audit Team: Hello! Unfortunately this landscaping visit completed o…"
click at [454, 114] on input "checkbox" at bounding box center [454, 115] width 20 height 20
checkbox input "true"
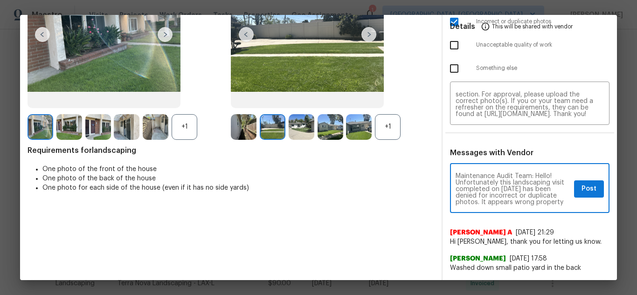
scroll to position [0, 0]
click at [581, 191] on span "Post" at bounding box center [588, 189] width 15 height 12
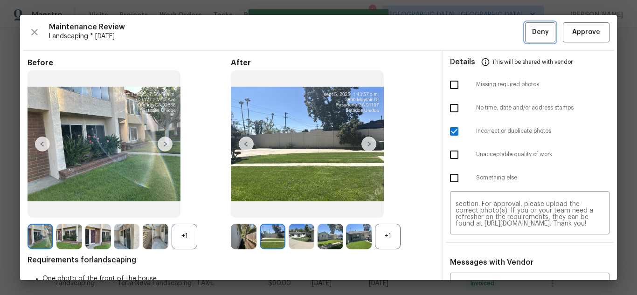
click at [533, 35] on span "Deny" at bounding box center [540, 33] width 17 height 12
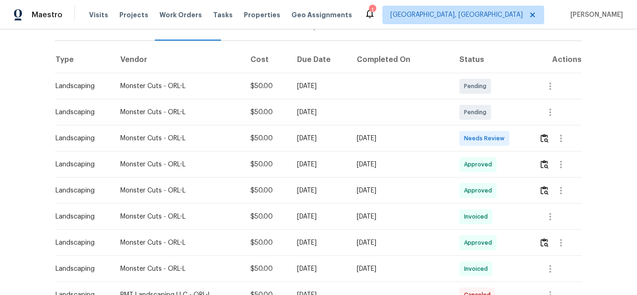
scroll to position [140, 0]
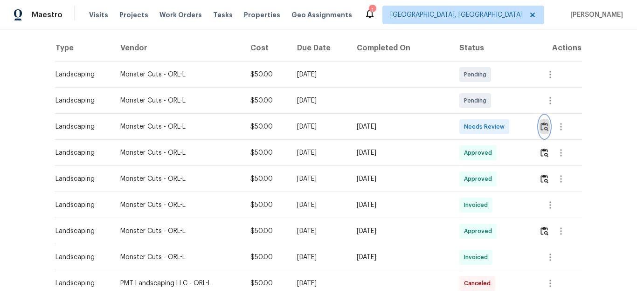
click at [542, 130] on img "button" at bounding box center [544, 126] width 8 height 9
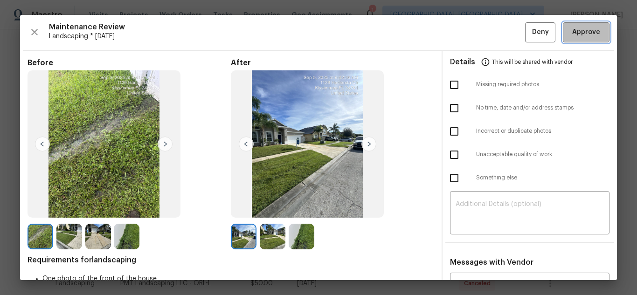
click at [572, 34] on span "Approve" at bounding box center [586, 33] width 28 height 12
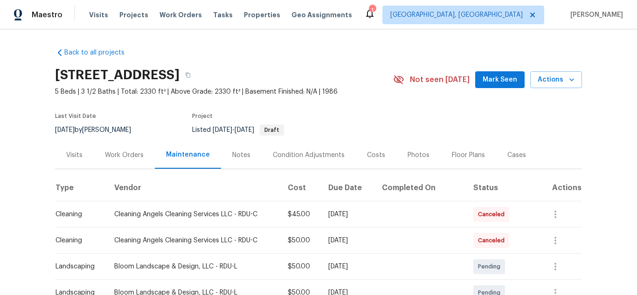
scroll to position [140, 0]
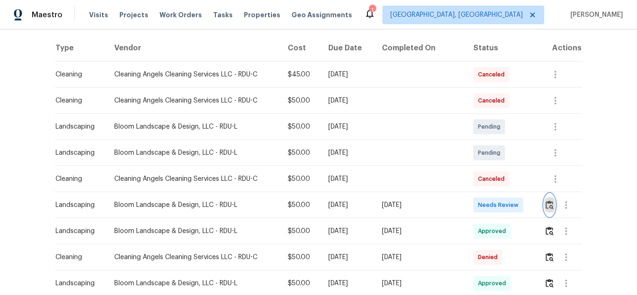
click at [548, 204] on img "button" at bounding box center [549, 204] width 8 height 9
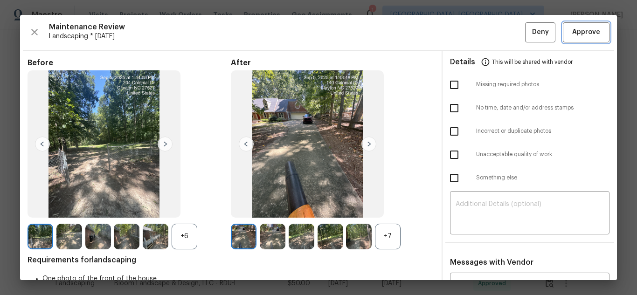
click at [573, 30] on span "Approve" at bounding box center [586, 33] width 28 height 12
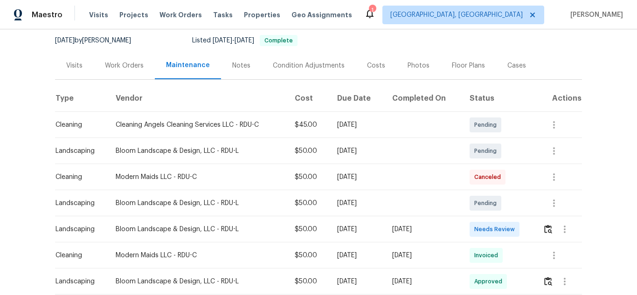
scroll to position [93, 0]
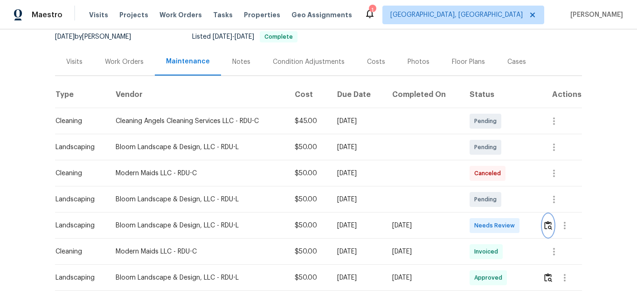
click at [545, 224] on img "button" at bounding box center [548, 225] width 8 height 9
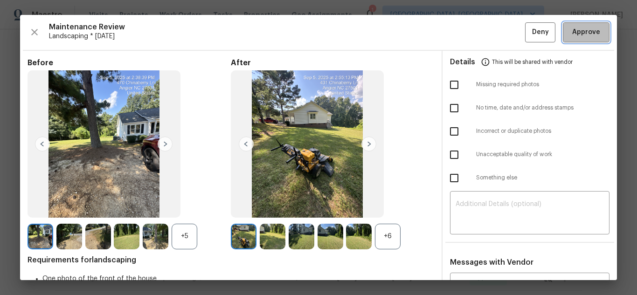
click at [581, 31] on span "Approve" at bounding box center [586, 33] width 28 height 12
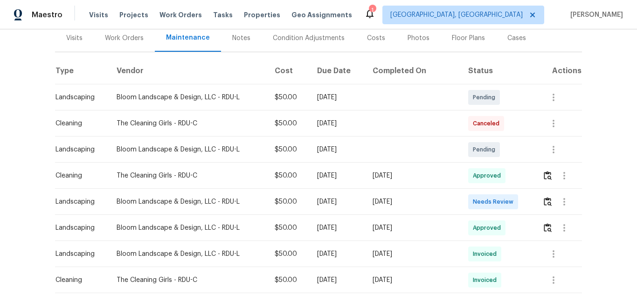
scroll to position [140, 0]
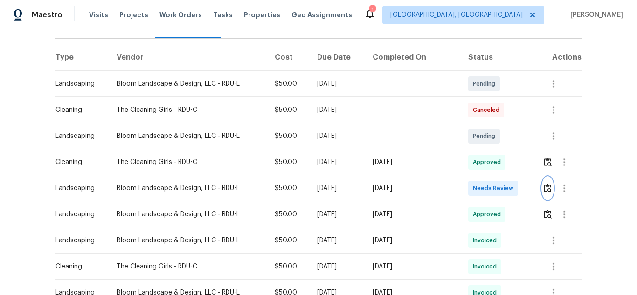
click at [545, 184] on img "button" at bounding box center [548, 188] width 8 height 9
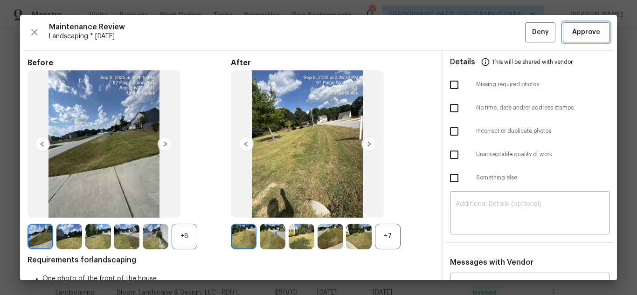
click at [585, 33] on span "Approve" at bounding box center [586, 33] width 28 height 12
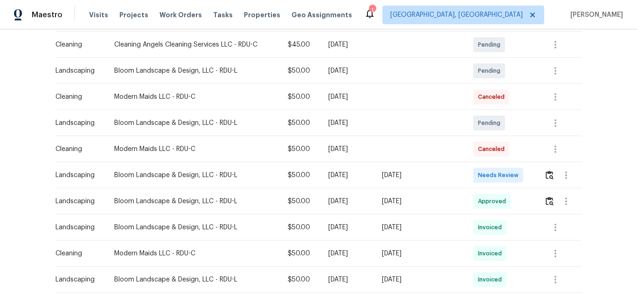
scroll to position [186, 0]
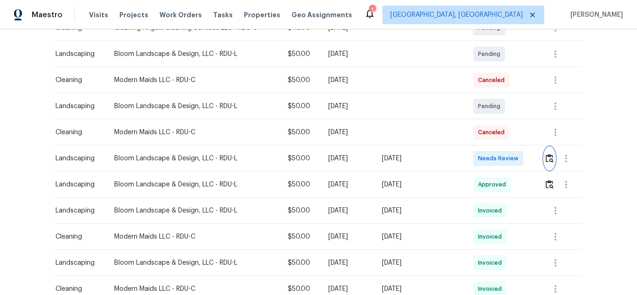
click at [546, 156] on img "button" at bounding box center [549, 158] width 8 height 9
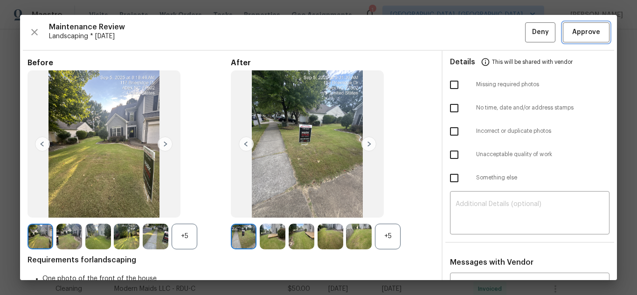
click at [584, 34] on span "Approve" at bounding box center [586, 33] width 28 height 12
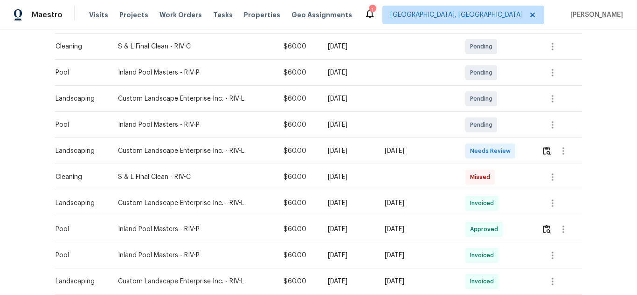
scroll to position [233, 0]
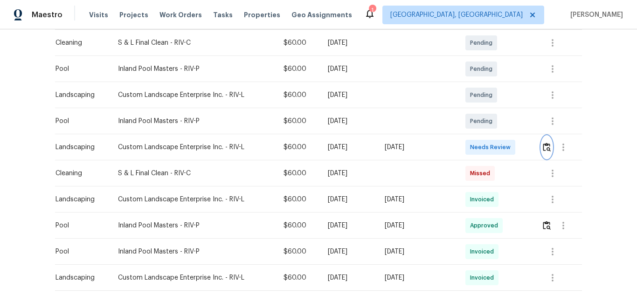
click at [543, 143] on img "button" at bounding box center [547, 147] width 8 height 9
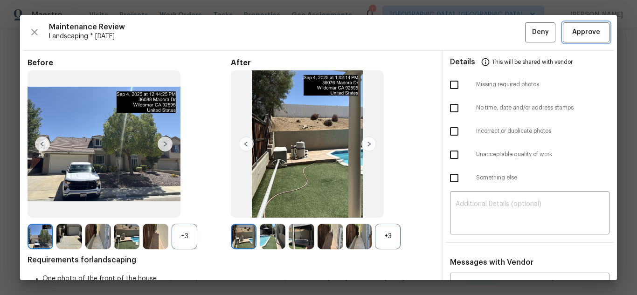
click at [573, 37] on span "Approve" at bounding box center [586, 33] width 28 height 12
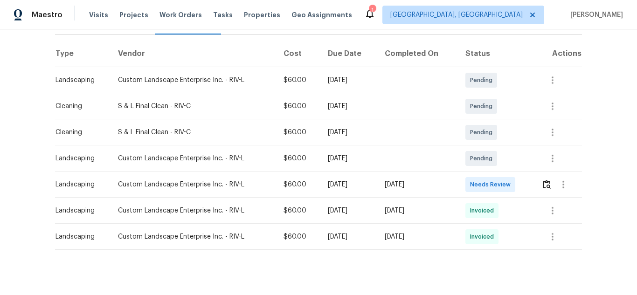
scroll to position [140, 0]
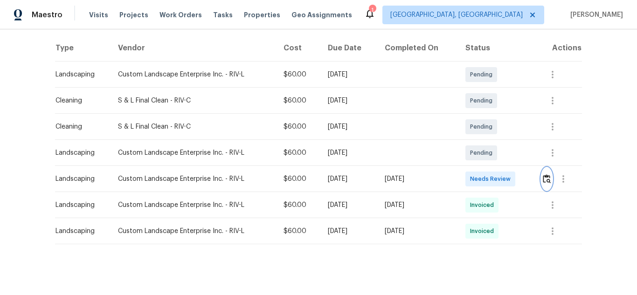
click at [548, 181] on img "button" at bounding box center [547, 178] width 8 height 9
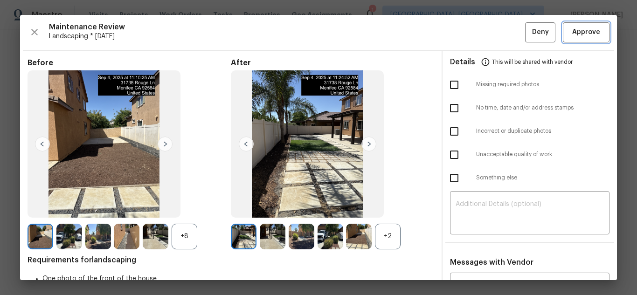
click at [573, 35] on span "Approve" at bounding box center [586, 33] width 28 height 12
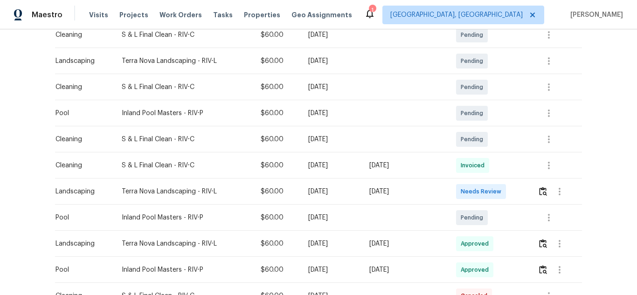
scroll to position [280, 0]
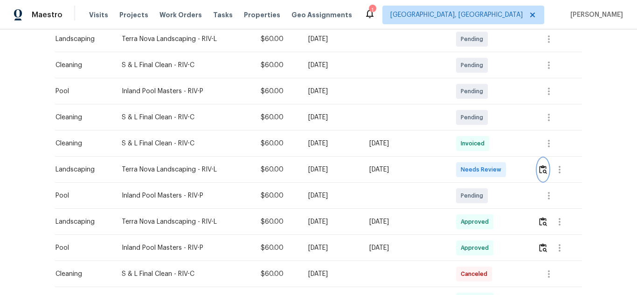
click at [540, 168] on img "button" at bounding box center [543, 169] width 8 height 9
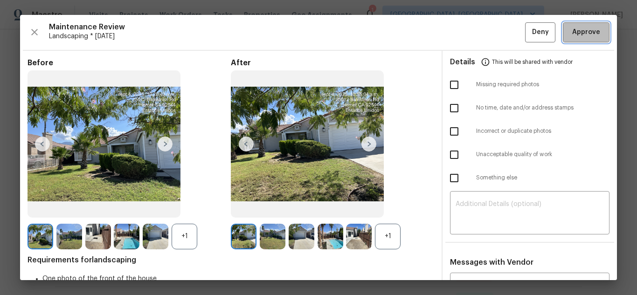
click at [572, 28] on span "Approve" at bounding box center [586, 33] width 28 height 12
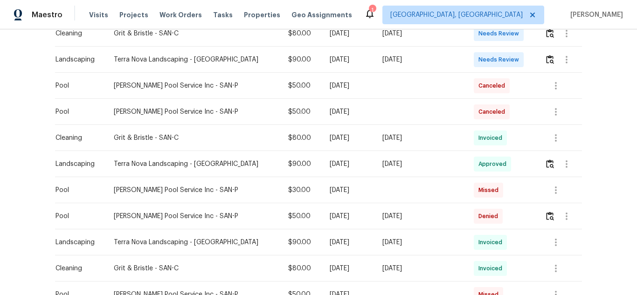
scroll to position [186, 0]
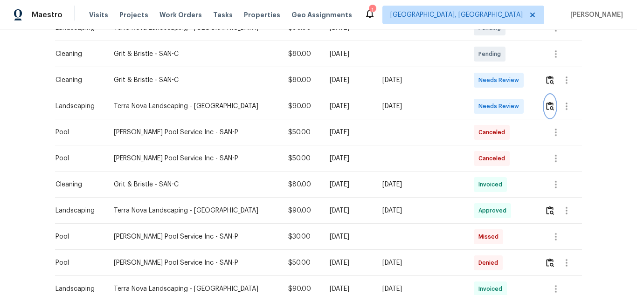
click at [545, 103] on button "button" at bounding box center [550, 106] width 11 height 22
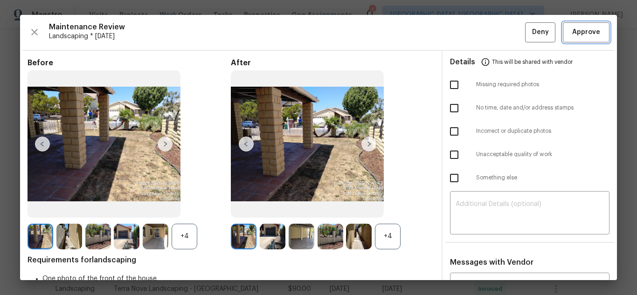
click at [572, 32] on span "Approve" at bounding box center [586, 33] width 28 height 12
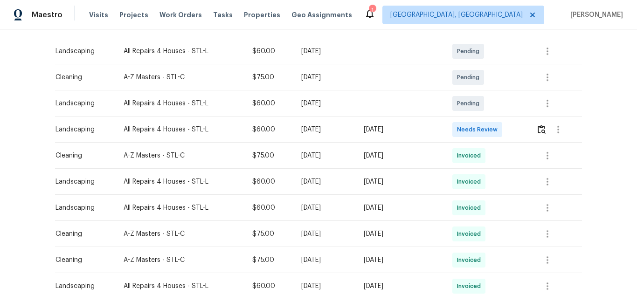
scroll to position [140, 0]
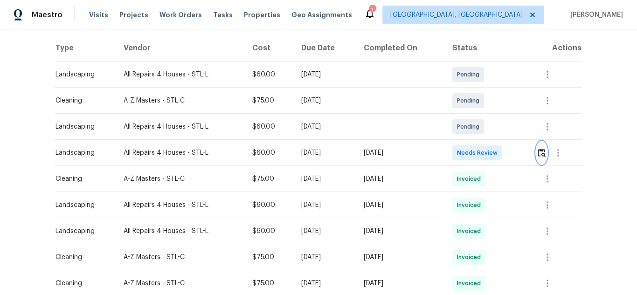
click at [538, 152] on img "button" at bounding box center [542, 152] width 8 height 9
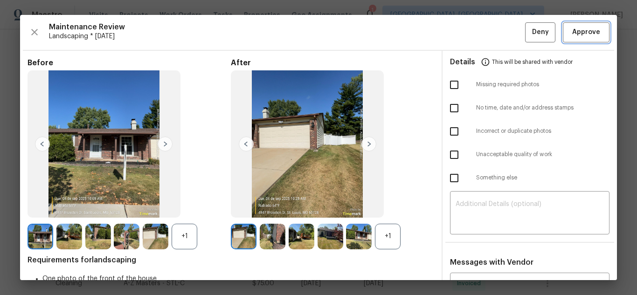
click at [578, 34] on span "Approve" at bounding box center [586, 33] width 28 height 12
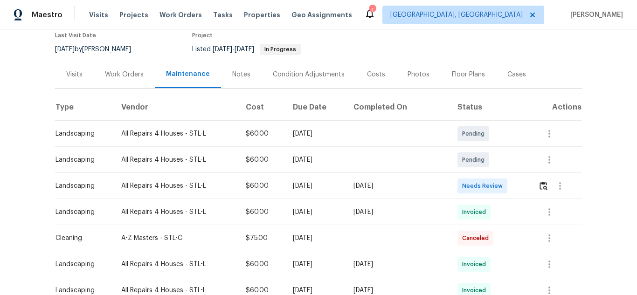
scroll to position [93, 0]
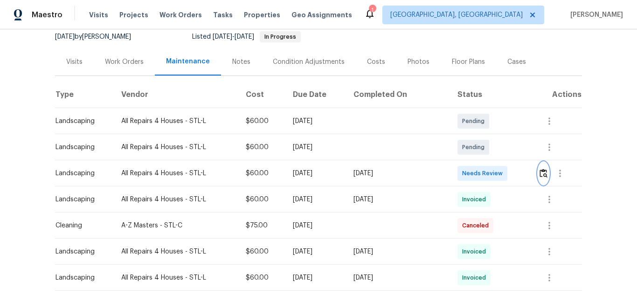
click at [541, 174] on img "button" at bounding box center [543, 173] width 8 height 9
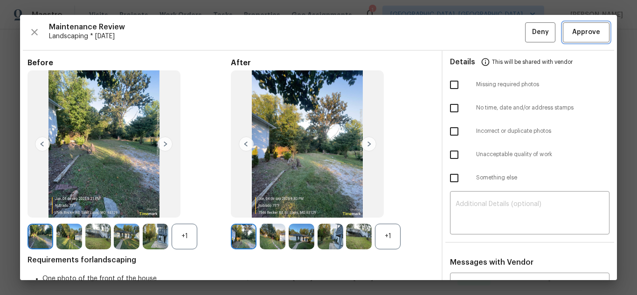
click at [572, 35] on span "Approve" at bounding box center [586, 33] width 28 height 12
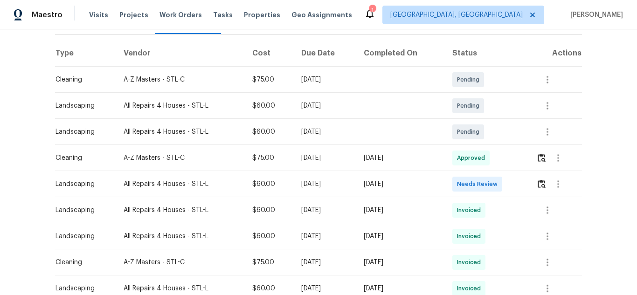
scroll to position [140, 0]
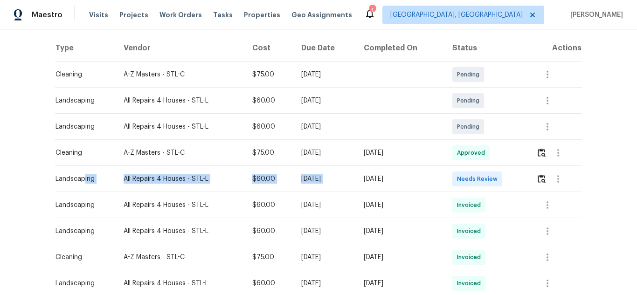
drag, startPoint x: 80, startPoint y: 182, endPoint x: 370, endPoint y: 177, distance: 290.5
click at [370, 177] on tr "Landscaping All Repairs 4 Houses - STL-L $60.00 Tue, Sep 02 2025 Fri, Sep 05 20…" at bounding box center [318, 179] width 527 height 26
click at [541, 179] on img "button" at bounding box center [542, 178] width 8 height 9
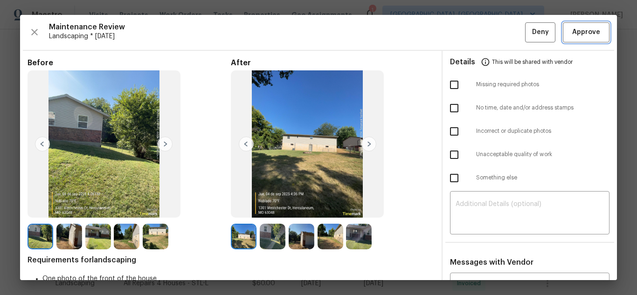
click at [574, 34] on span "Approve" at bounding box center [586, 33] width 28 height 12
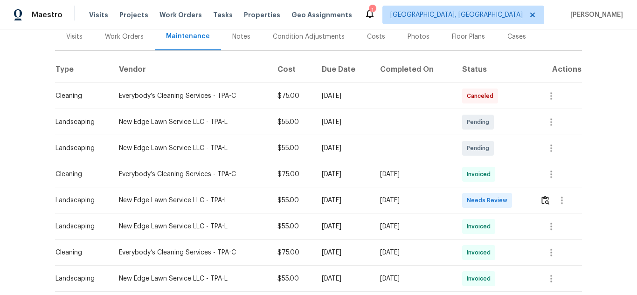
scroll to position [140, 0]
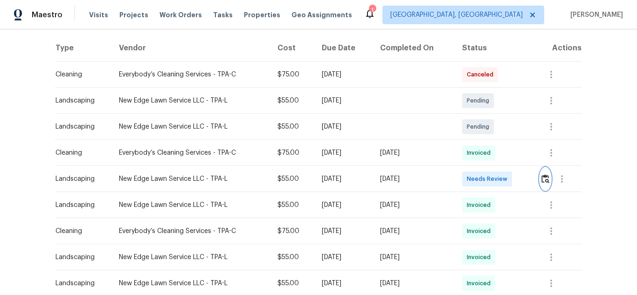
click at [544, 181] on img "button" at bounding box center [545, 178] width 8 height 9
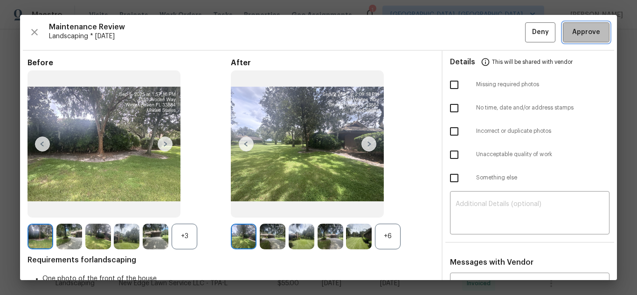
click at [594, 38] on button "Approve" at bounding box center [586, 32] width 47 height 20
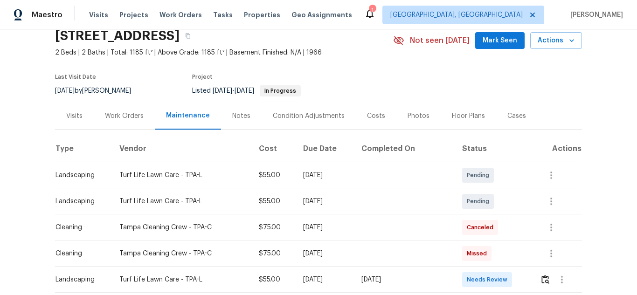
scroll to position [93, 0]
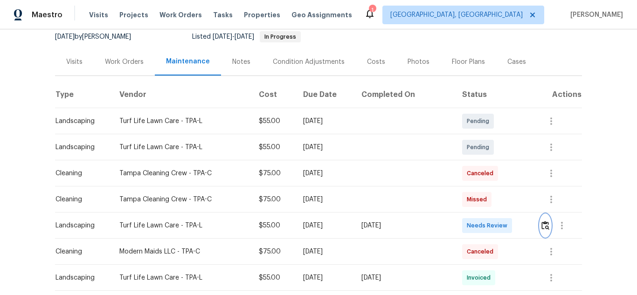
click at [545, 221] on img "button" at bounding box center [545, 225] width 8 height 9
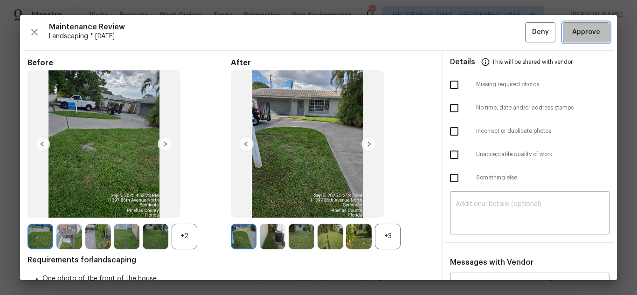
click at [581, 38] on span "Approve" at bounding box center [586, 33] width 28 height 12
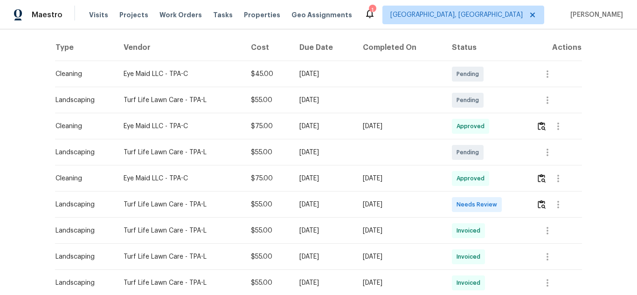
scroll to position [140, 0]
click at [538, 200] on button "button" at bounding box center [541, 205] width 11 height 22
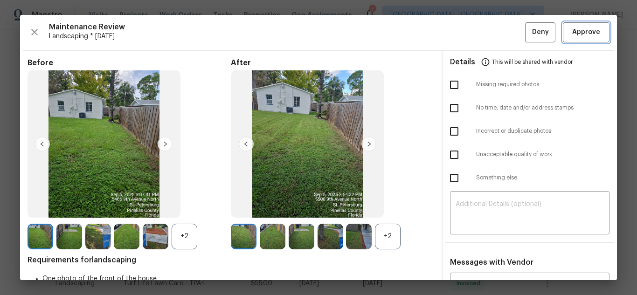
click at [578, 30] on span "Approve" at bounding box center [586, 33] width 28 height 12
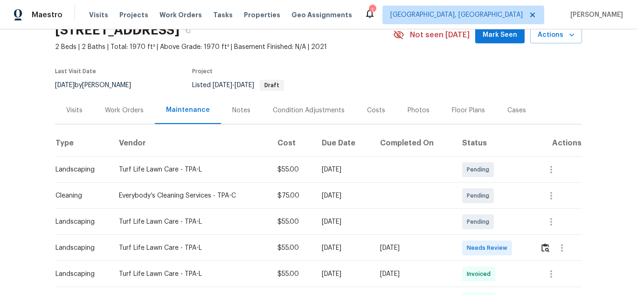
scroll to position [93, 0]
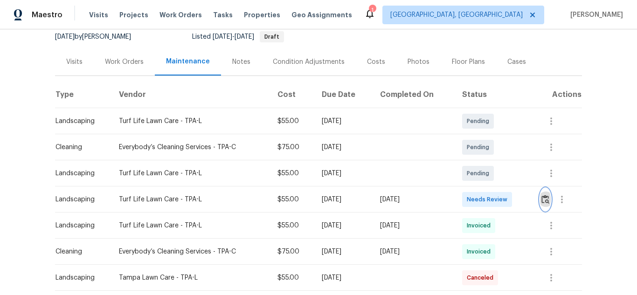
click at [543, 198] on img "button" at bounding box center [545, 199] width 8 height 9
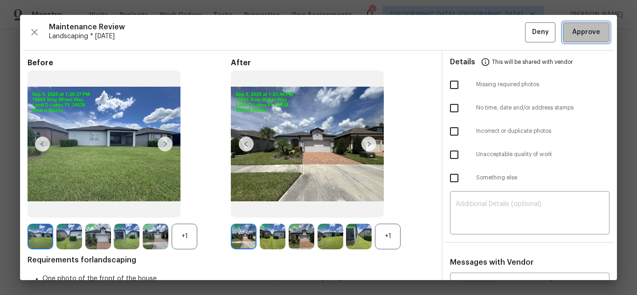
click at [577, 40] on button "Approve" at bounding box center [586, 32] width 47 height 20
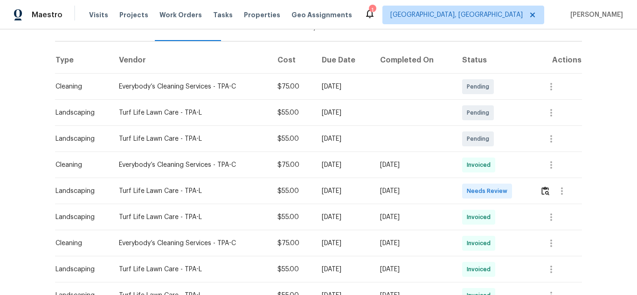
scroll to position [140, 0]
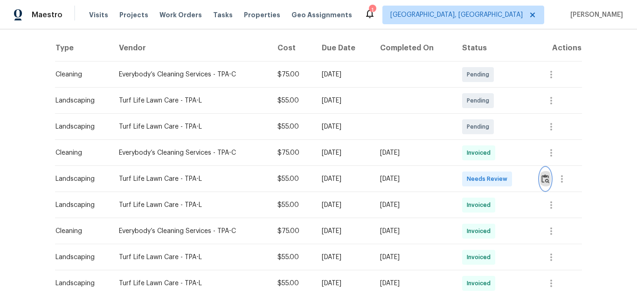
click at [548, 177] on img "button" at bounding box center [545, 178] width 8 height 9
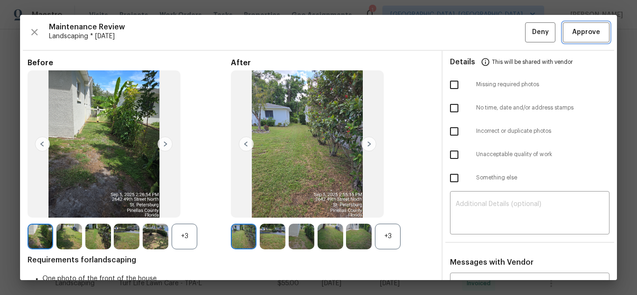
click at [586, 31] on span "Approve" at bounding box center [586, 33] width 28 height 12
